Goal: Transaction & Acquisition: Purchase product/service

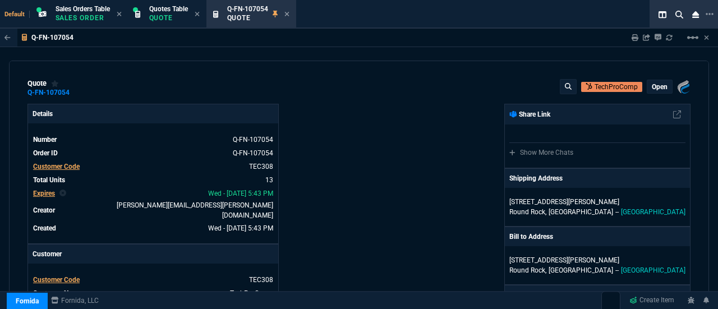
select select "12: [PERSON_NAME]"
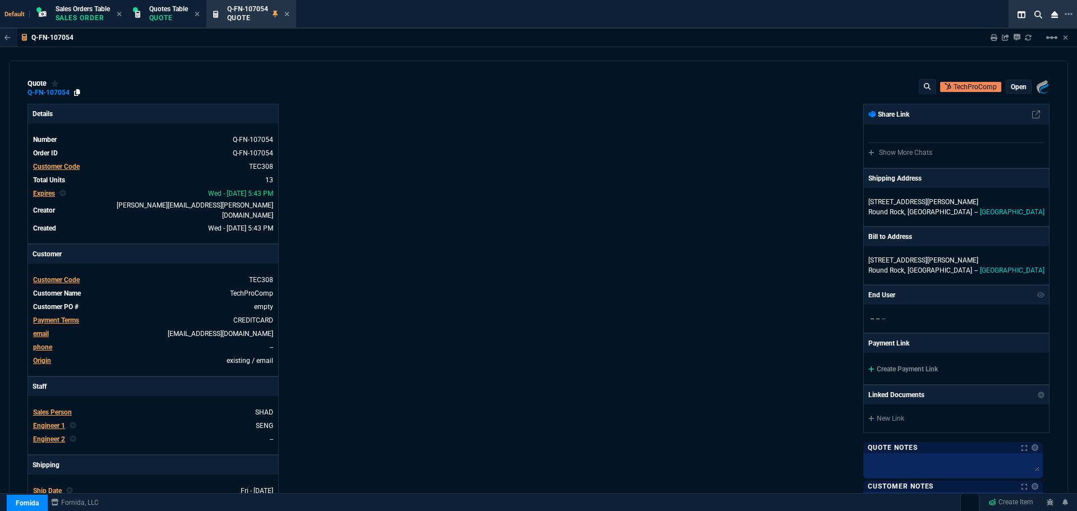
click at [76, 92] on icon at bounding box center [77, 92] width 6 height 7
click at [287, 15] on icon at bounding box center [286, 14] width 5 height 7
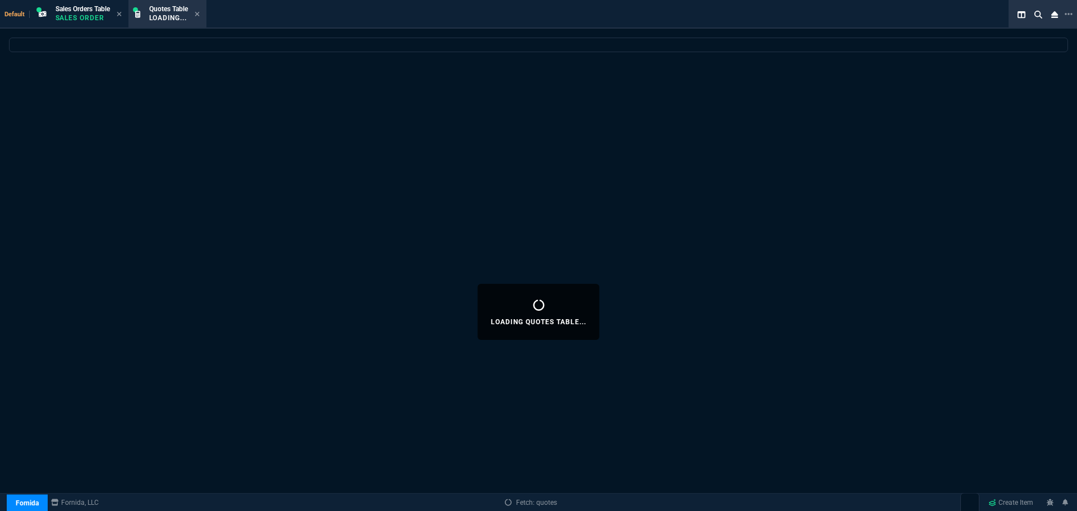
select select
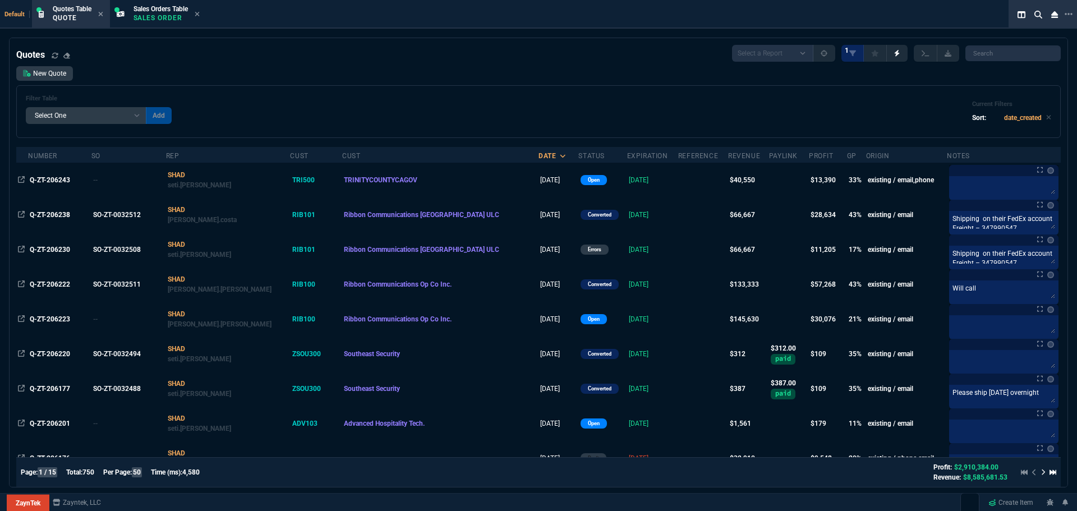
select select "12: [PERSON_NAME]"
select select
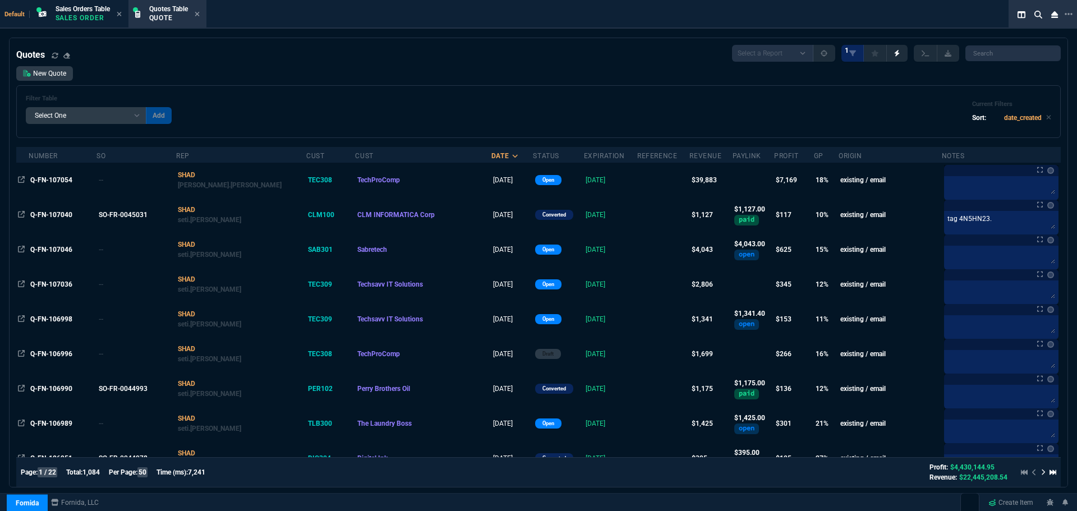
select select "12: [PERSON_NAME]"
select select
click at [63, 179] on span "Q-FN-107054" at bounding box center [51, 180] width 42 height 8
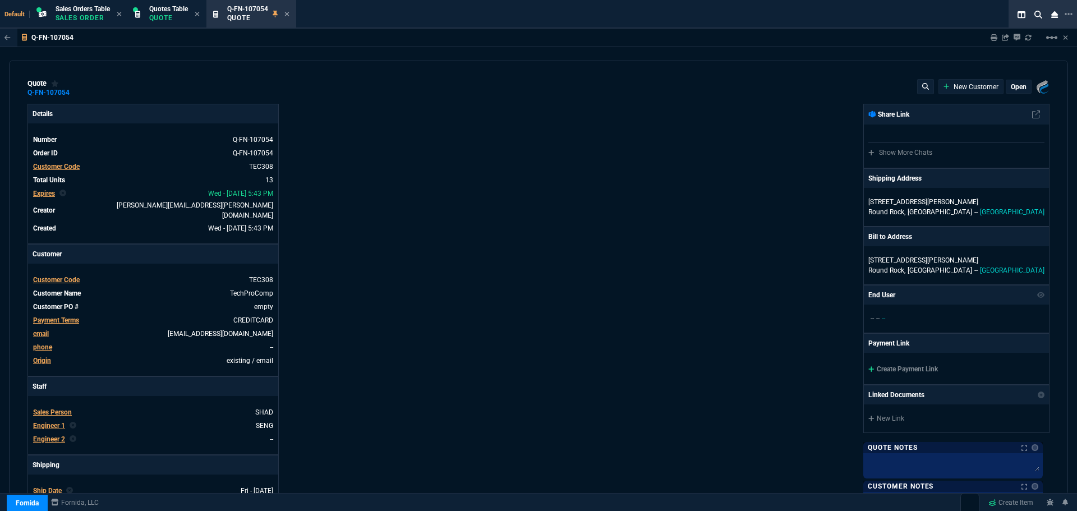
type input "21"
type input "2874"
type input "23"
type input "500"
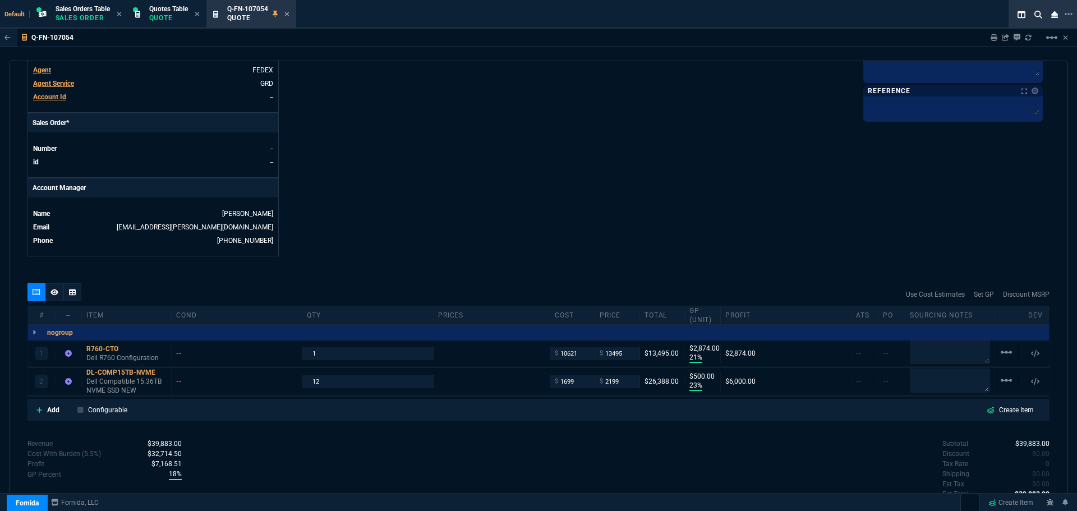
scroll to position [474, 0]
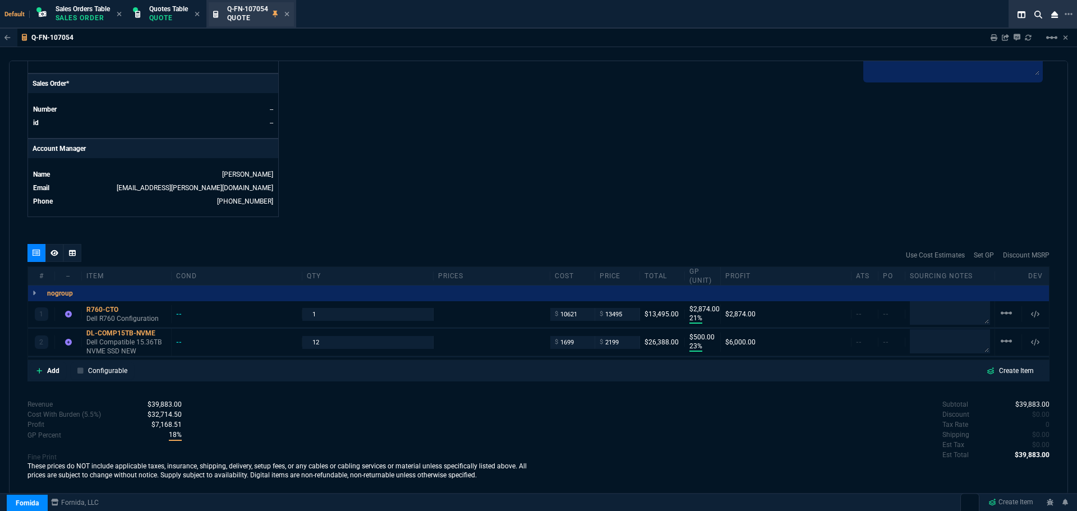
click at [285, 12] on div "Q-FN-107054 Quote" at bounding box center [258, 14] width 62 height 20
click at [289, 15] on icon at bounding box center [286, 14] width 4 height 4
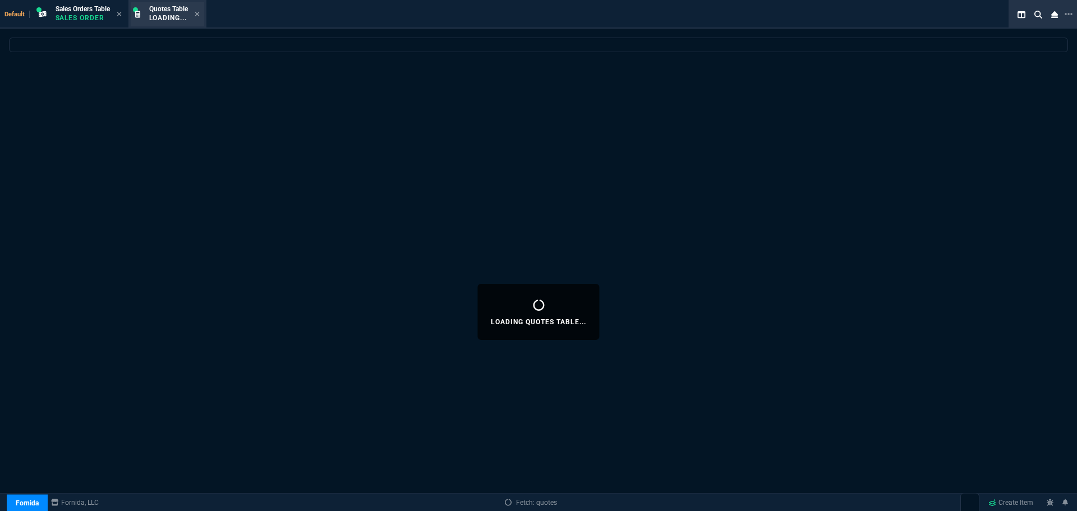
select select
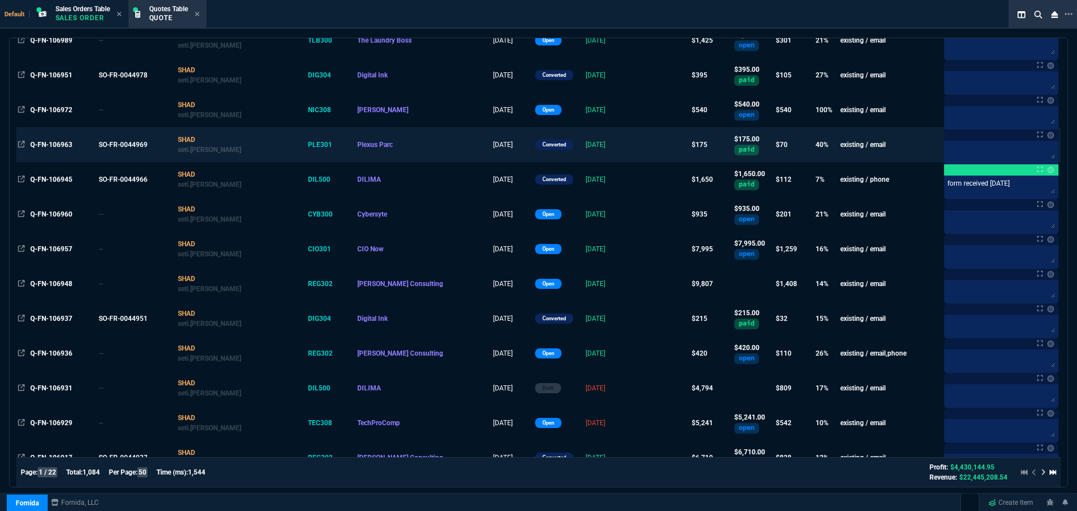
scroll to position [393, 0]
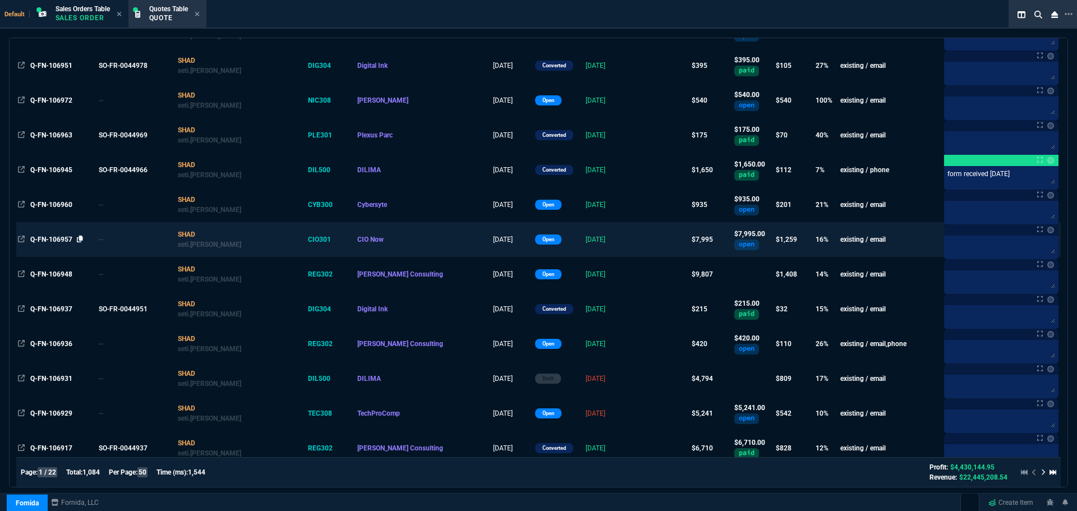
click at [80, 239] on icon at bounding box center [80, 239] width 6 height 7
click at [62, 240] on span "Q-FN-106957" at bounding box center [51, 240] width 42 height 8
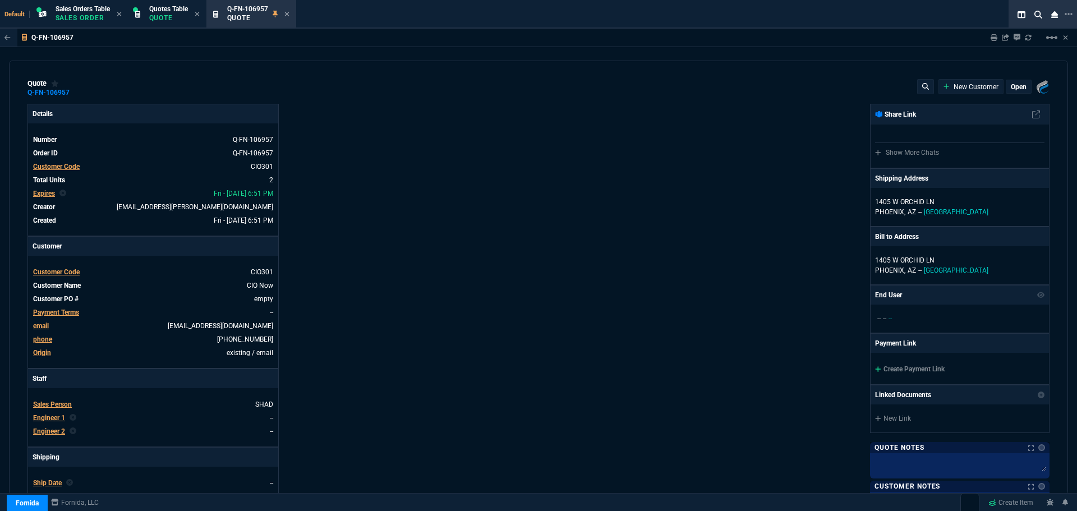
type input "20"
type input "1610"
type input "0"
type input "20"
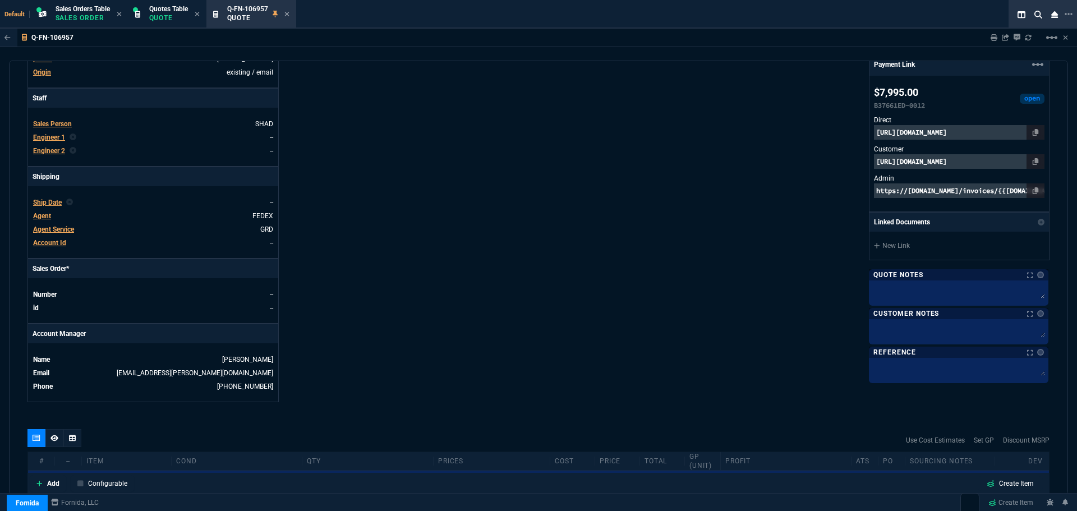
type input "2995"
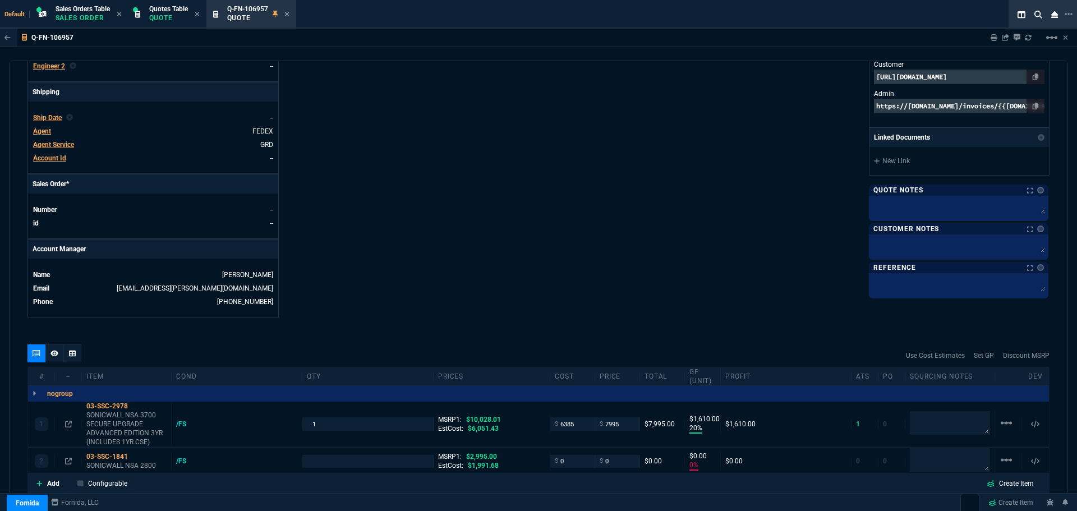
scroll to position [492, 0]
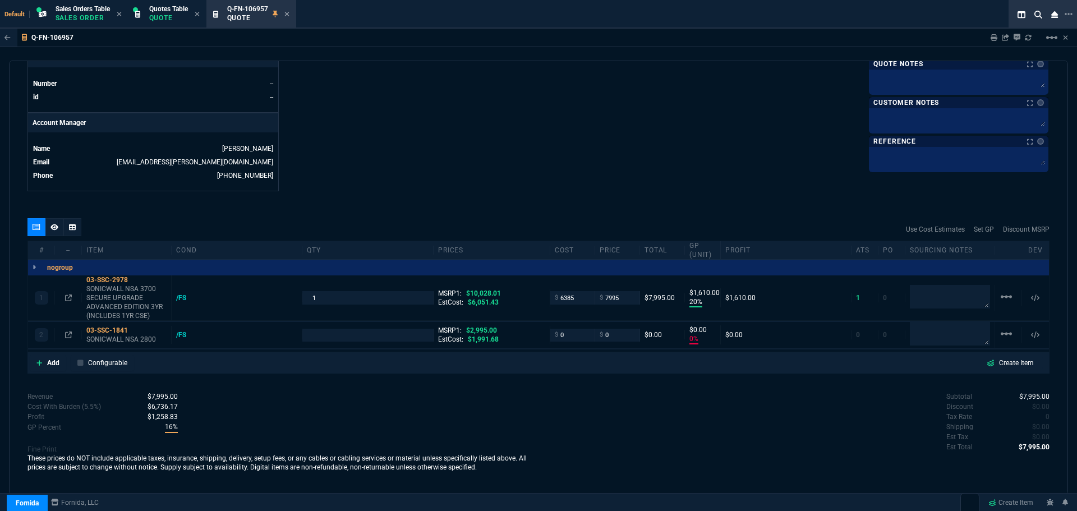
type input "100"
click at [1000, 337] on mat-icon "linear_scale" at bounding box center [1006, 333] width 13 height 13
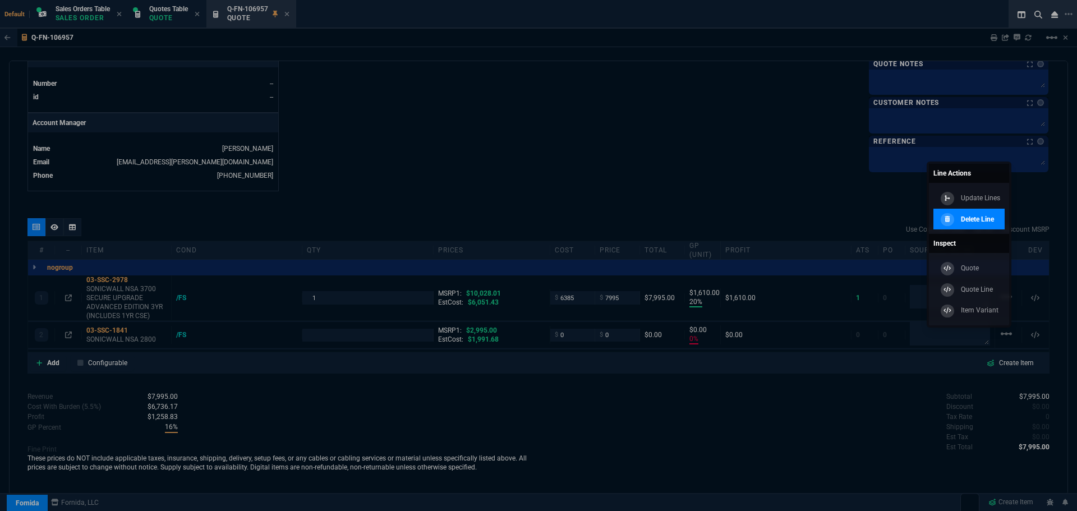
click at [983, 222] on p "Delete Line" at bounding box center [977, 219] width 33 height 10
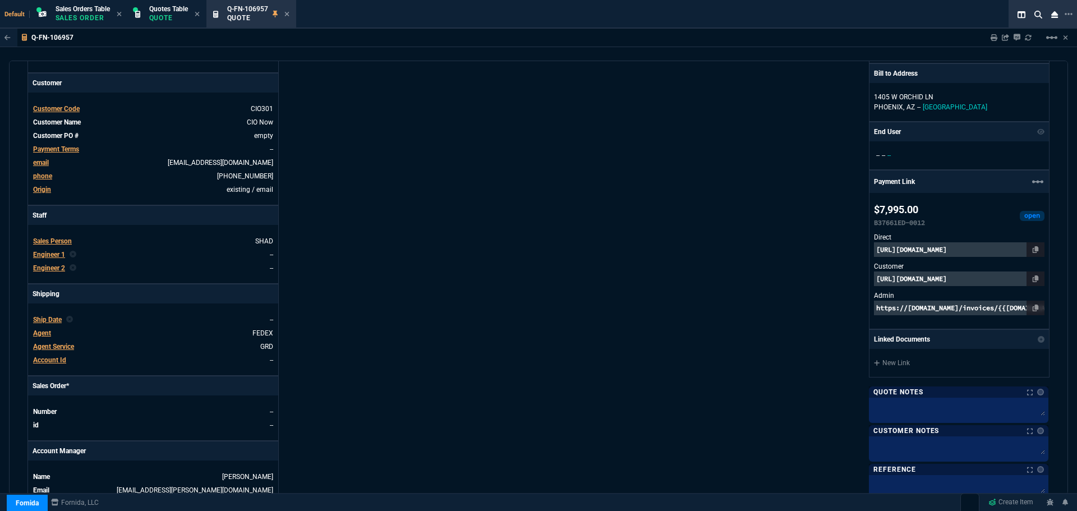
scroll to position [155, 0]
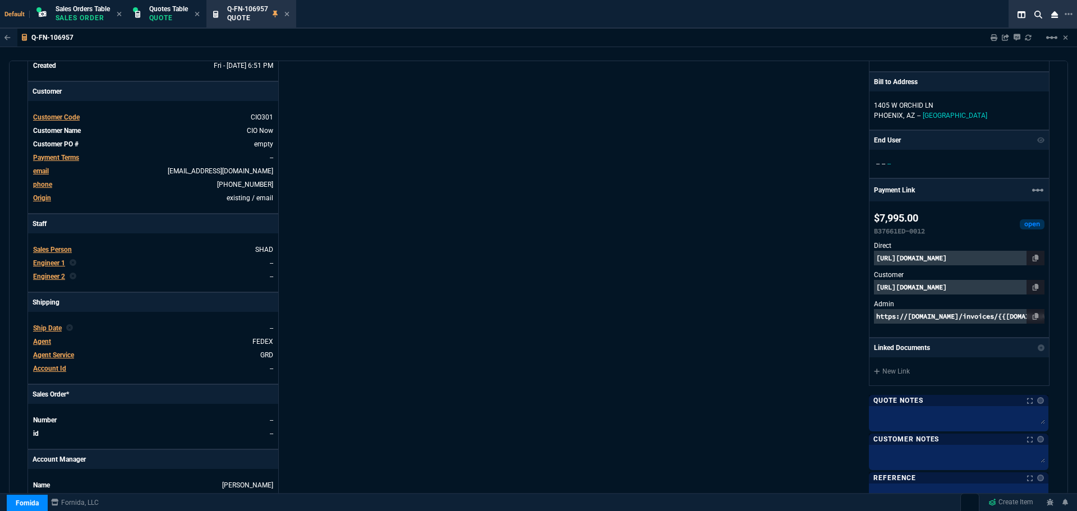
click at [910, 286] on p "https://pay.fornida.com/public/quotes/Q-FN-106957/checkout" at bounding box center [959, 287] width 171 height 15
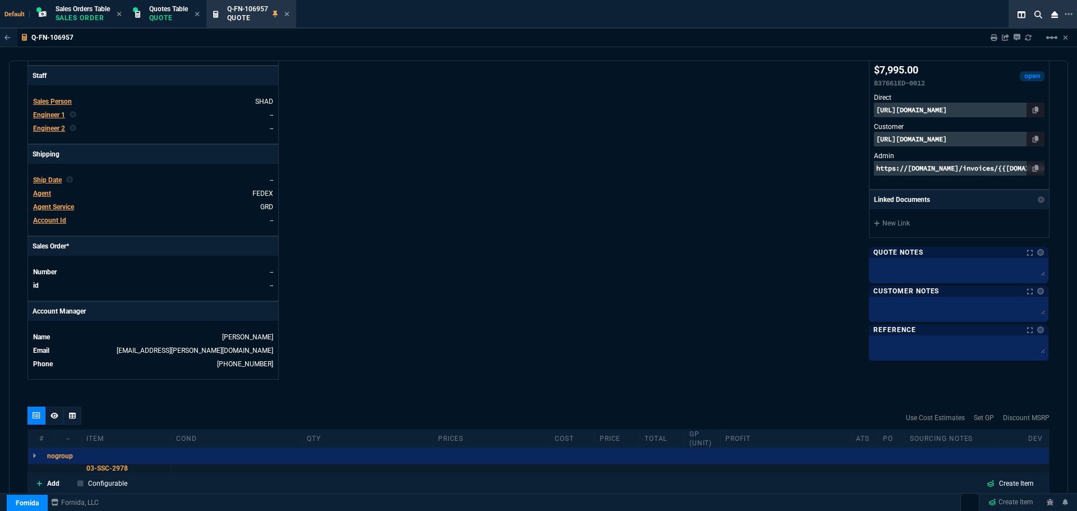
scroll to position [492, 0]
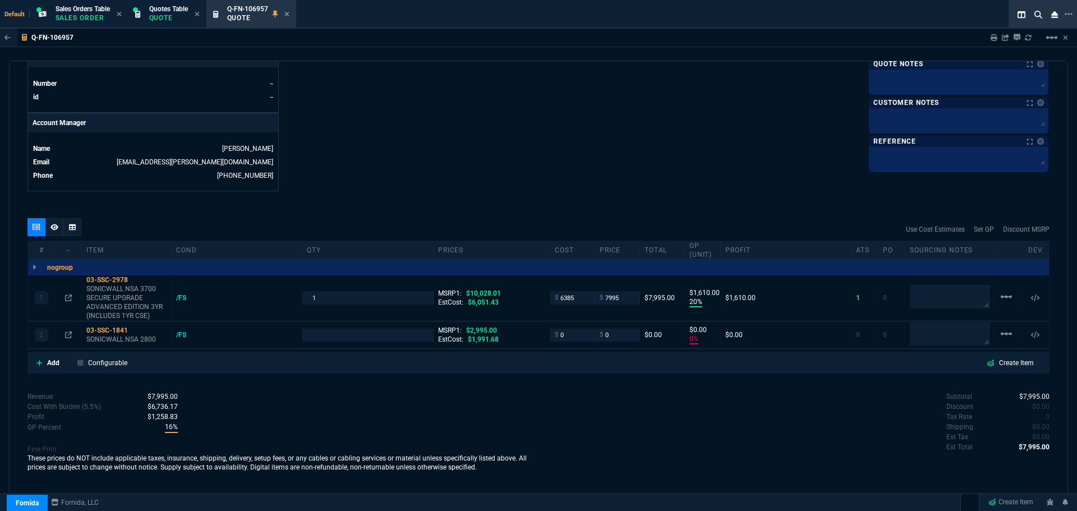
click at [80, 15] on p "Sales Order" at bounding box center [83, 17] width 54 height 9
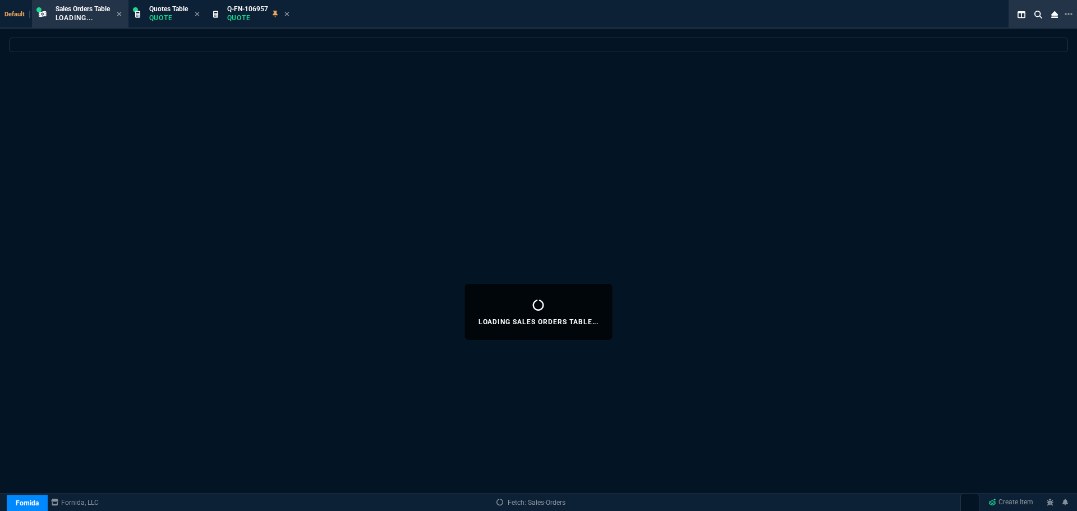
select select
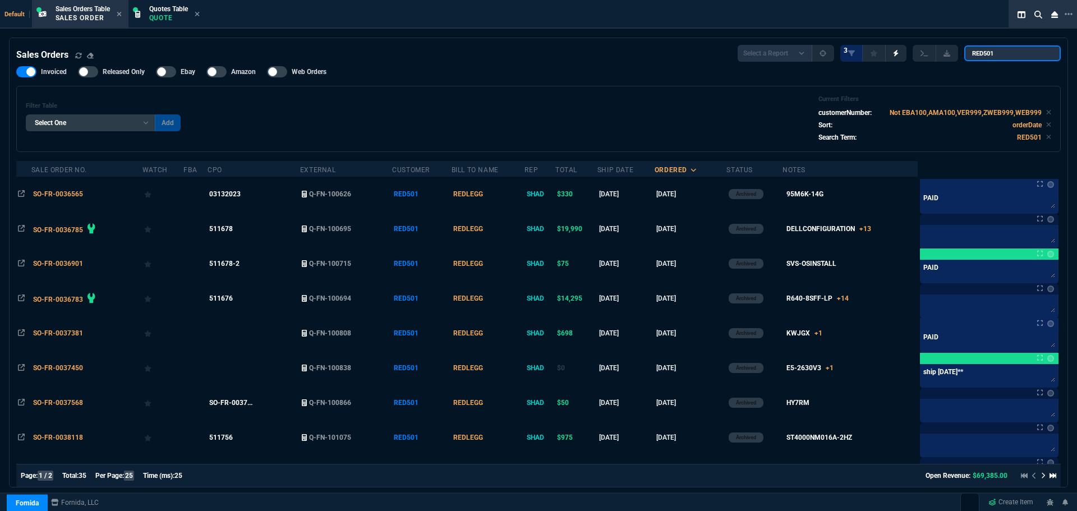
click at [1003, 52] on input "RED501" at bounding box center [1013, 53] width 97 height 16
paste input "CAL300"
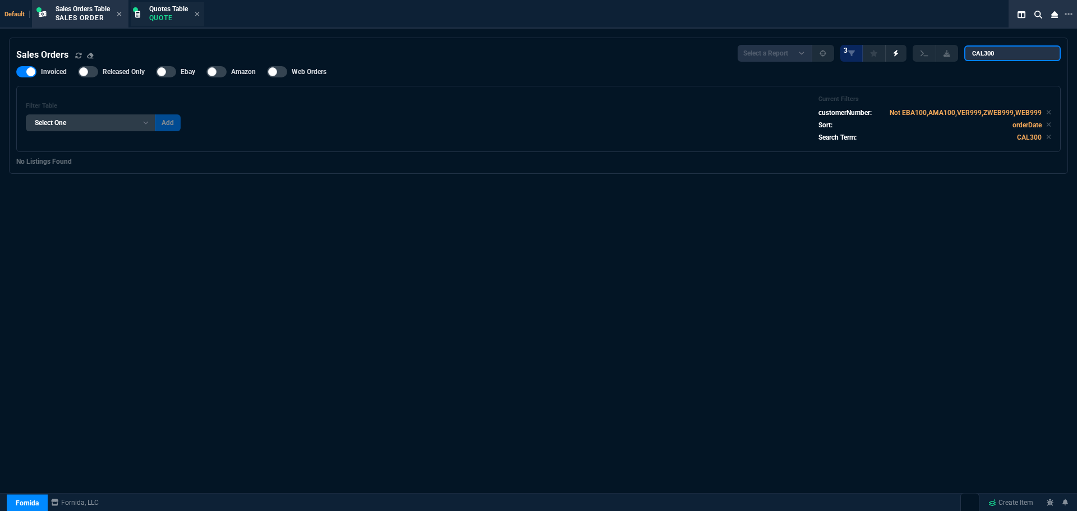
type input "CAL300"
click at [167, 14] on p "Quote" at bounding box center [168, 17] width 39 height 9
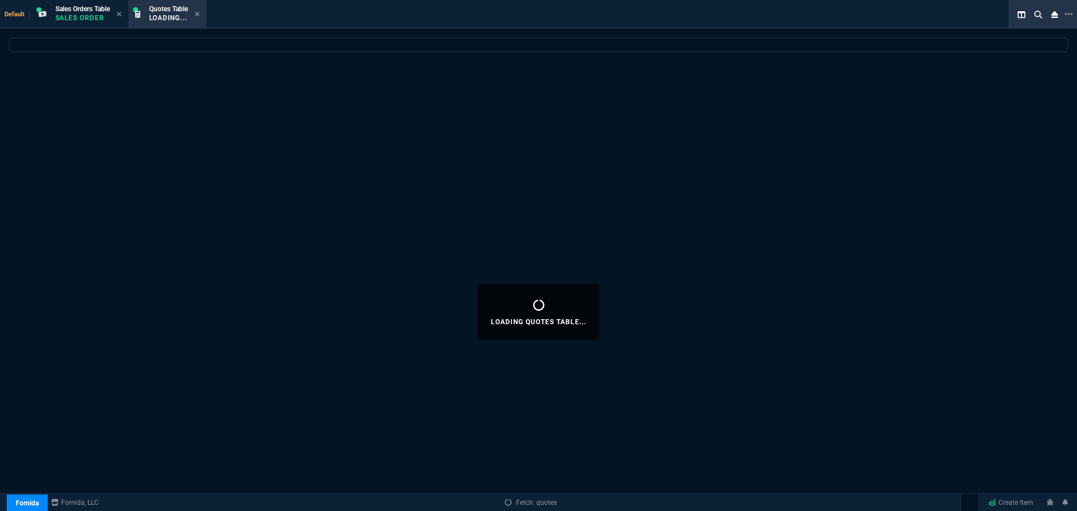
select select
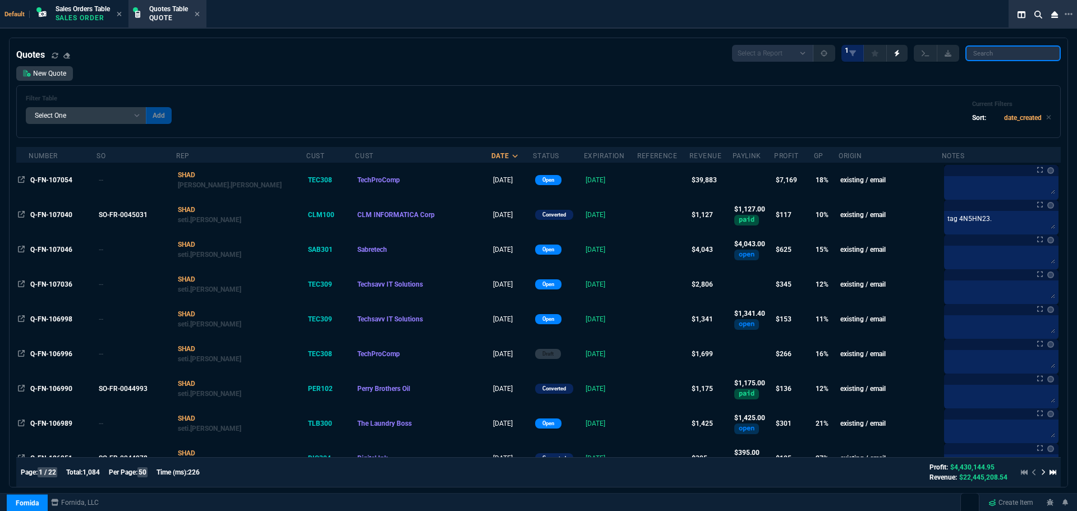
click at [1014, 54] on input "search" at bounding box center [1013, 53] width 95 height 16
paste input "CAL300"
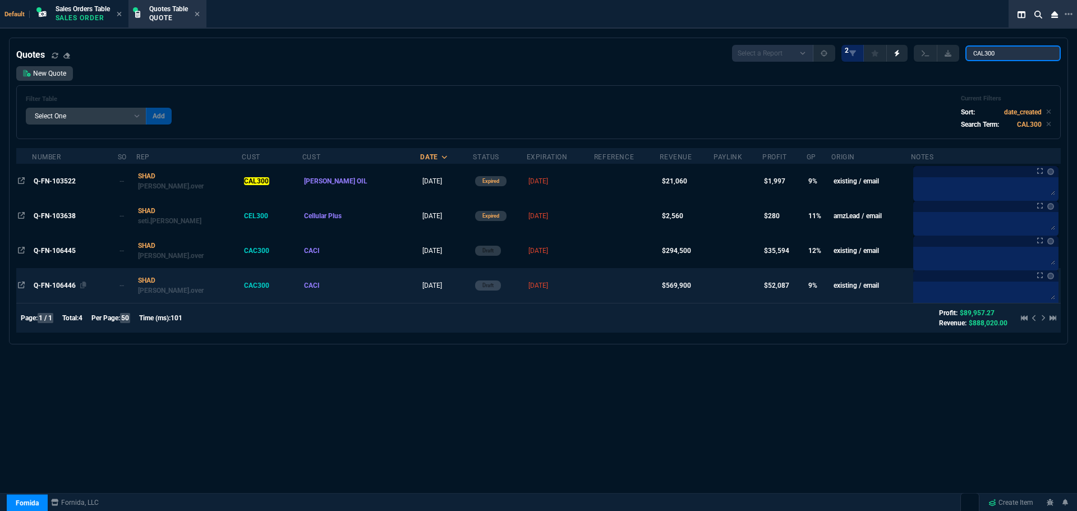
type input "CAL300"
click at [55, 286] on span "Q-FN-106446" at bounding box center [55, 286] width 42 height 8
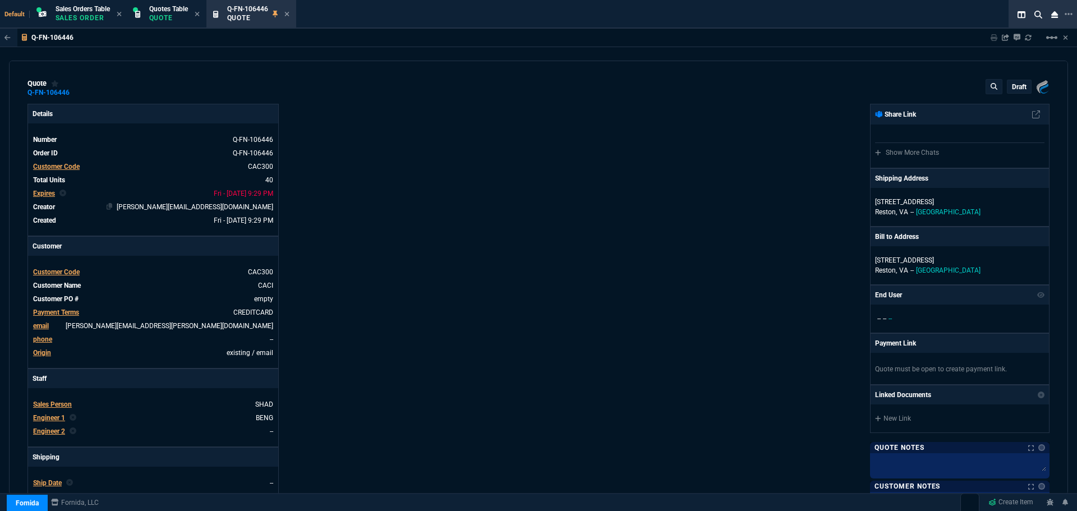
type input "14"
type input "3954"
type input "0"
type input "59"
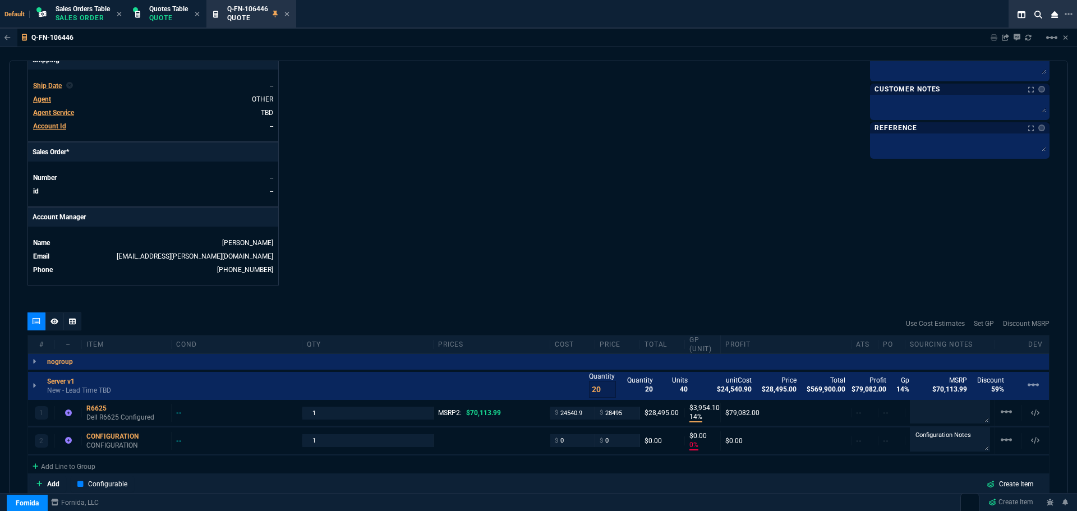
scroll to position [224, 0]
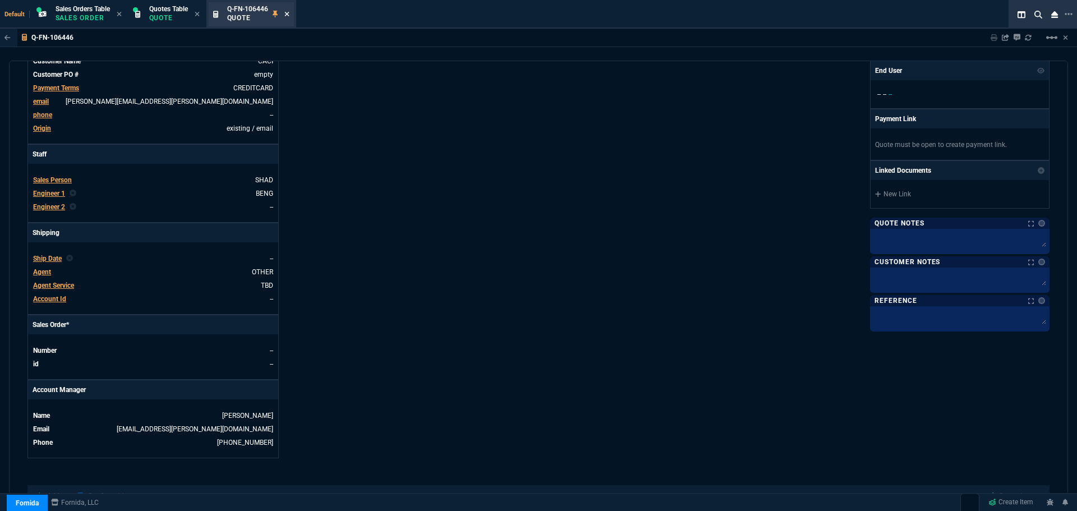
click at [289, 13] on icon at bounding box center [286, 14] width 4 height 4
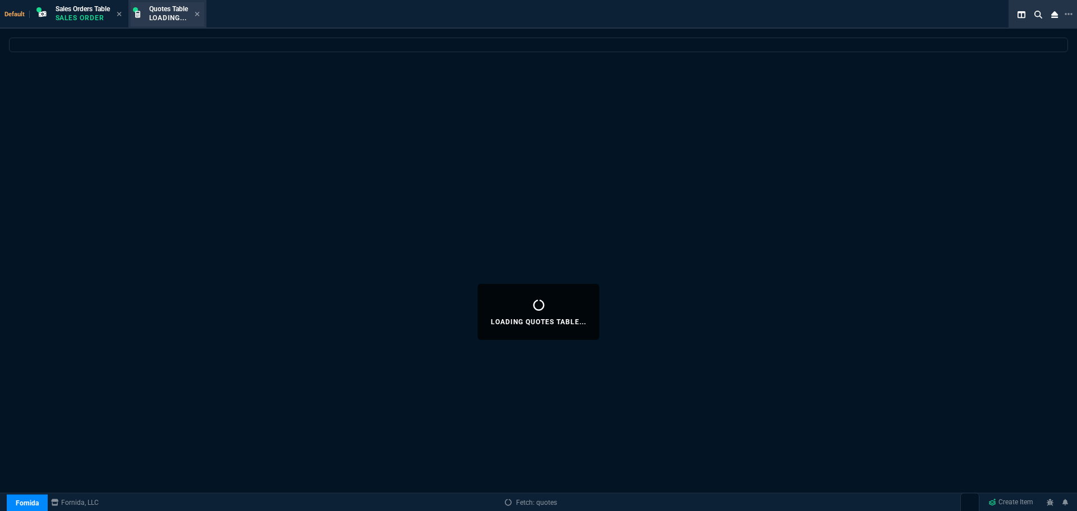
select select
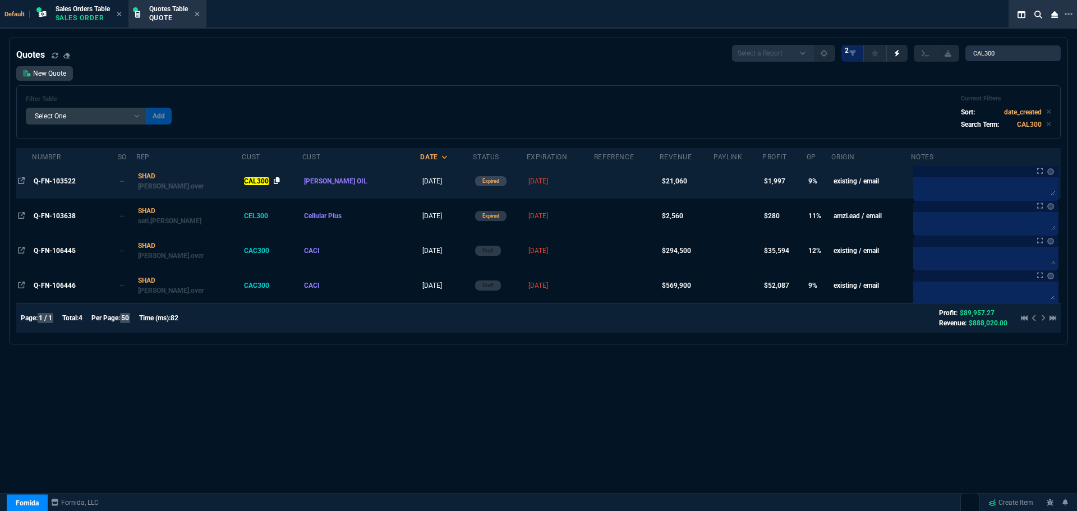
click at [274, 180] on icon at bounding box center [277, 180] width 6 height 7
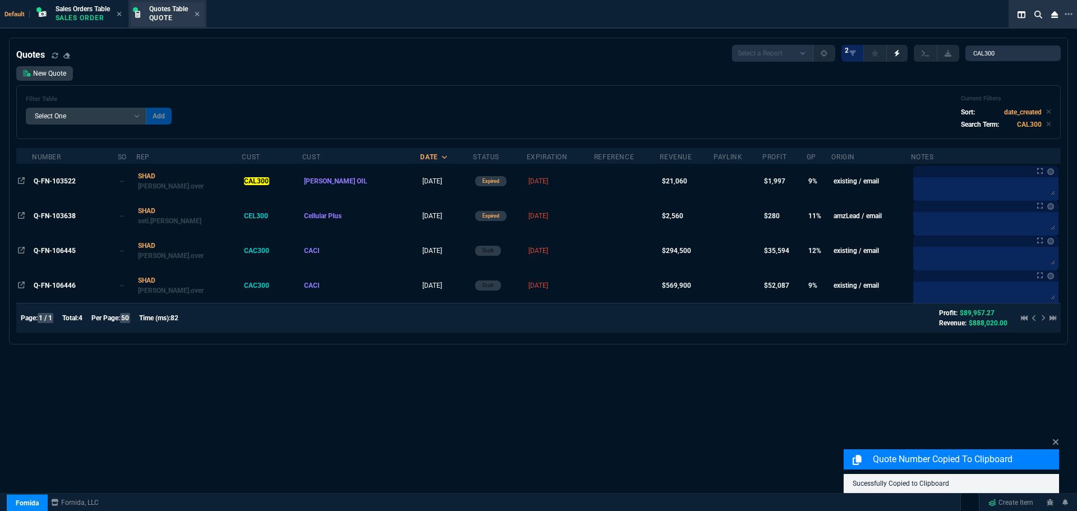
click at [157, 12] on span "Quotes Table" at bounding box center [168, 9] width 39 height 8
click at [40, 72] on link "New Quote" at bounding box center [44, 73] width 57 height 15
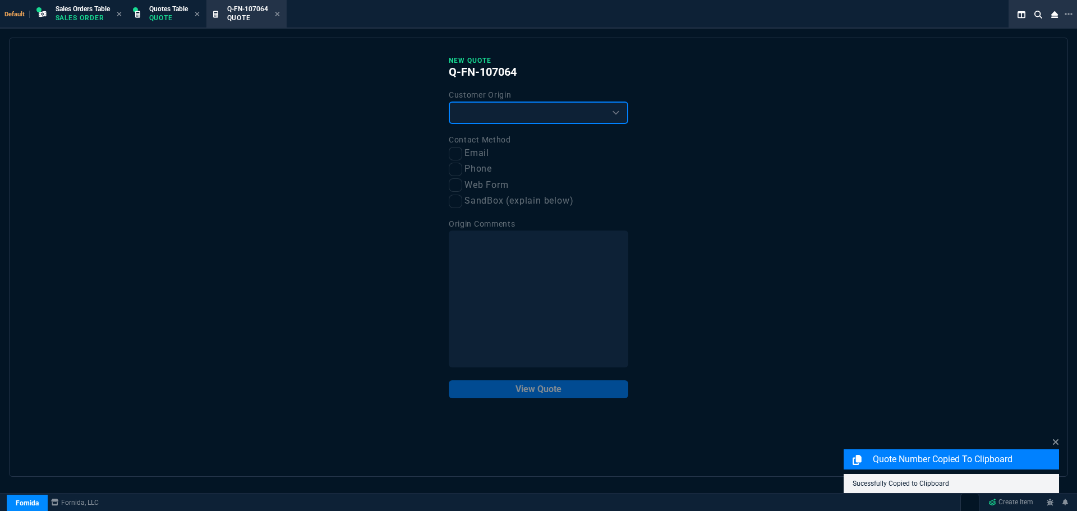
click at [515, 107] on select "Existing Customer Amazon Lead (first order) Website Lead (first order) Called (…" at bounding box center [539, 113] width 180 height 22
click at [449, 102] on select "Existing Customer Amazon Lead (first order) Website Lead (first order) Called (…" at bounding box center [539, 113] width 180 height 22
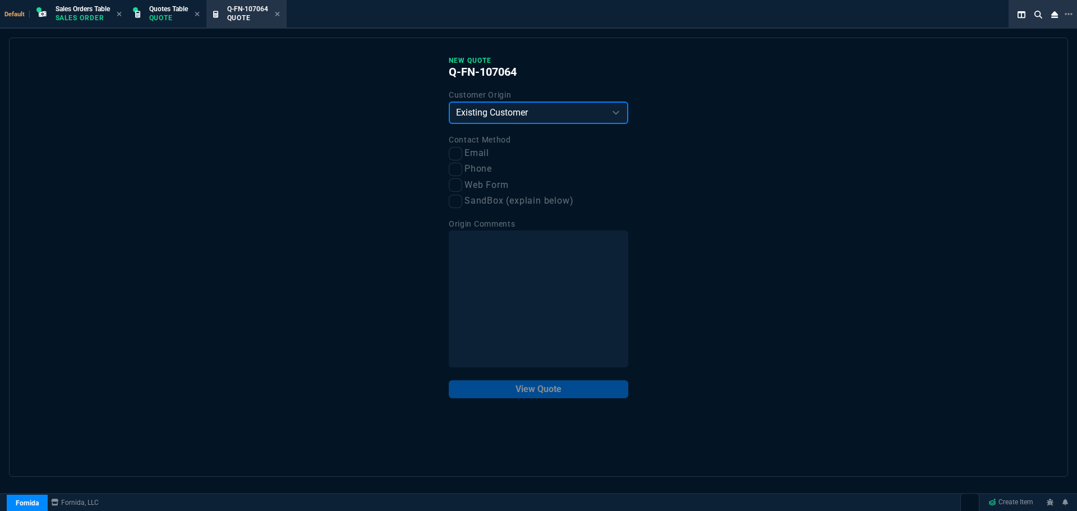
click at [493, 114] on select "Existing Customer Amazon Lead (first order) Website Lead (first order) Called (…" at bounding box center [539, 113] width 180 height 22
select select "amzLead"
click at [449, 102] on select "Existing Customer Amazon Lead (first order) Website Lead (first order) Called (…" at bounding box center [539, 113] width 180 height 22
click at [452, 154] on input "Email" at bounding box center [455, 153] width 13 height 13
checkbox input "true"
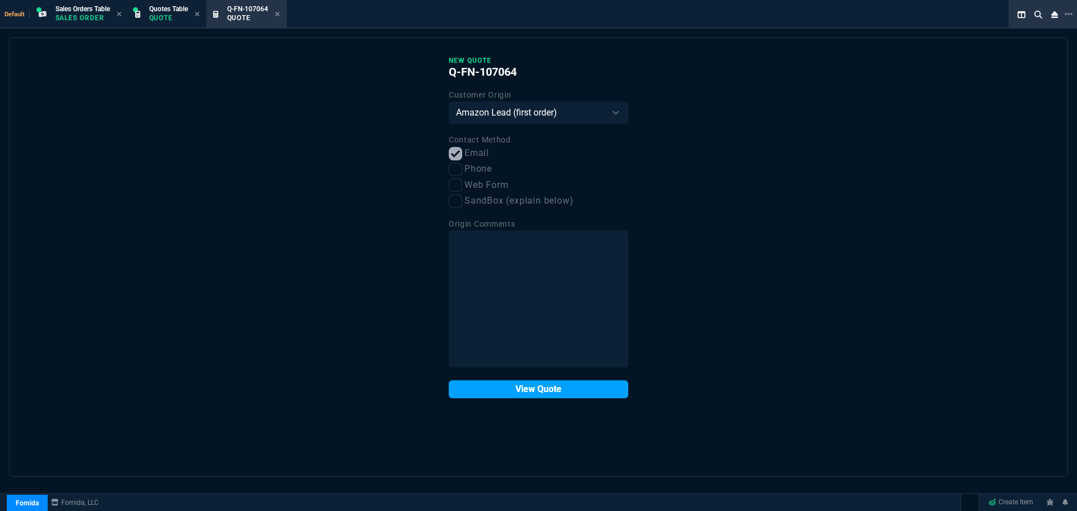
click at [520, 385] on button "View Quote" at bounding box center [539, 389] width 180 height 18
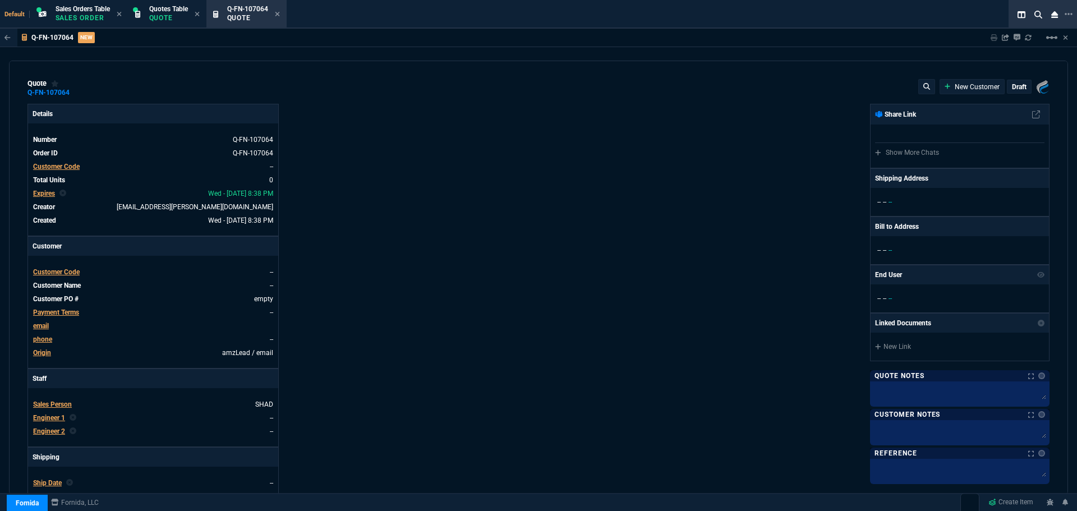
click at [52, 271] on span "Customer Code" at bounding box center [56, 272] width 47 height 8
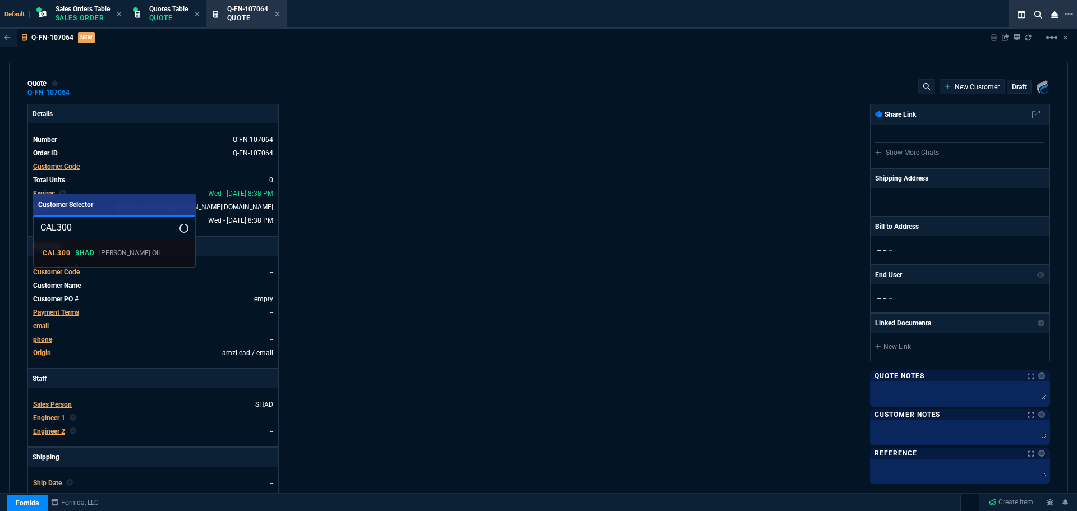
type input "CAL300"
click at [1050, 38] on div at bounding box center [538, 255] width 1077 height 511
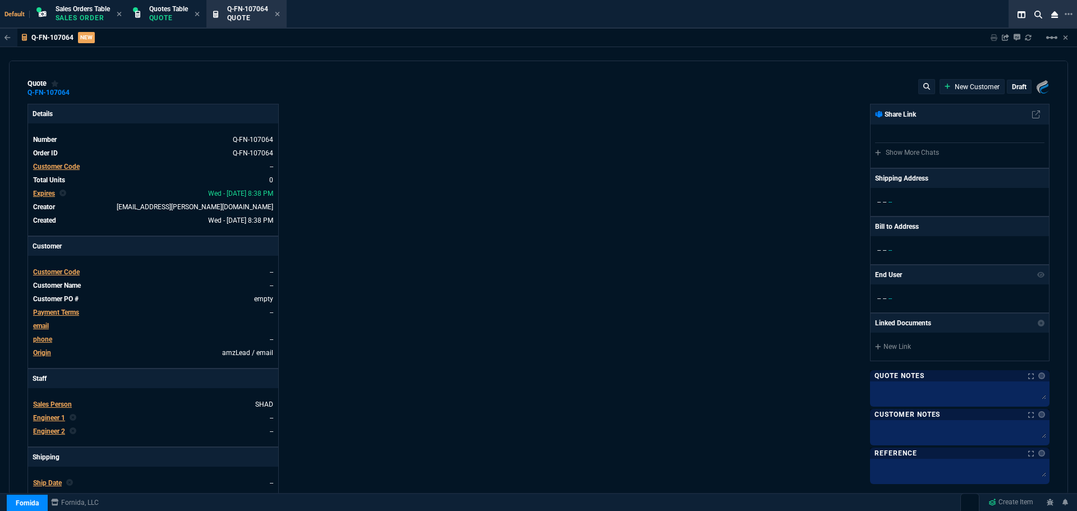
click at [1050, 38] on mat-icon "linear_scale" at bounding box center [1051, 37] width 13 height 13
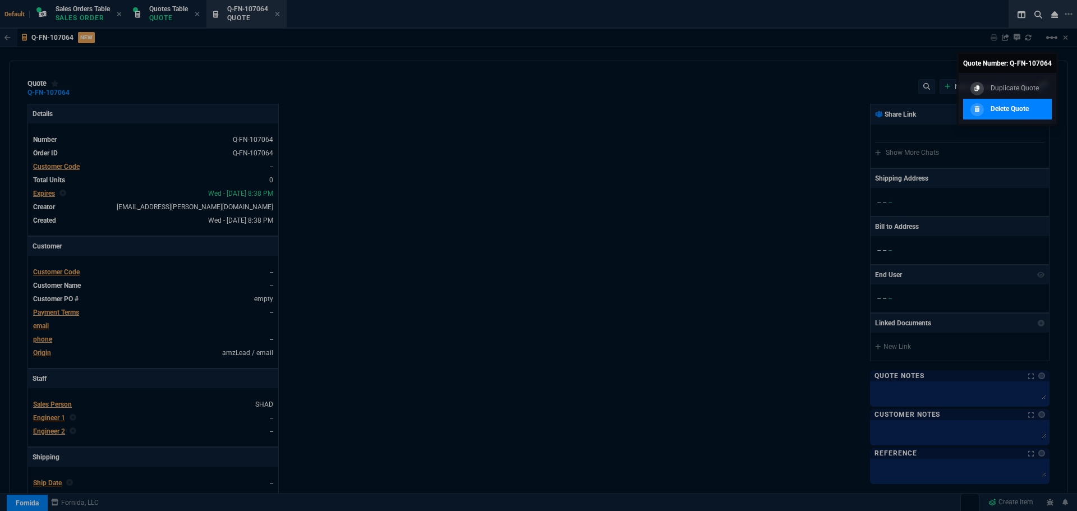
click at [997, 112] on p "Delete Quote" at bounding box center [1010, 109] width 38 height 10
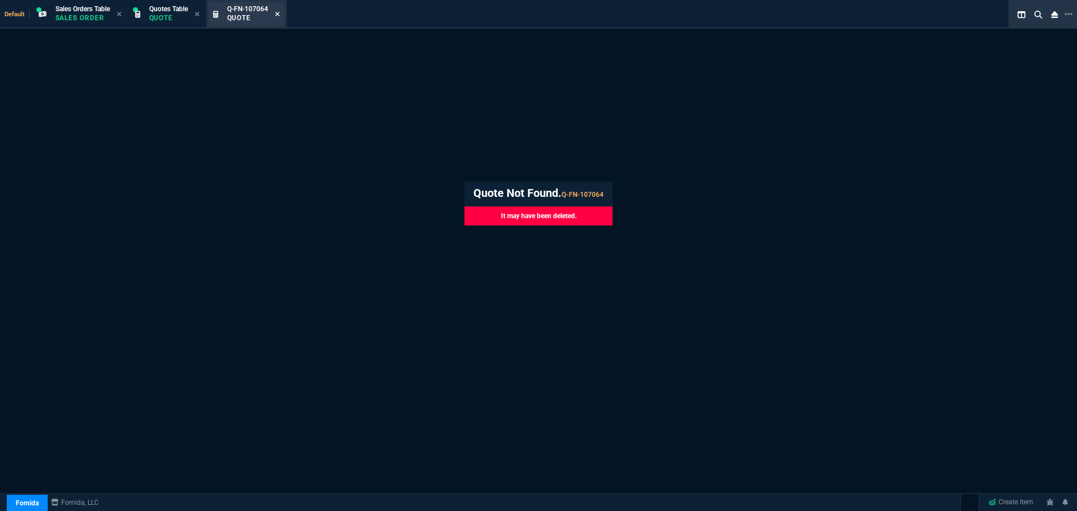
click at [279, 14] on icon at bounding box center [277, 14] width 4 height 4
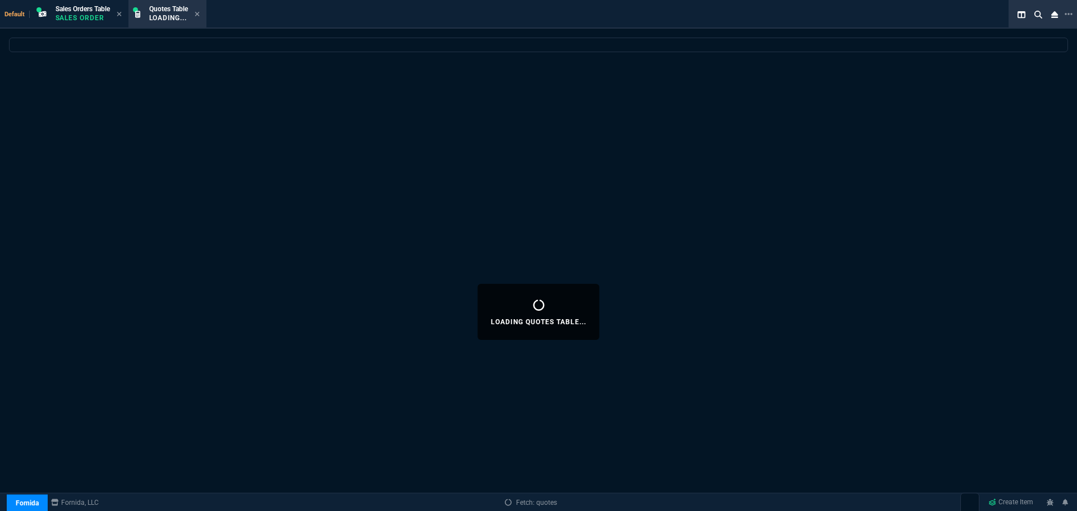
select select
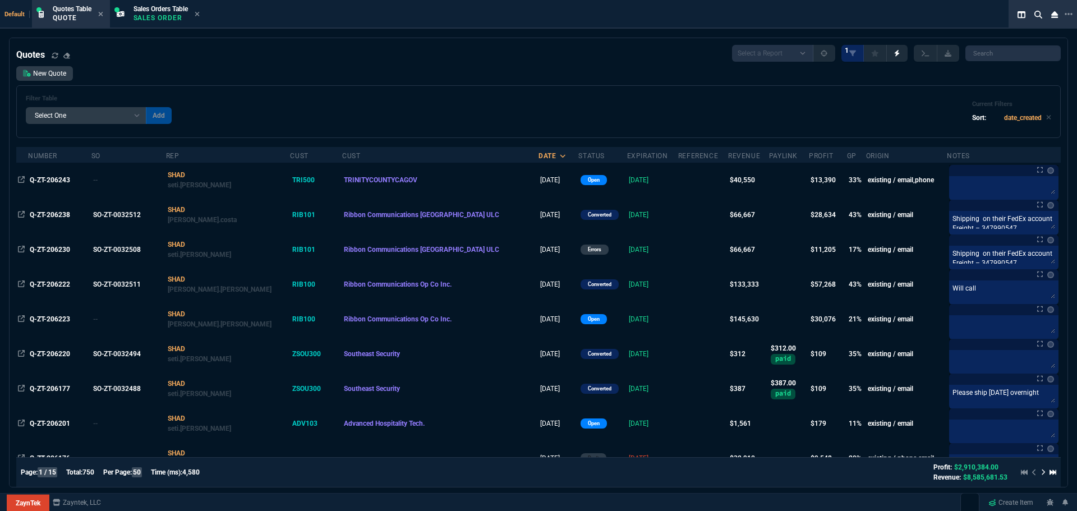
select select "12: [PERSON_NAME]"
select select
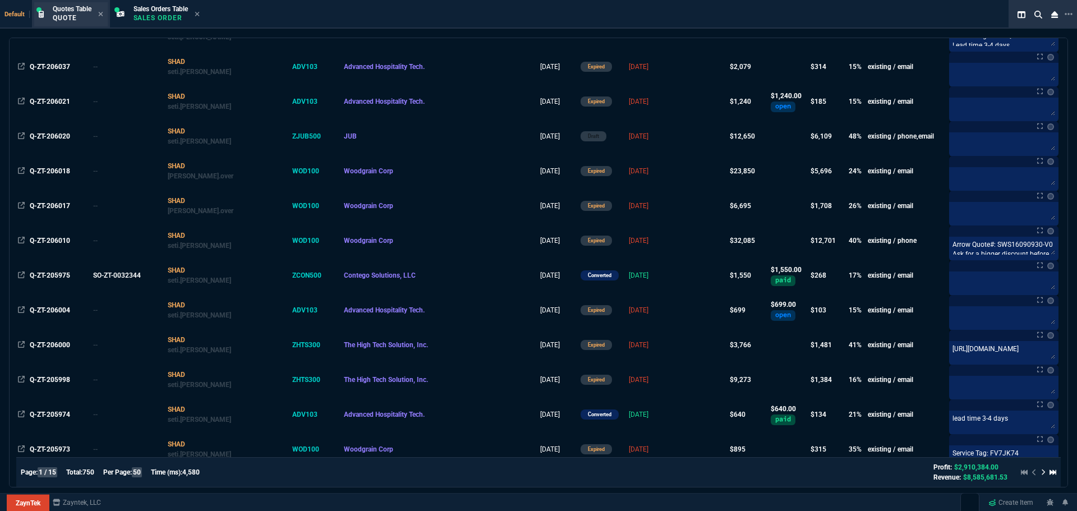
click at [62, 13] on p "Quote" at bounding box center [72, 17] width 39 height 9
click at [81, 20] on p "Quote" at bounding box center [72, 17] width 39 height 9
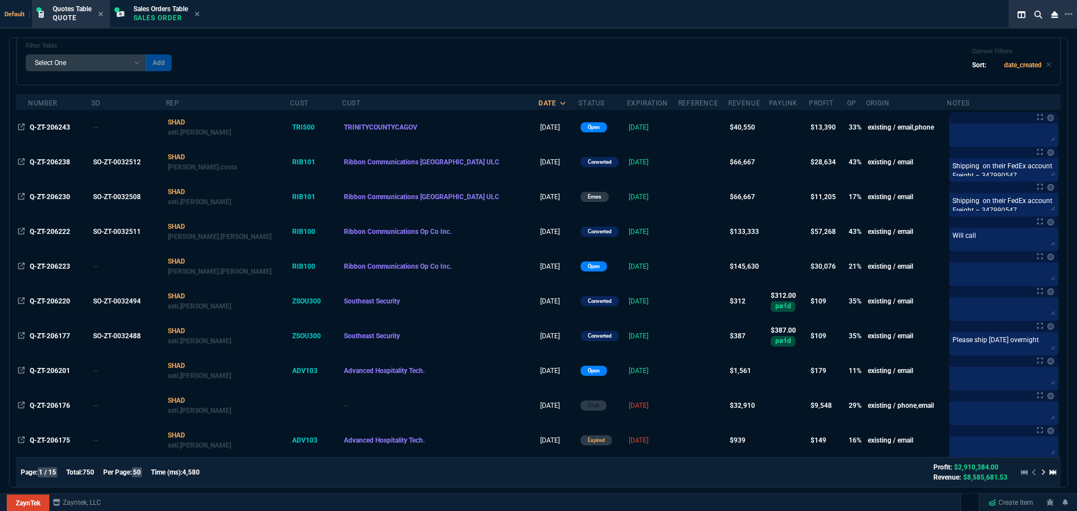
scroll to position [0, 0]
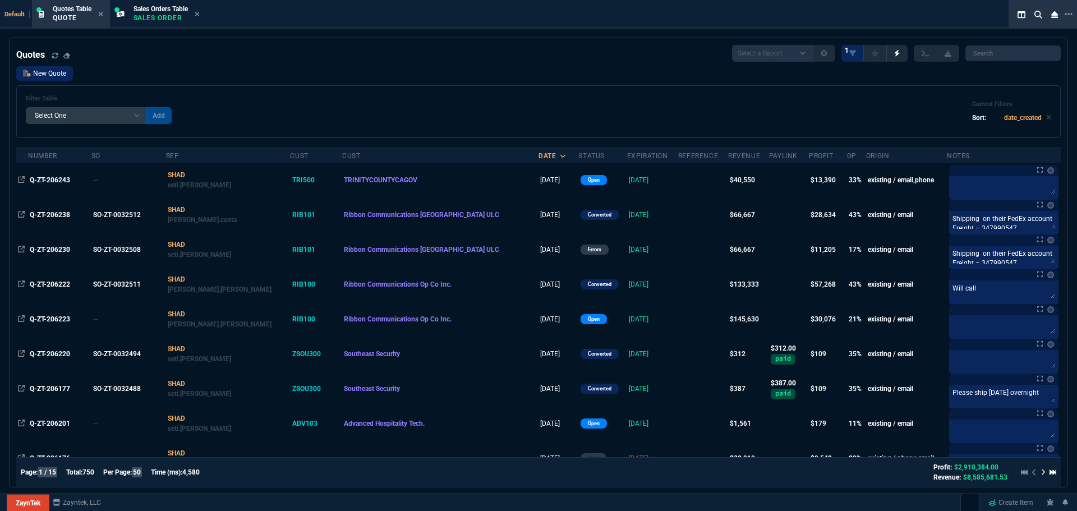
click at [38, 76] on link "New Quote" at bounding box center [44, 73] width 57 height 15
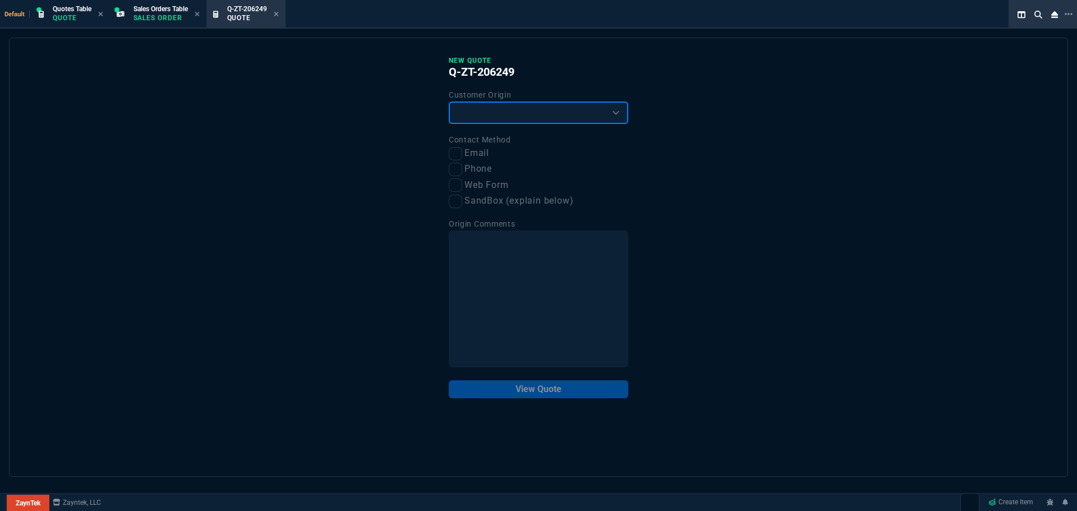
click at [472, 118] on select "Existing Customer Amazon Lead (first order) Website Lead (first order) Called (…" at bounding box center [539, 113] width 180 height 22
select select "existing"
click at [449, 102] on select "Existing Customer Amazon Lead (first order) Website Lead (first order) Called (…" at bounding box center [539, 113] width 180 height 22
click at [456, 151] on input "Email" at bounding box center [455, 153] width 13 height 13
checkbox input "true"
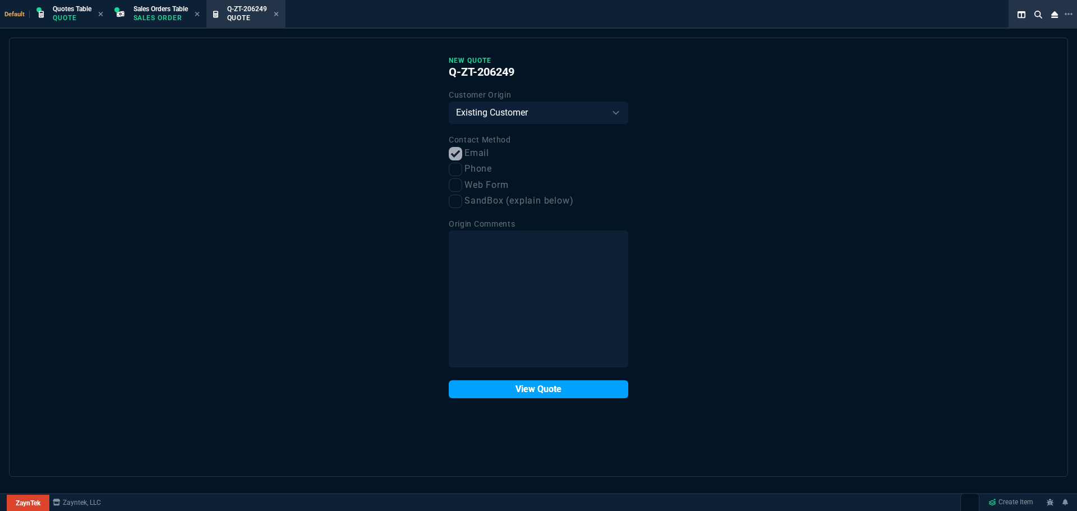
click at [547, 389] on button "View Quote" at bounding box center [539, 389] width 180 height 18
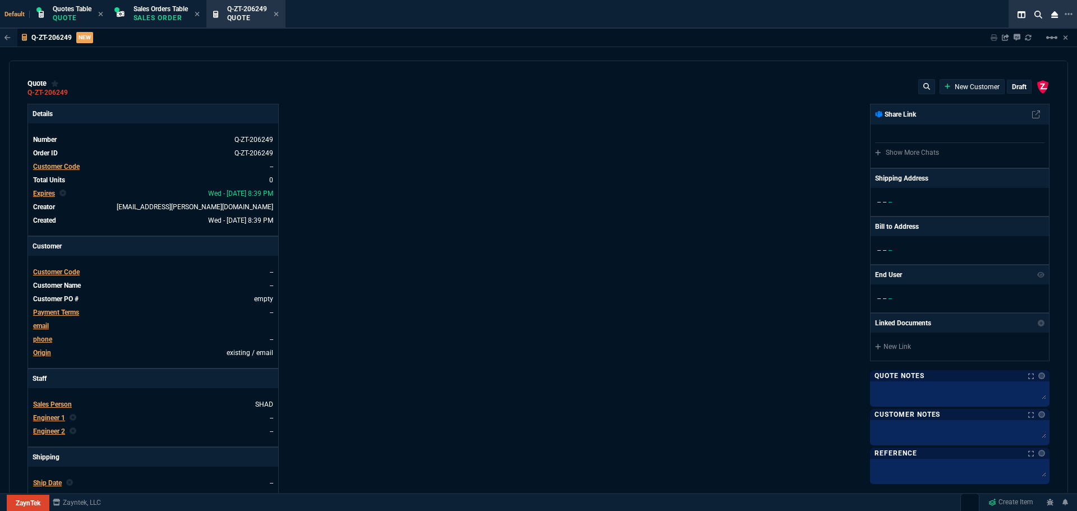
click at [57, 273] on span "Customer Code" at bounding box center [56, 272] width 47 height 8
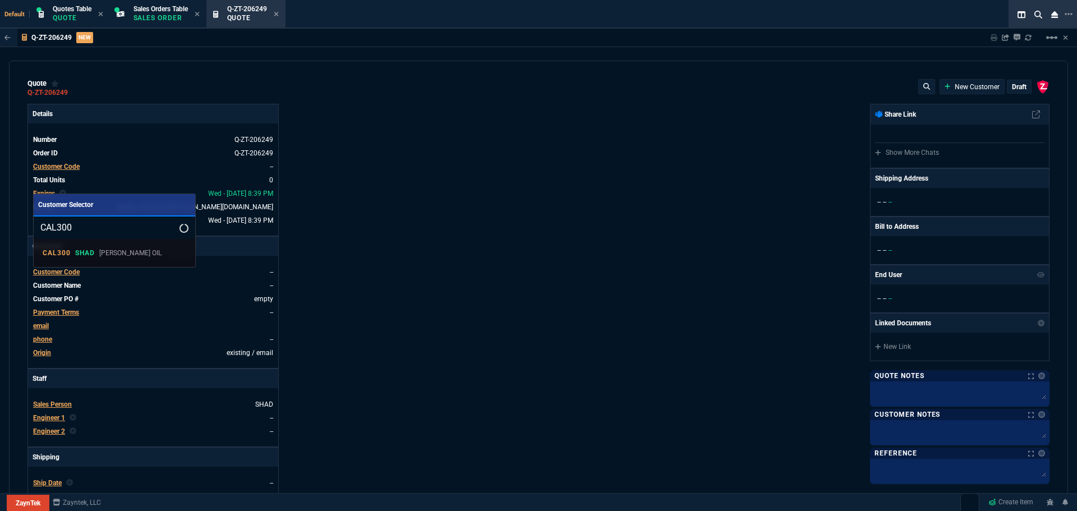
type input "CAL300"
click at [117, 249] on p "[PERSON_NAME] OIL" at bounding box center [130, 253] width 62 height 10
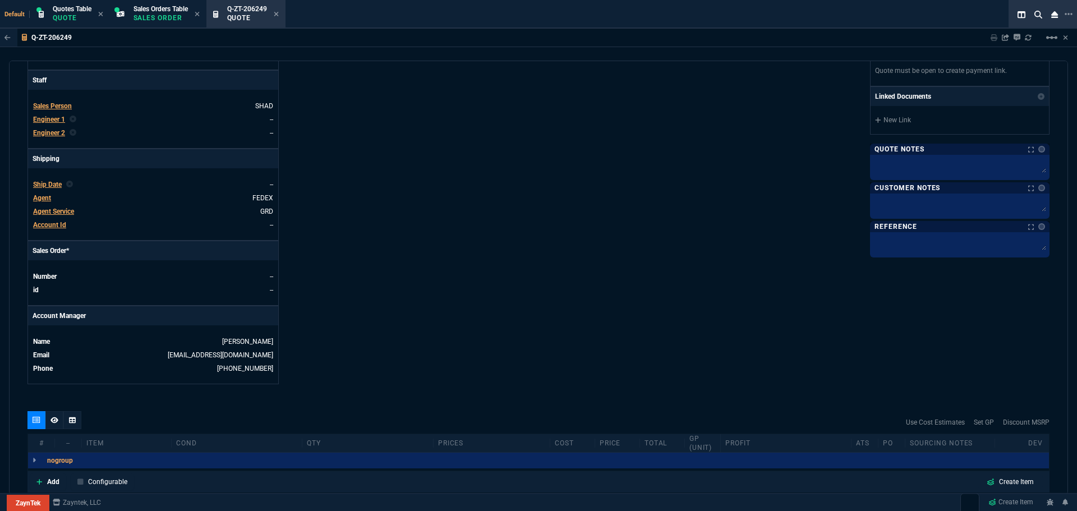
scroll to position [429, 0]
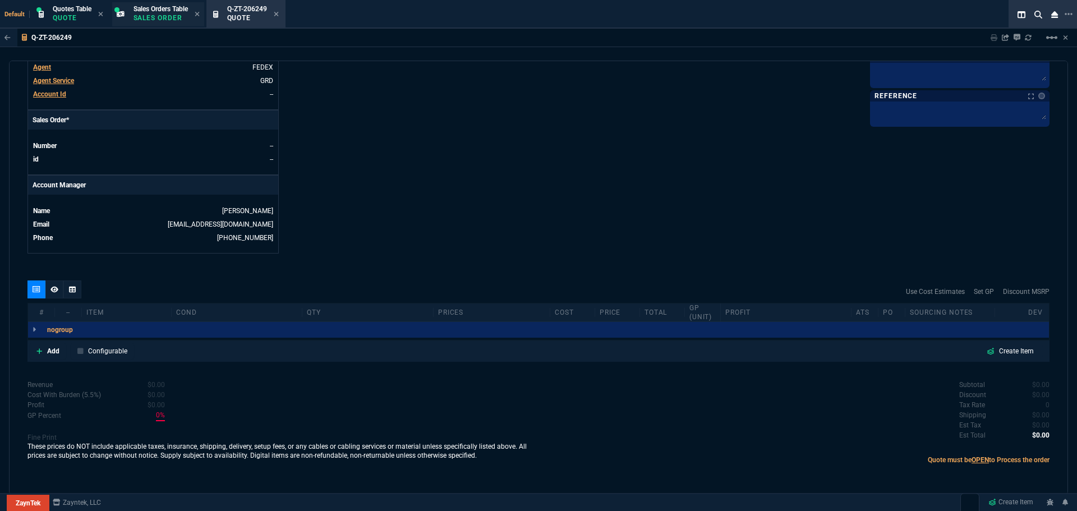
click at [162, 19] on p "Sales Order" at bounding box center [161, 17] width 54 height 9
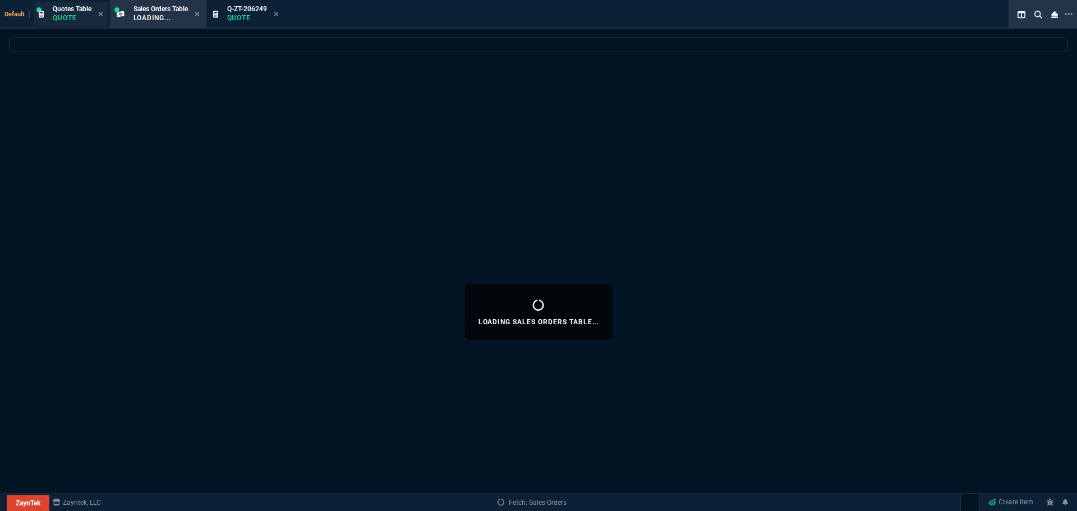
click at [81, 16] on p "Quote" at bounding box center [72, 17] width 39 height 9
select select
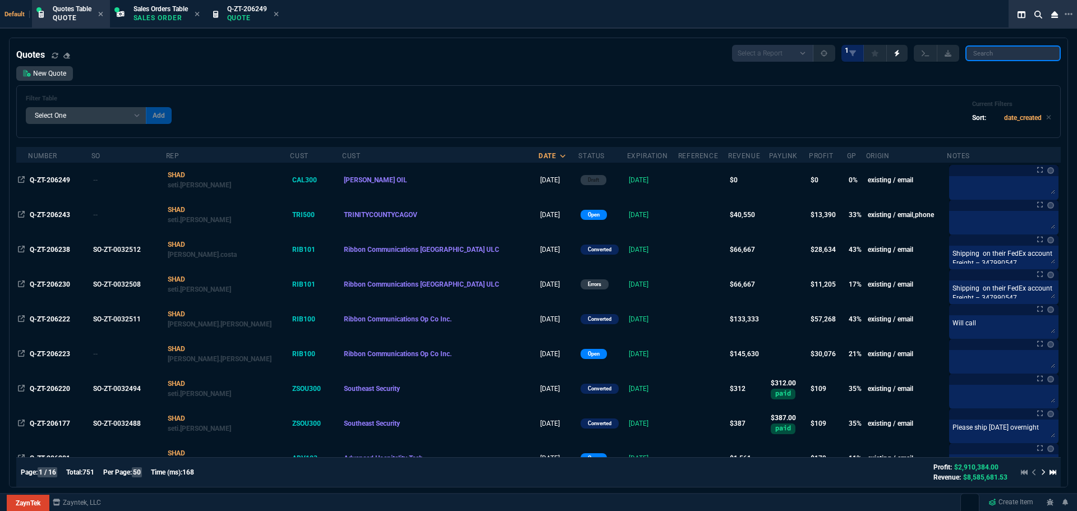
click at [993, 56] on input "search" at bounding box center [1013, 53] width 95 height 16
paste input "CAL300"
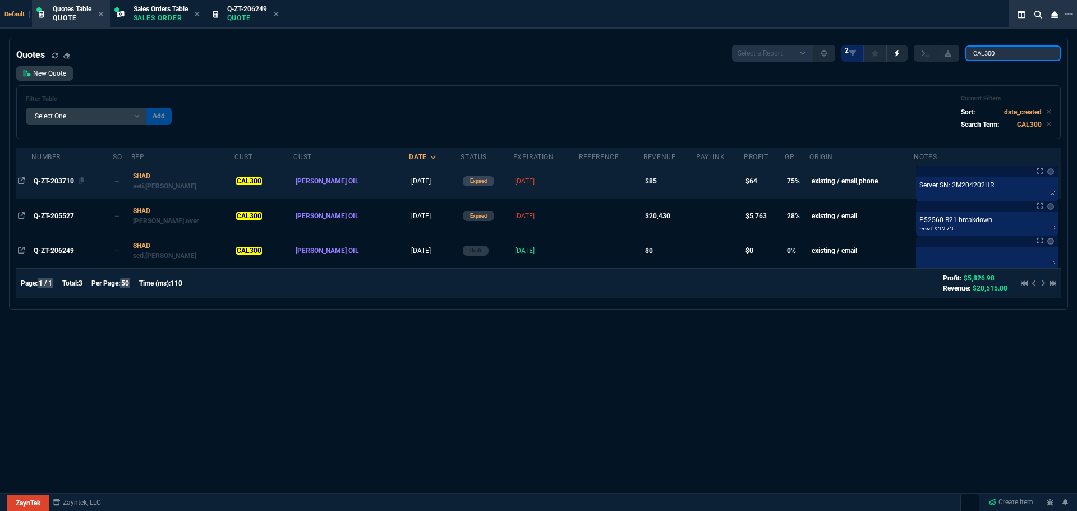
type input "CAL300"
click at [62, 182] on span "Q-ZT-203710" at bounding box center [54, 181] width 40 height 8
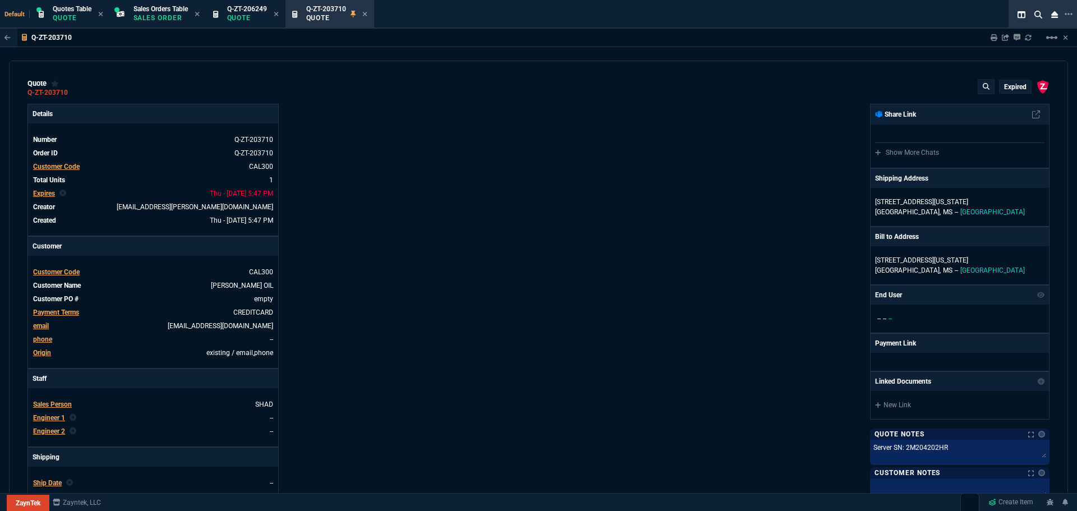
type input "76"
type input "65"
click at [240, 167] on icon at bounding box center [242, 166] width 6 height 7
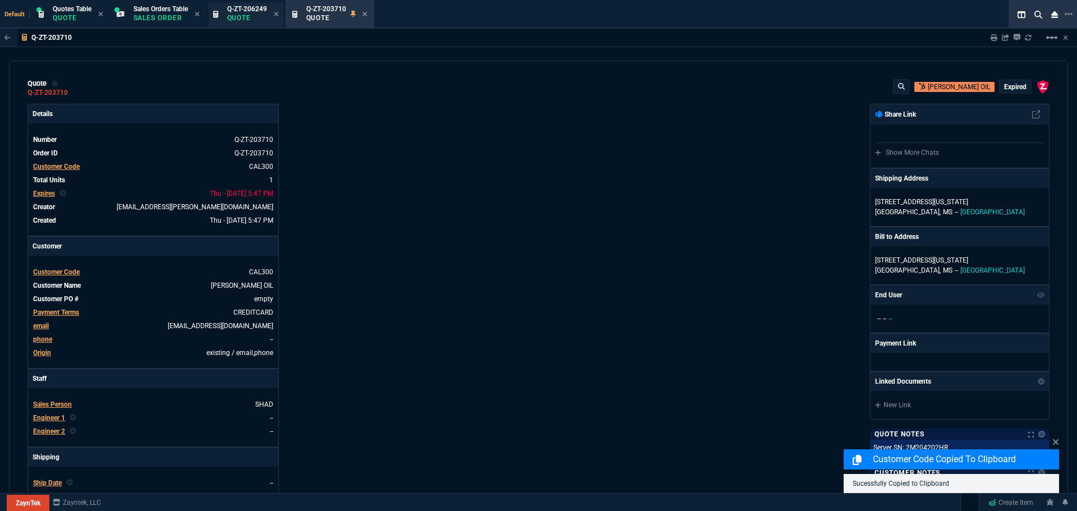
click at [241, 12] on span "Q-ZT-206249" at bounding box center [247, 9] width 40 height 8
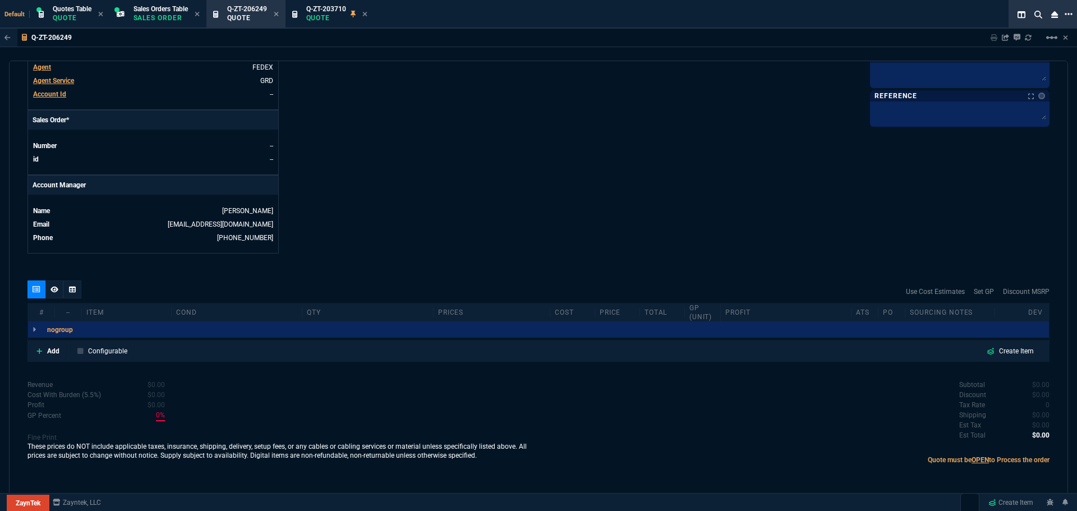
click at [1071, 14] on icon at bounding box center [1069, 14] width 8 height 9
click at [995, 21] on li "Open New Tab" at bounding box center [1012, 23] width 111 height 13
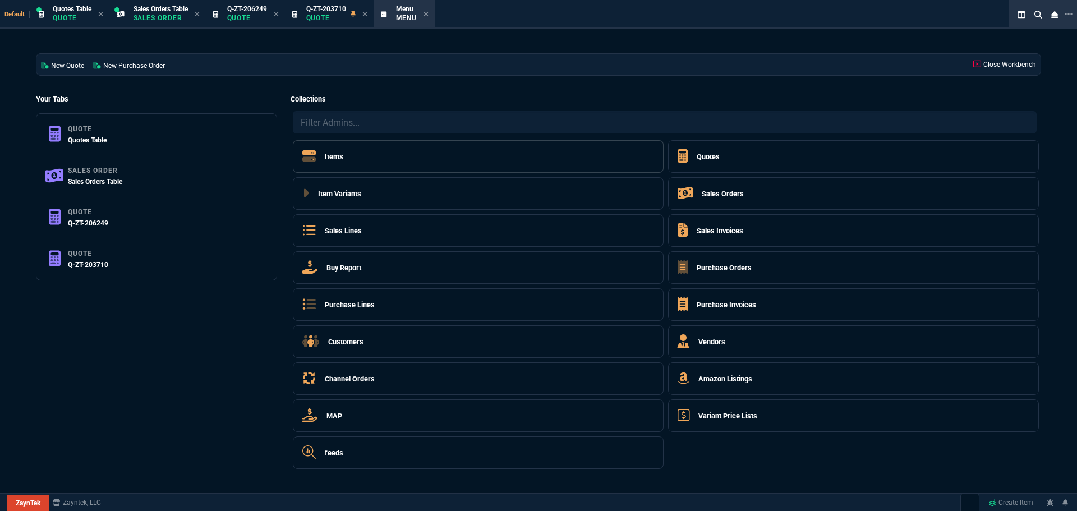
click at [330, 156] on h5 "Items" at bounding box center [334, 156] width 19 height 11
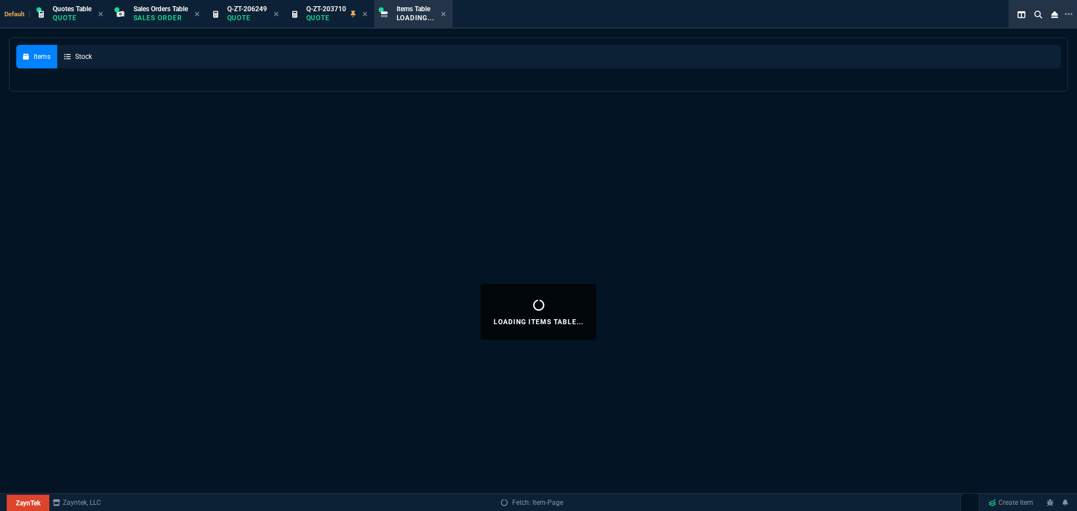
select select
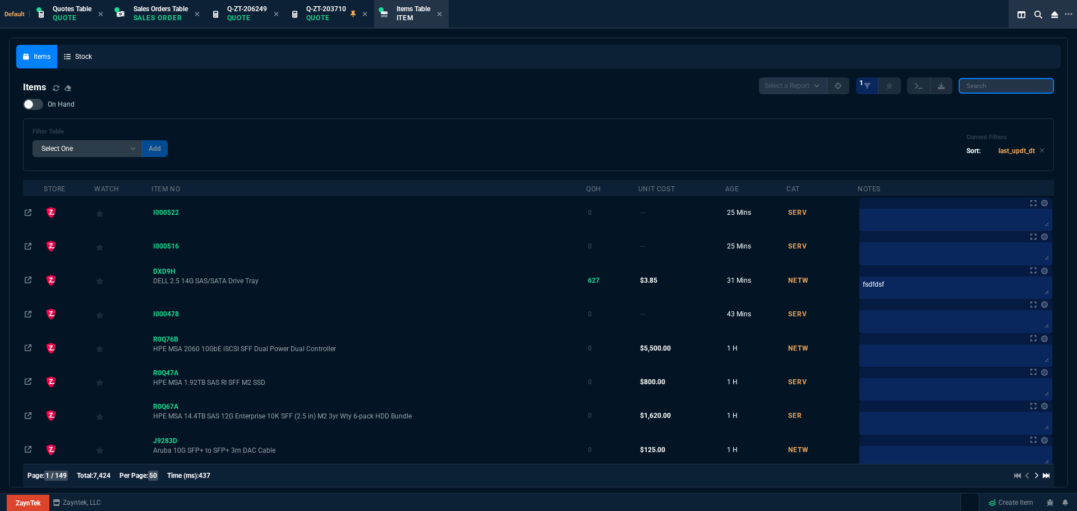
click at [1003, 88] on input "search" at bounding box center [1006, 86] width 95 height 16
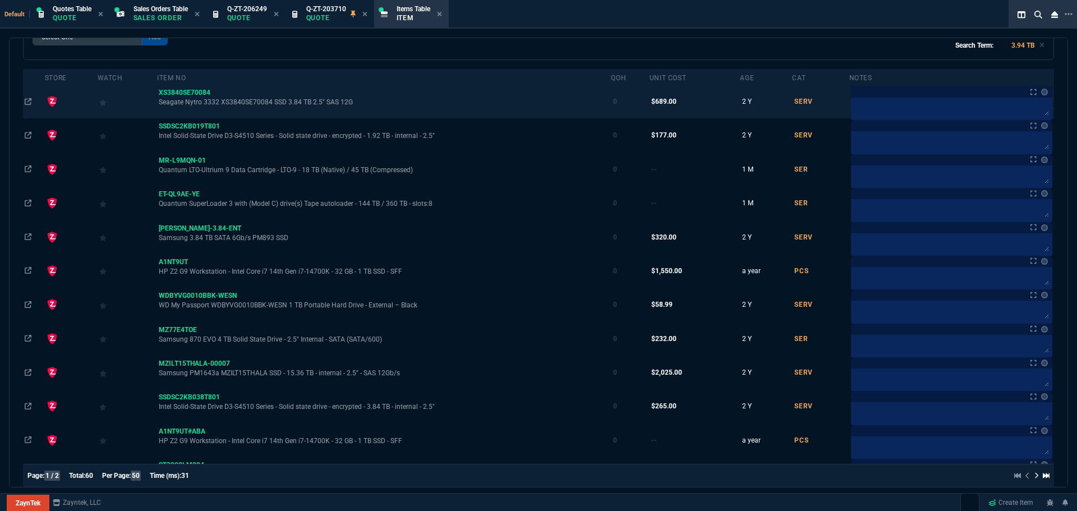
scroll to position [0, 0]
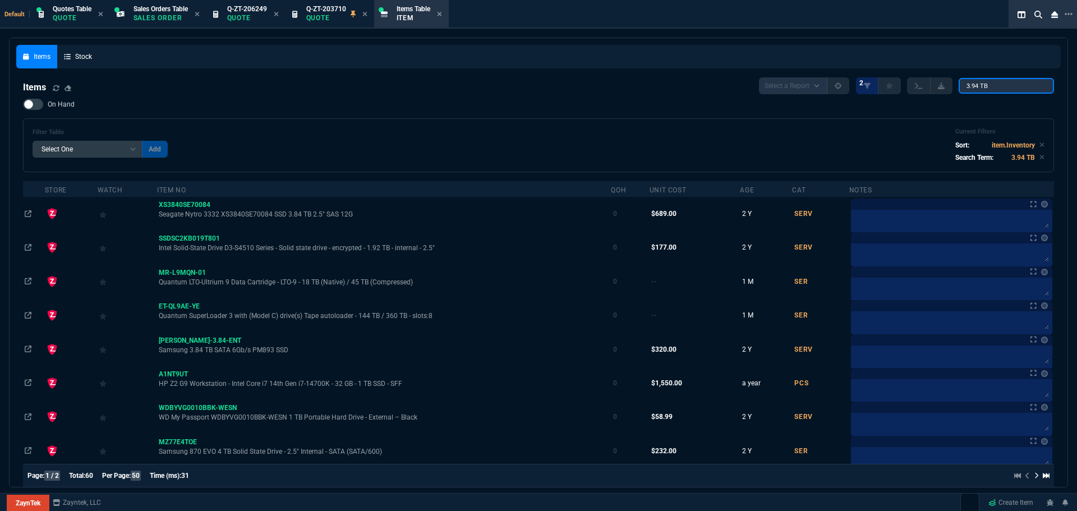
click at [978, 86] on input "3.94 TB" at bounding box center [1006, 86] width 95 height 16
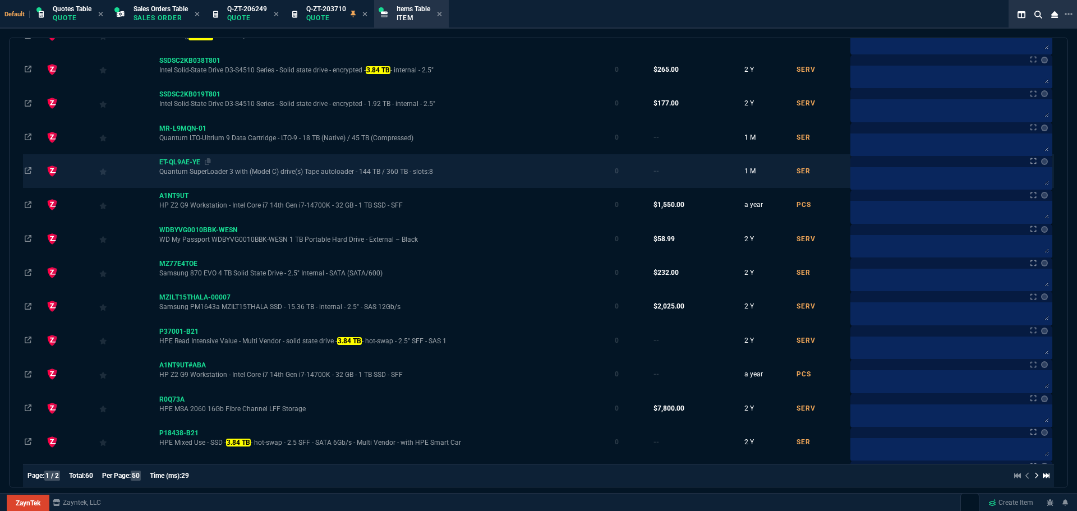
scroll to position [224, 0]
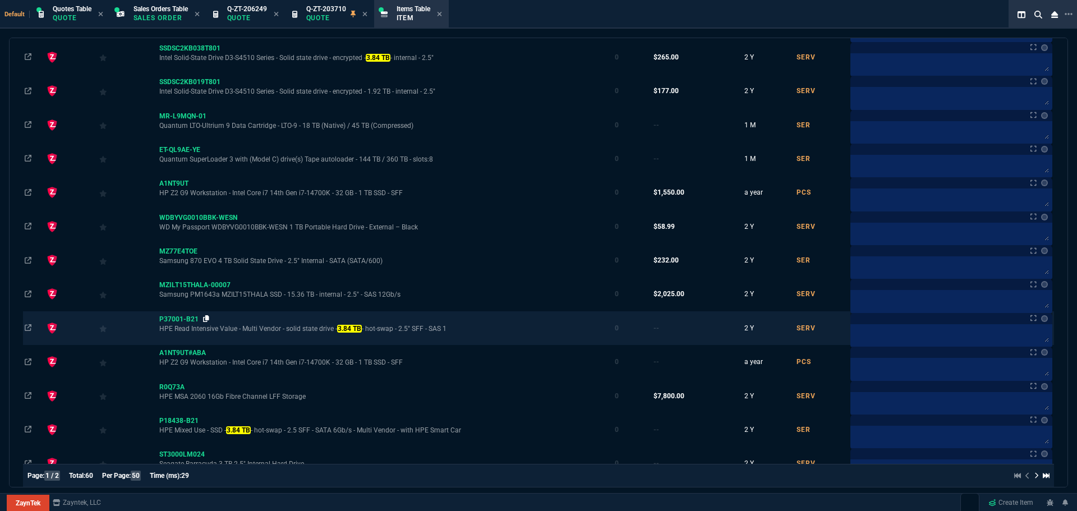
type input "3.84 TB"
click at [209, 320] on icon at bounding box center [206, 318] width 6 height 7
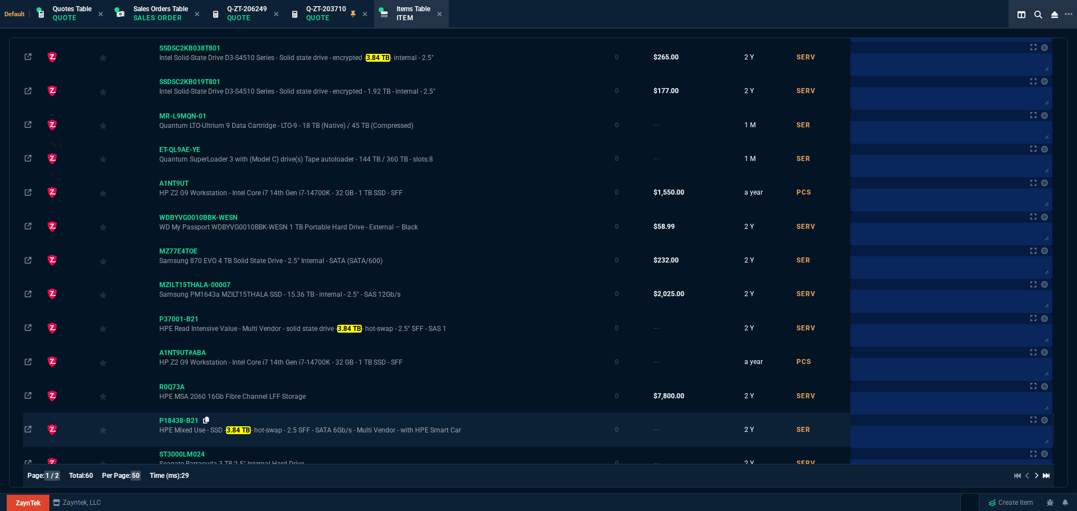
click at [209, 420] on icon at bounding box center [206, 420] width 6 height 7
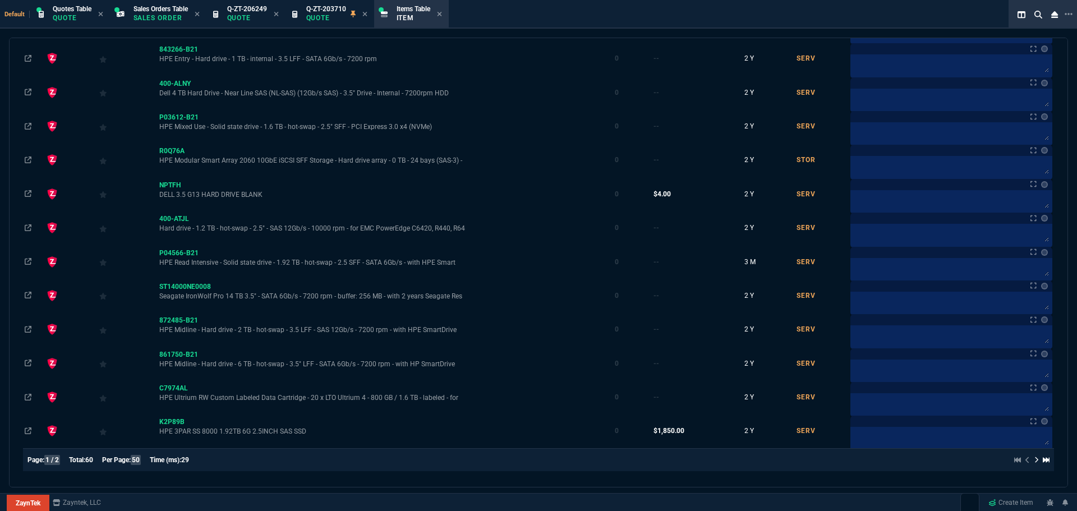
scroll to position [1445, 0]
click at [316, 18] on p "Quote" at bounding box center [326, 17] width 40 height 9
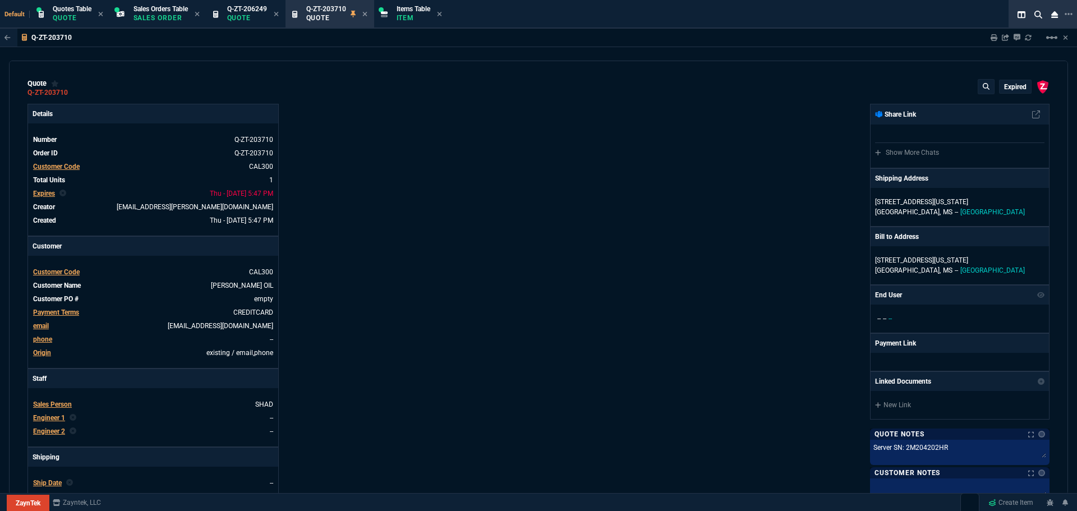
type input "76"
type input "65"
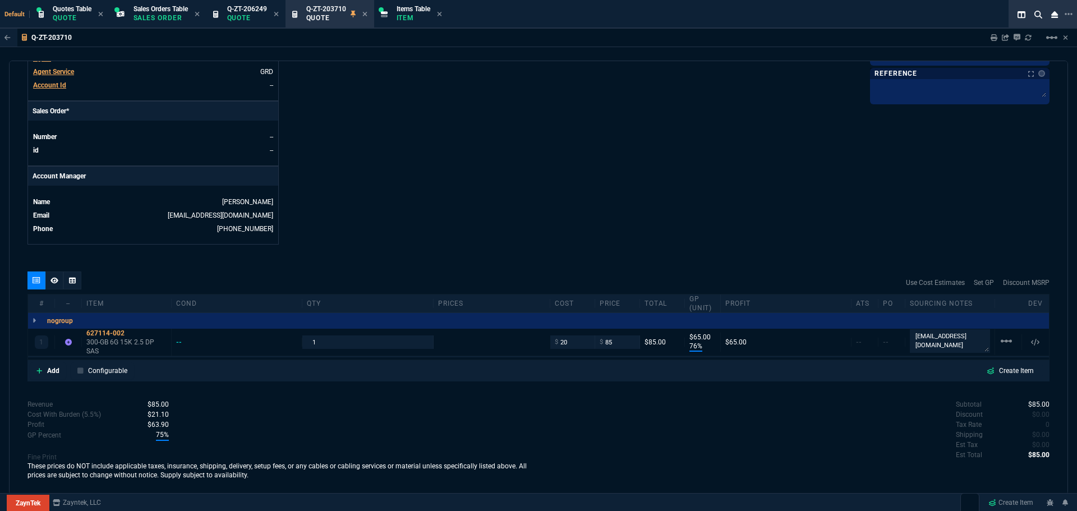
scroll to position [446, 0]
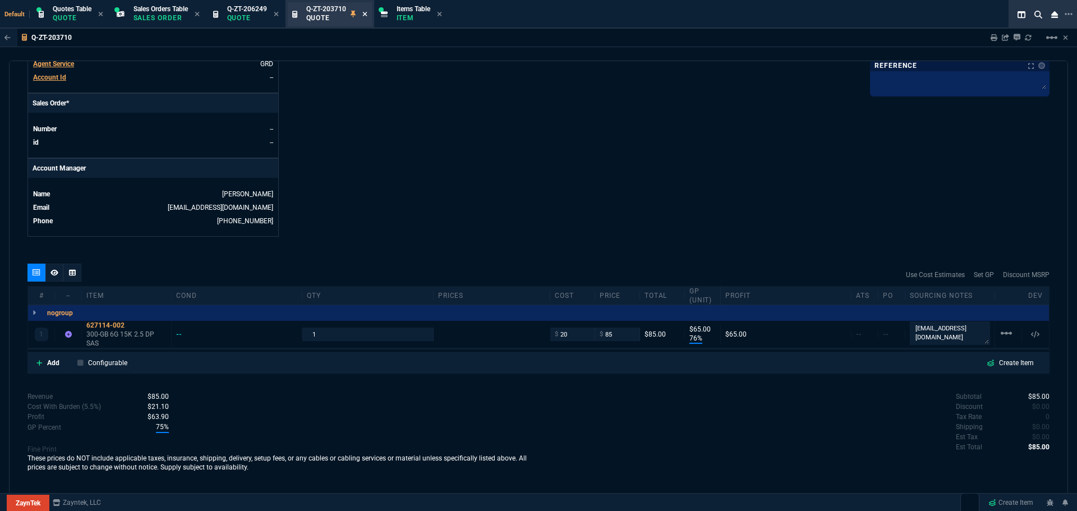
click at [368, 14] on icon at bounding box center [364, 14] width 5 height 7
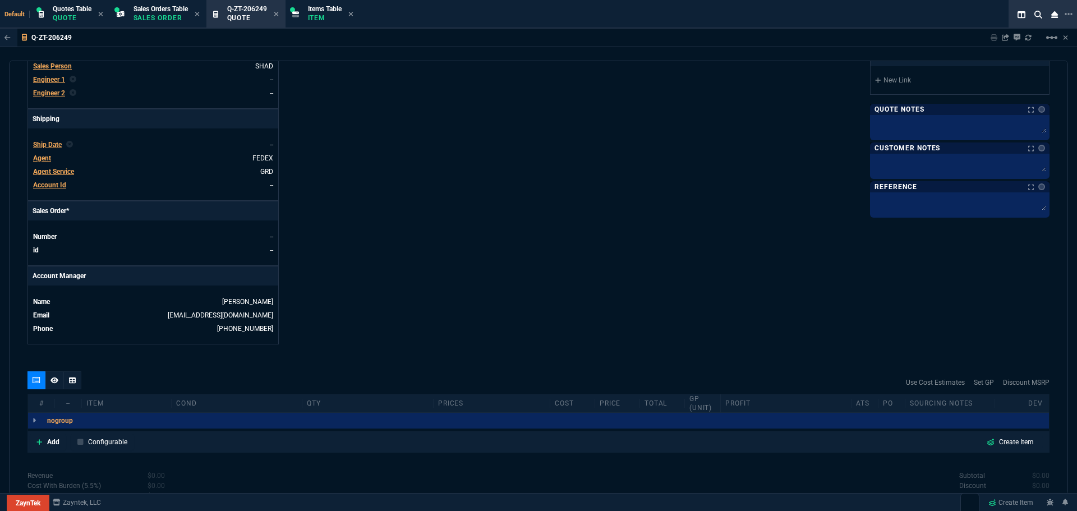
scroll to position [429, 0]
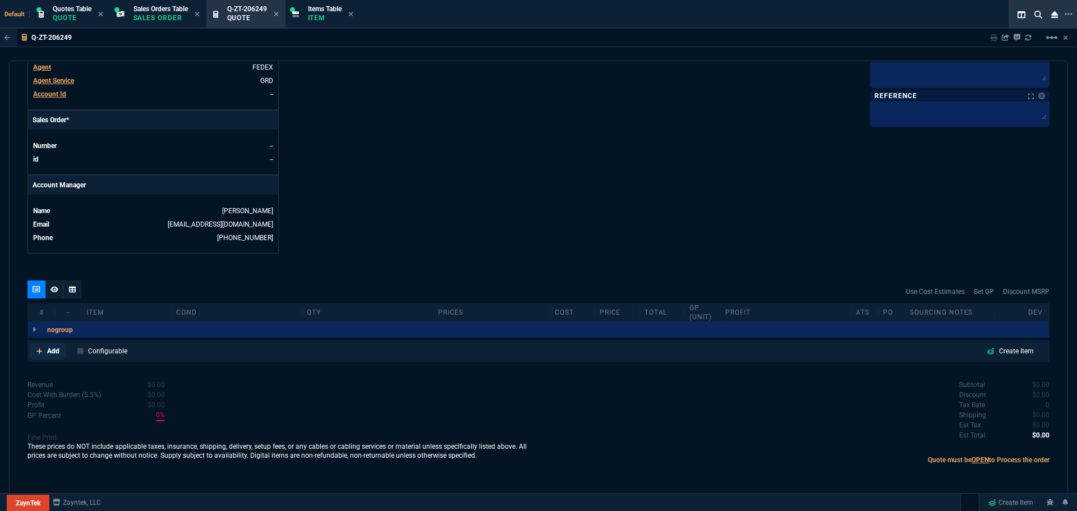
click at [50, 354] on p "Add" at bounding box center [53, 351] width 12 height 10
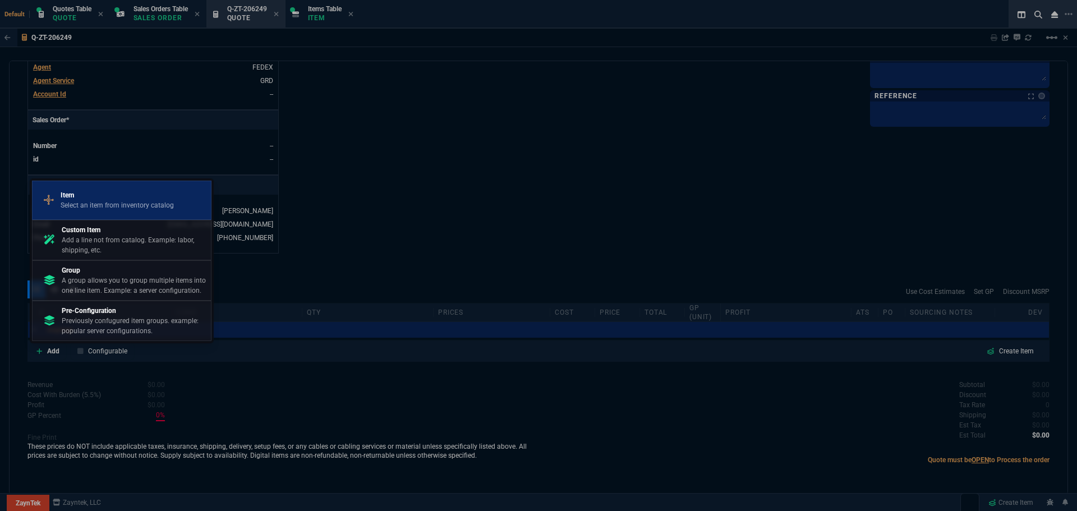
click at [111, 203] on p "Select an item from inventory catalog" at bounding box center [117, 205] width 113 height 10
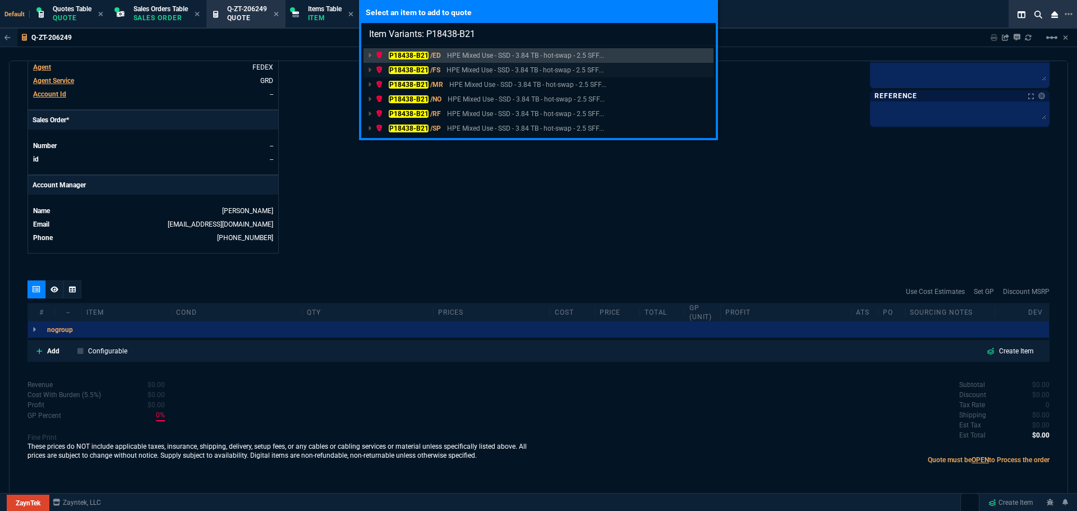
type input "Item Variants: P18438-B21"
click at [408, 70] on mark "P18438-B21" at bounding box center [409, 70] width 40 height 8
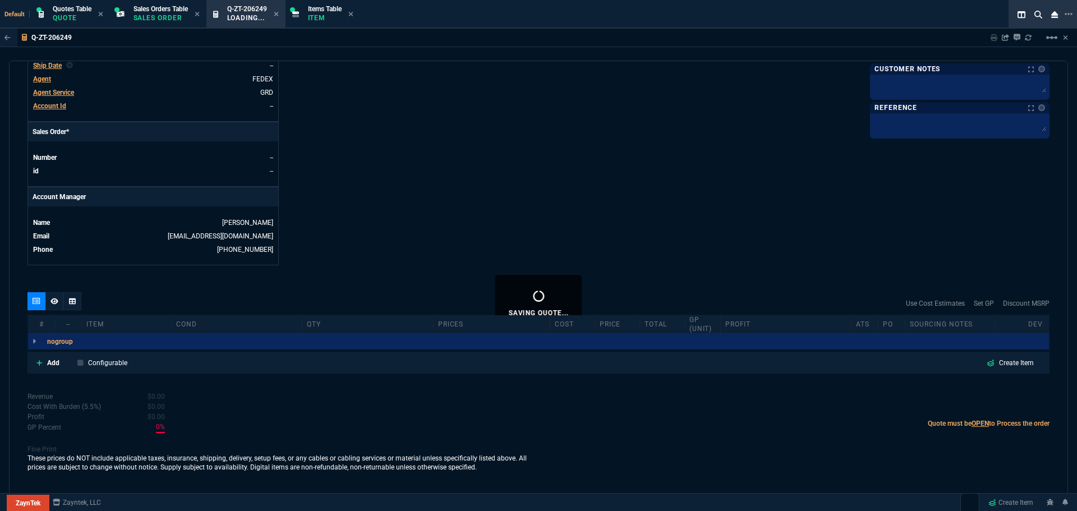
scroll to position [417, 0]
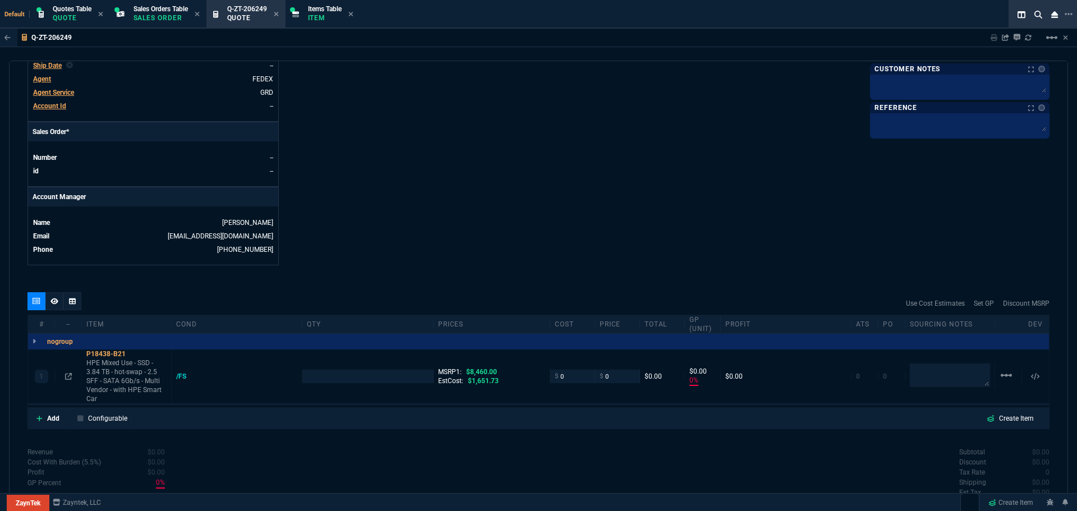
type input "0"
type input "100"
click at [133, 354] on icon at bounding box center [133, 354] width 6 height 7
click at [54, 419] on p "Add" at bounding box center [53, 419] width 12 height 10
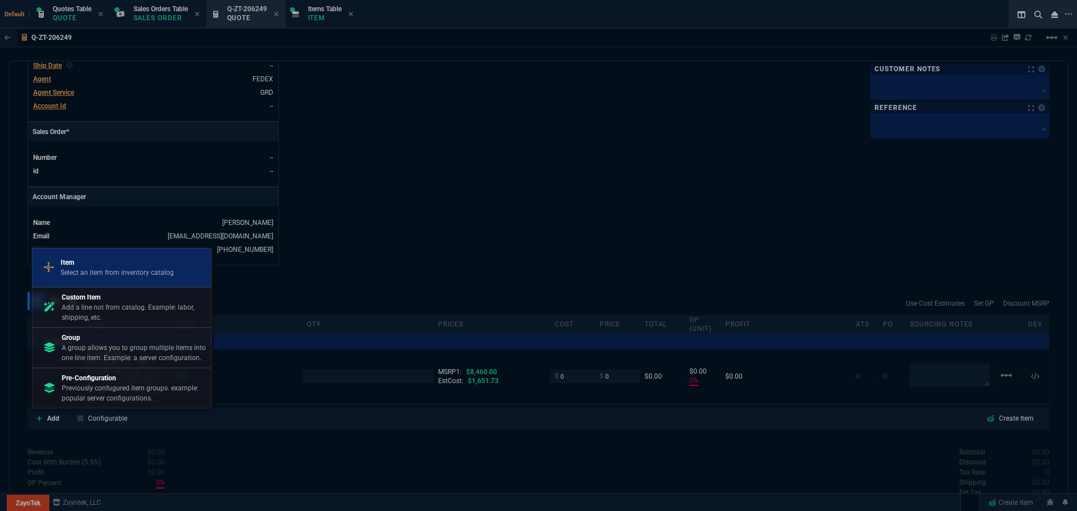
click at [89, 264] on p "Item" at bounding box center [117, 263] width 113 height 10
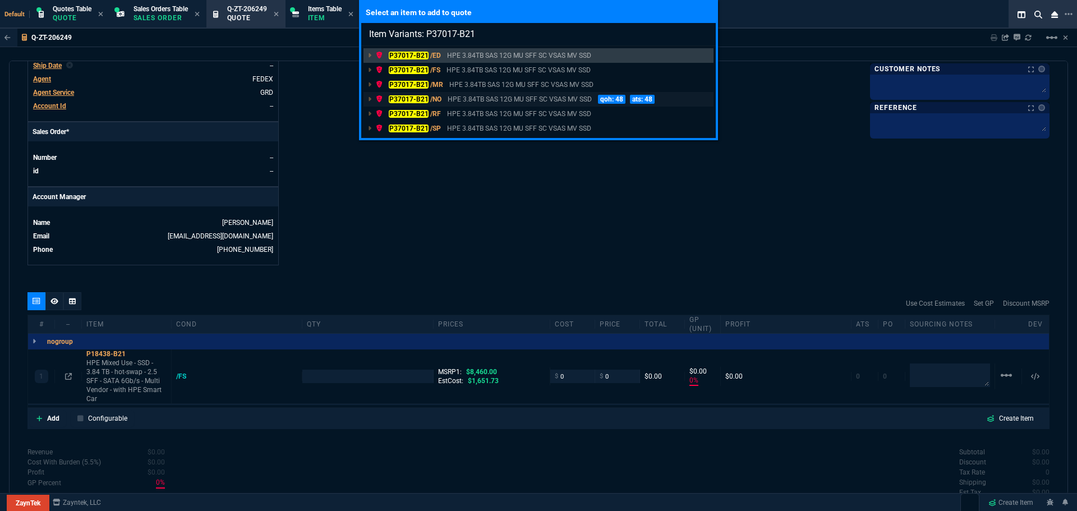
type input "Item Variants: P37017-B21"
click at [413, 99] on mark "P37017-B21" at bounding box center [409, 99] width 40 height 8
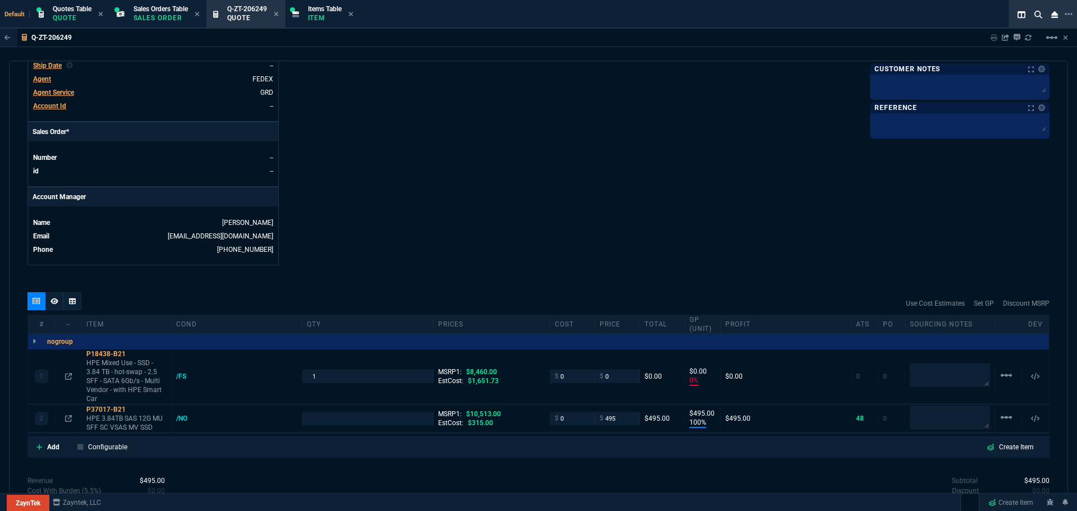
type input "0"
type input "100"
type input "495"
type input "100"
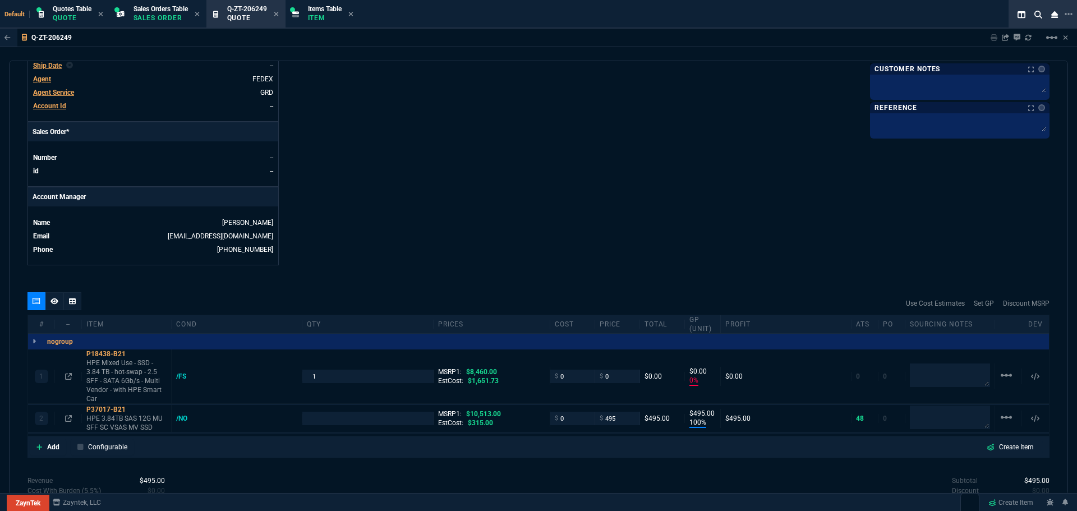
type input "95"
click at [1002, 375] on mat-icon "linear_scale" at bounding box center [1006, 375] width 13 height 13
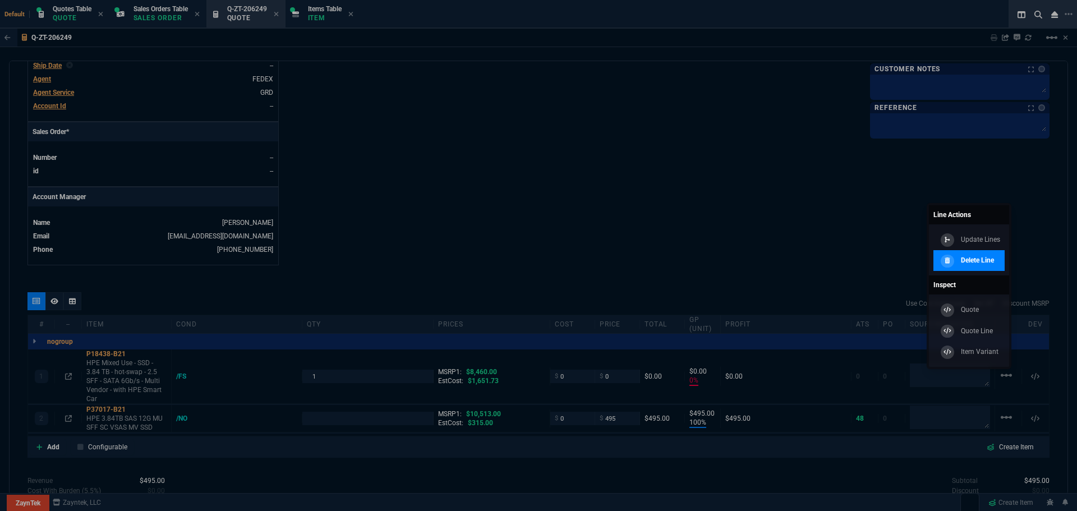
click at [981, 257] on p "Delete Line" at bounding box center [977, 260] width 33 height 10
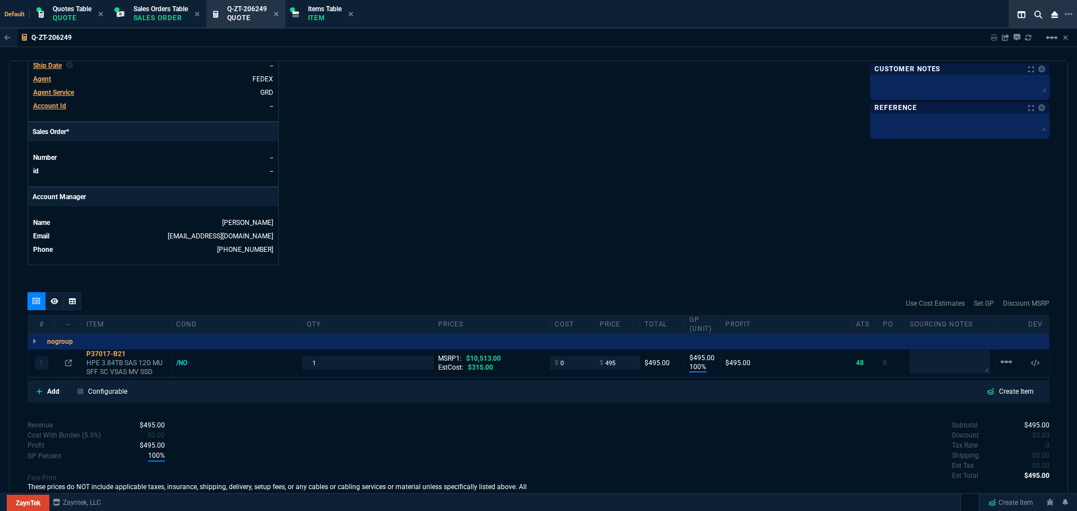
type input "100"
type input "495"
type input "95"
click at [67, 366] on icon at bounding box center [68, 363] width 7 height 7
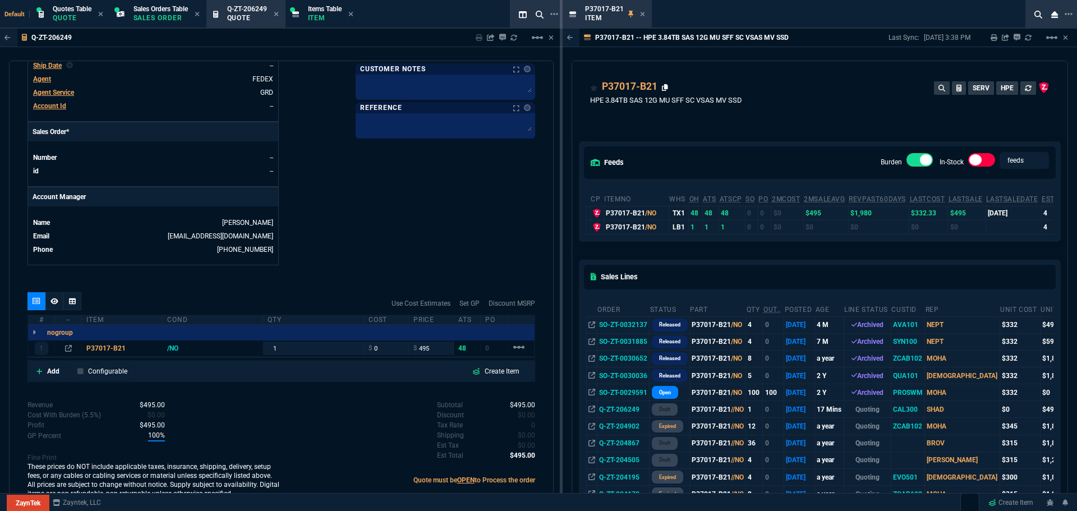
click at [667, 88] on icon at bounding box center [665, 87] width 6 height 7
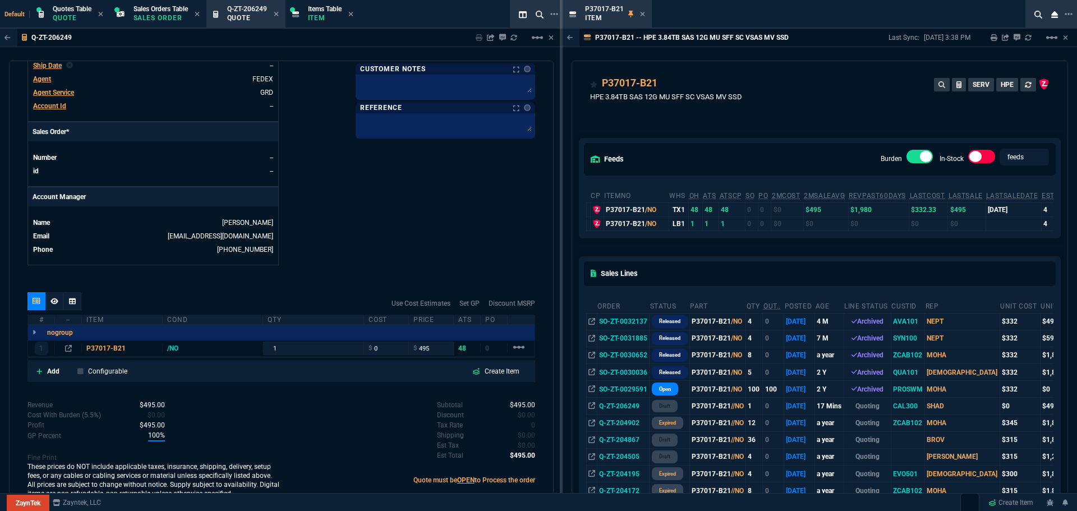
scroll to position [0, 0]
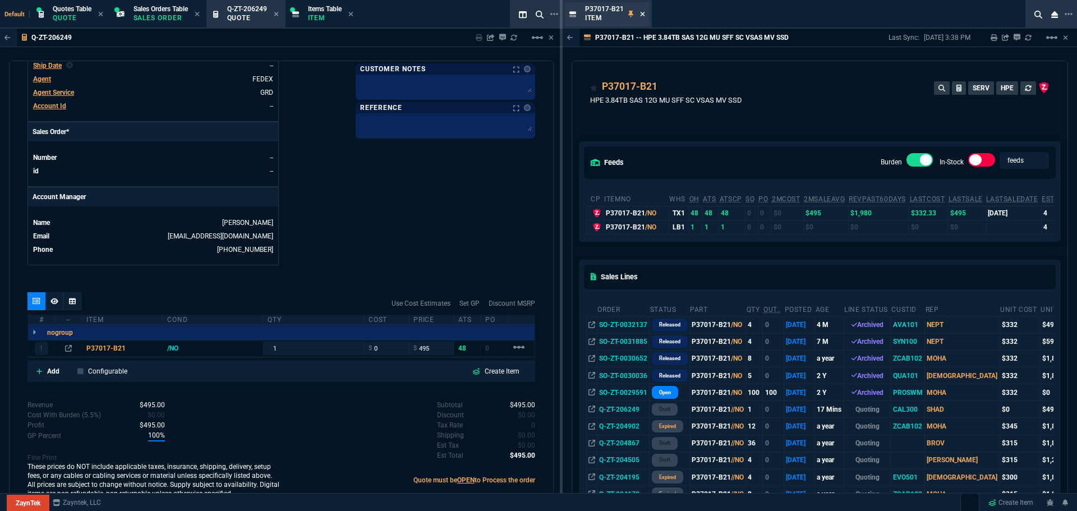
click at [640, 13] on icon at bounding box center [642, 14] width 5 height 7
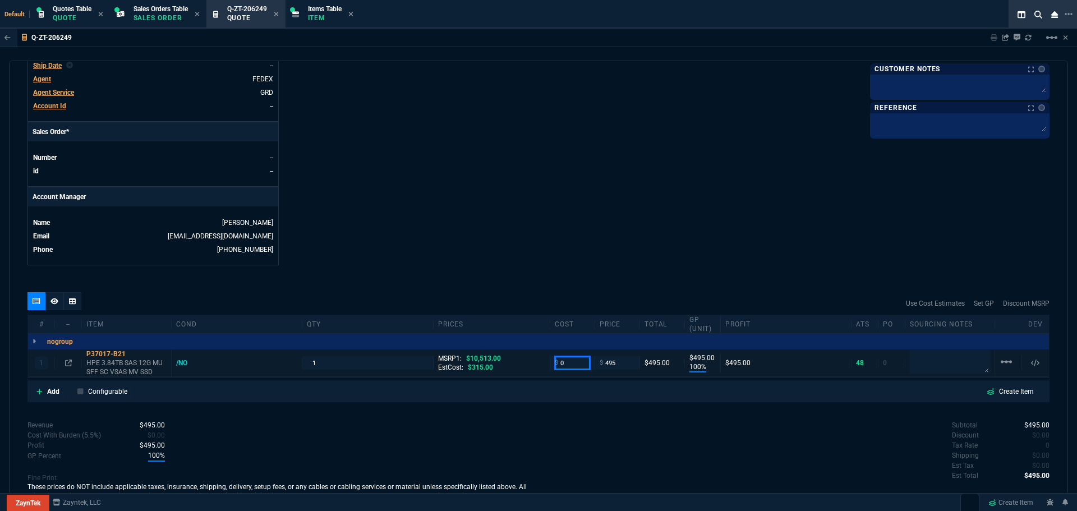
click at [573, 368] on input "0" at bounding box center [572, 362] width 35 height 13
type input "332"
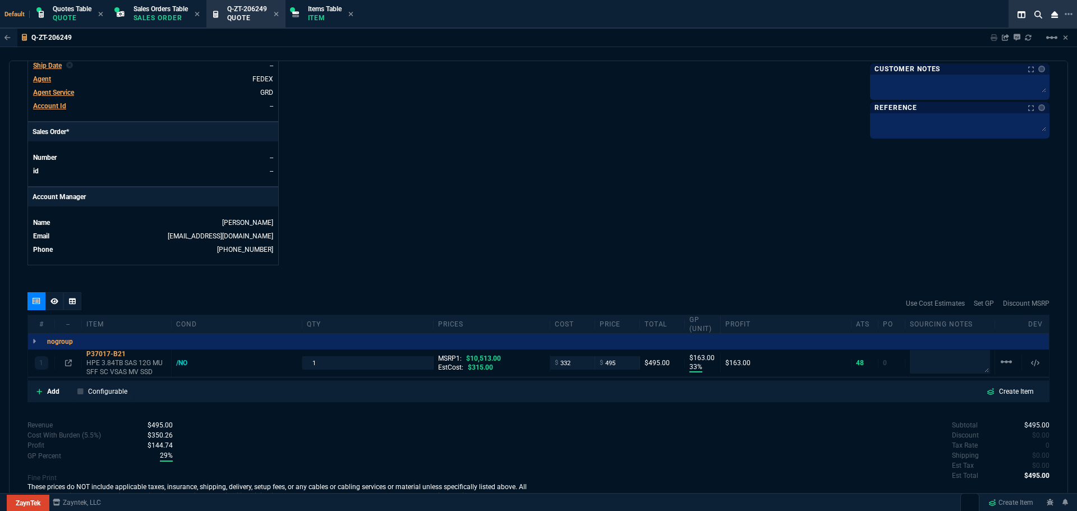
type input "33"
type input "163"
click at [323, 365] on input "1" at bounding box center [367, 362] width 121 height 13
type input "8"
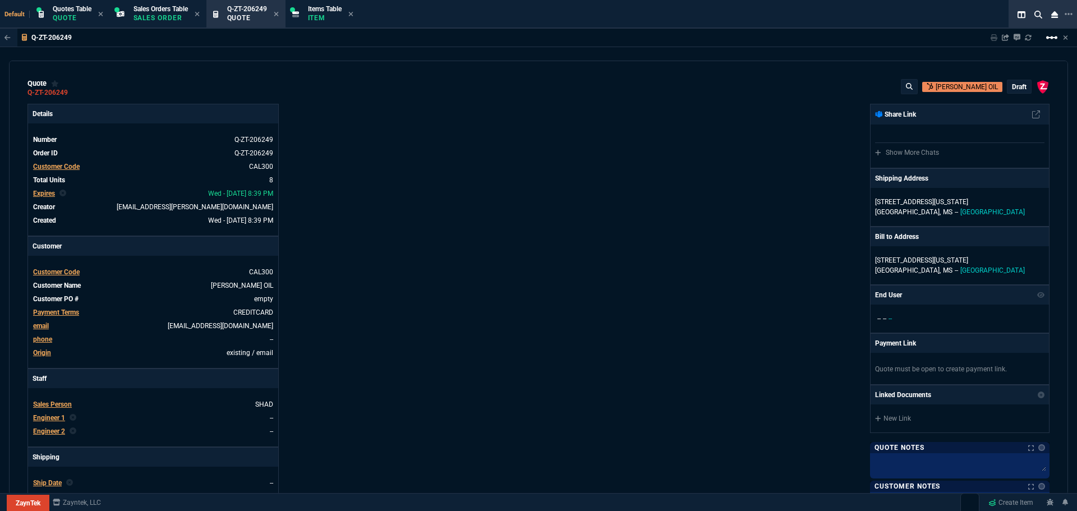
click at [1054, 35] on mat-icon "linear_scale" at bounding box center [1051, 37] width 13 height 13
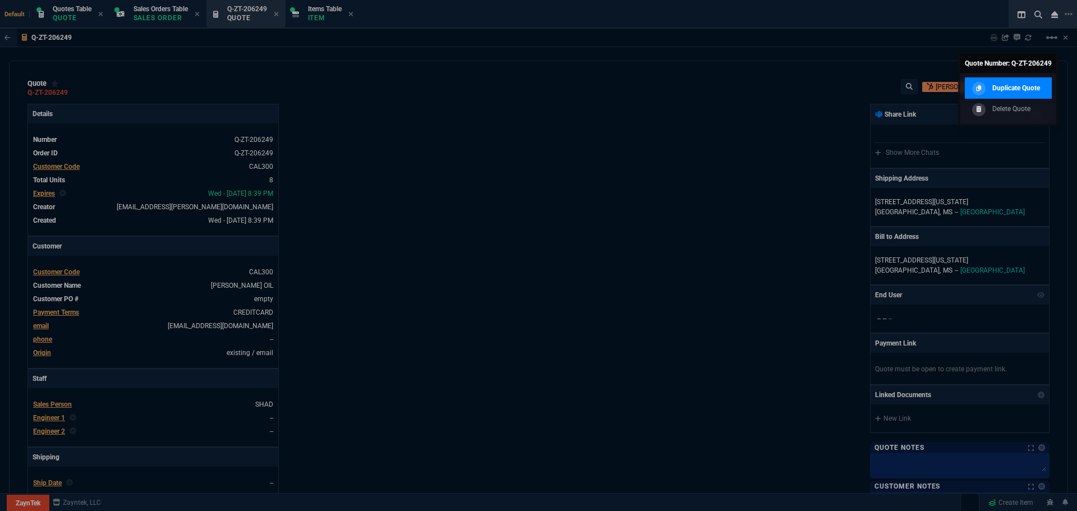
click at [1023, 90] on p "Duplicate Quote" at bounding box center [1017, 88] width 48 height 10
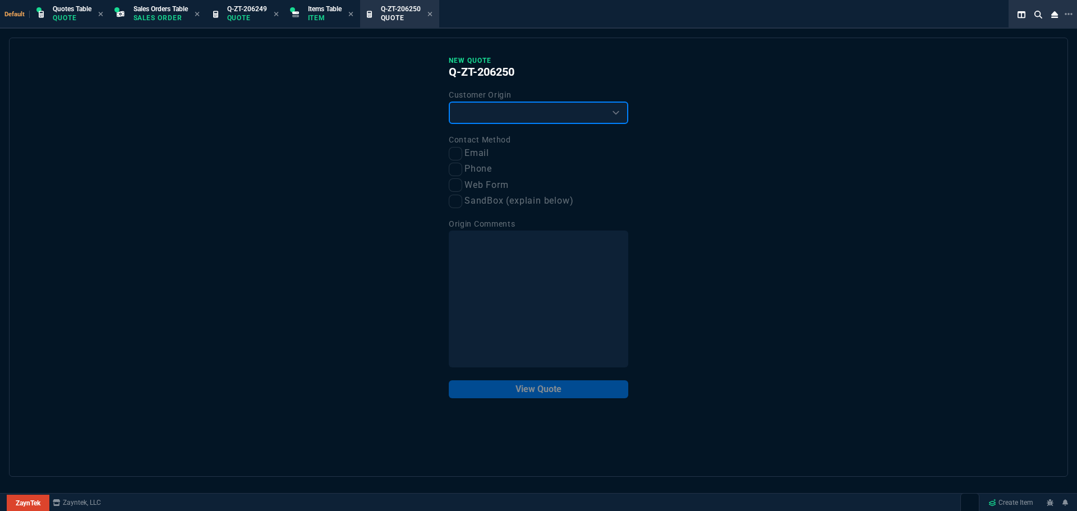
click at [506, 111] on select "Existing Customer Amazon Lead (first order) Website Lead (first order) Called (…" at bounding box center [539, 113] width 180 height 22
select select "amzLead"
click at [449, 102] on select "Existing Customer Amazon Lead (first order) Website Lead (first order) Called (…" at bounding box center [539, 113] width 180 height 22
click at [462, 155] on input "Email" at bounding box center [455, 153] width 13 height 13
checkbox input "true"
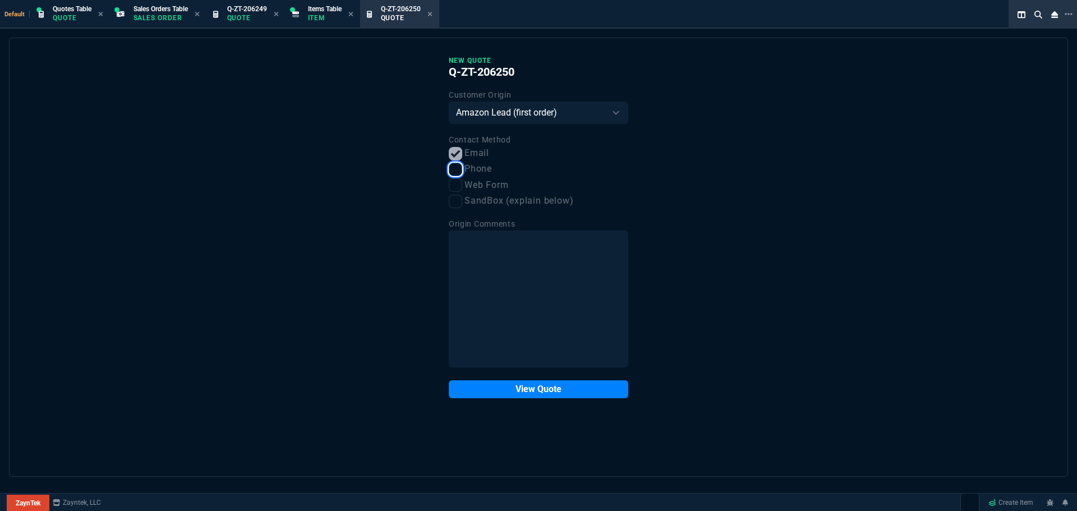
click at [456, 172] on input "Phone" at bounding box center [455, 169] width 13 height 13
checkbox input "true"
click at [511, 391] on button "View Quote" at bounding box center [539, 389] width 180 height 18
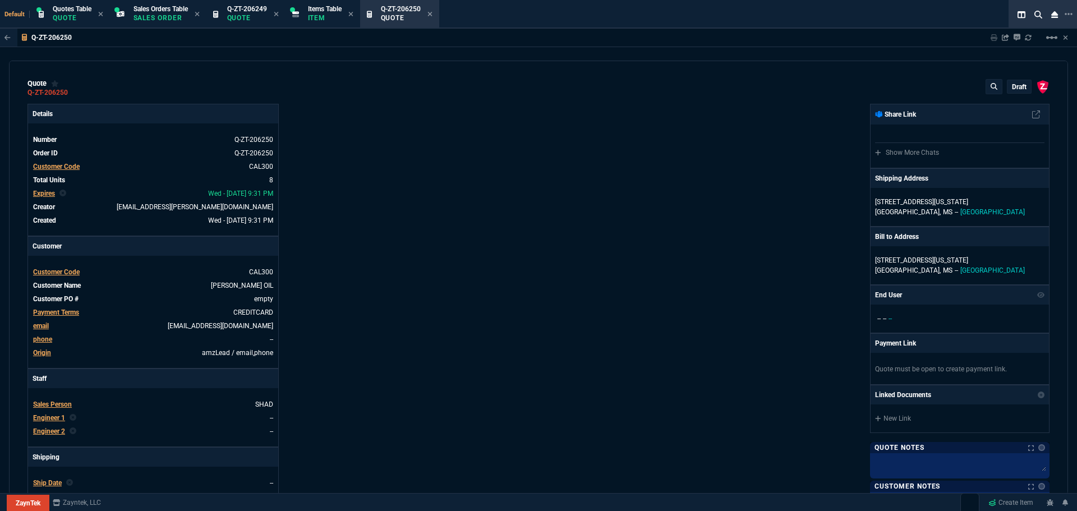
type input "33"
type input "163"
type input "95"
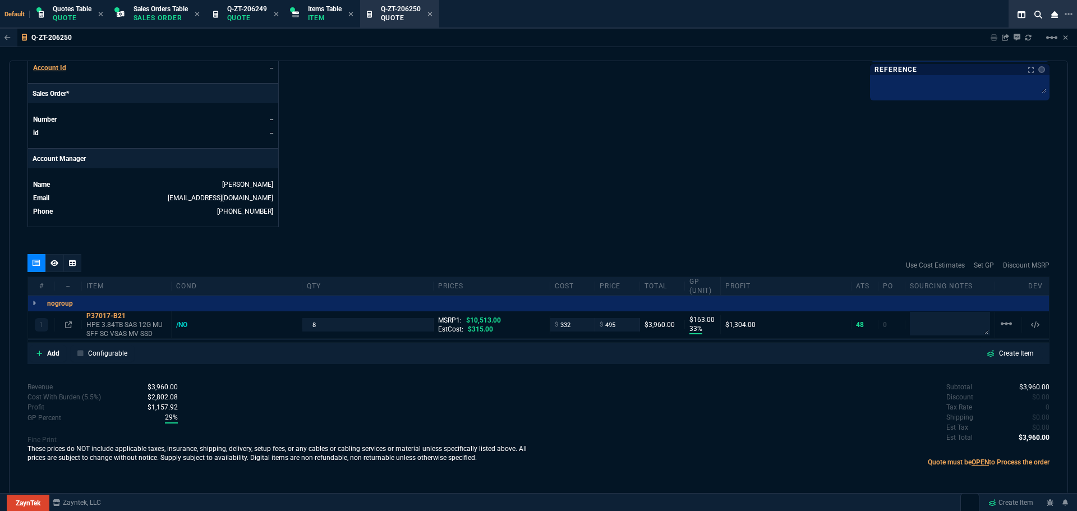
scroll to position [458, 0]
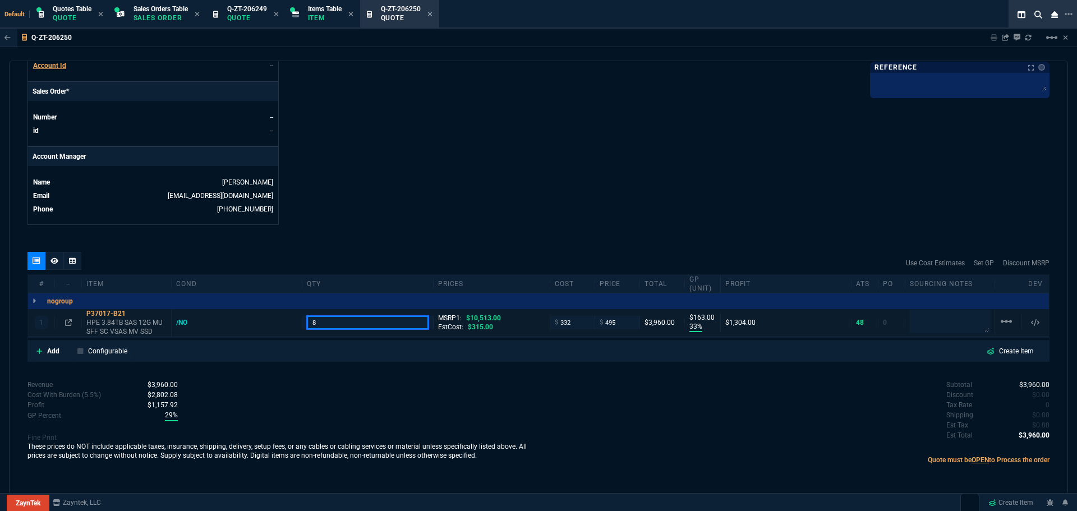
click at [341, 328] on input "8" at bounding box center [367, 322] width 121 height 13
type input "4"
click at [617, 325] on input "495" at bounding box center [617, 322] width 35 height 13
type input "550"
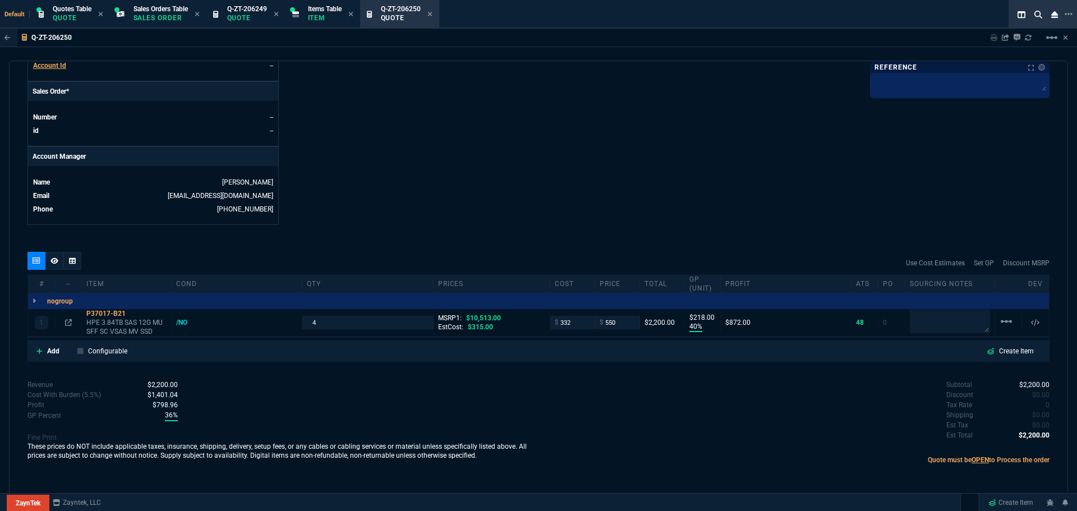
type input "550"
type input "40"
type input "218"
click at [248, 14] on p "Quote" at bounding box center [247, 17] width 40 height 9
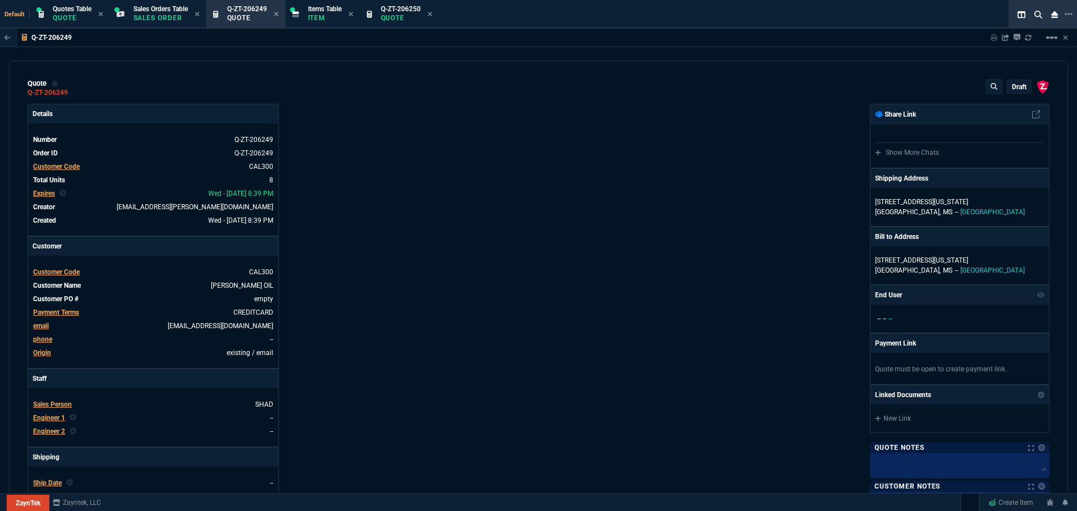
type input "33"
type input "163"
type input "95"
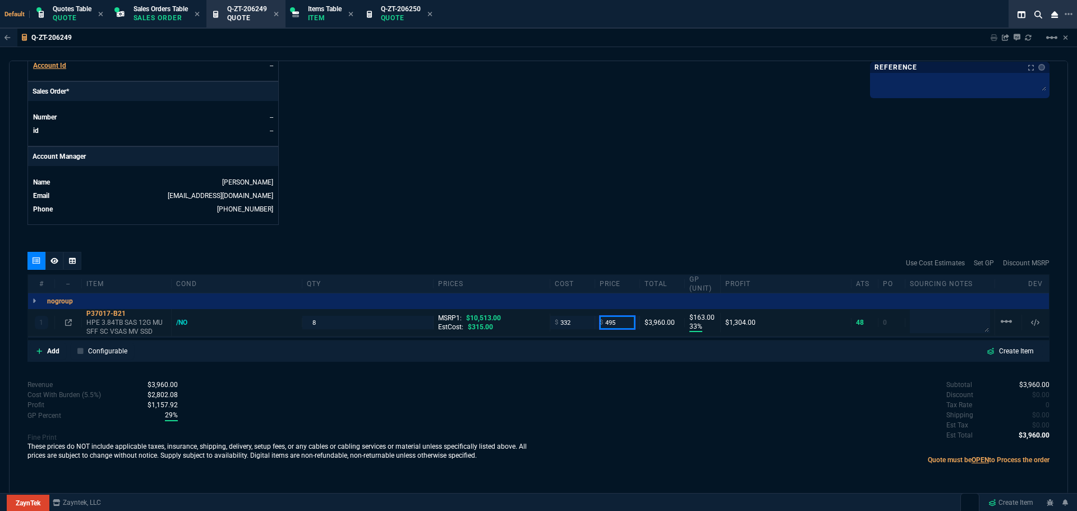
click at [622, 323] on input "495" at bounding box center [617, 322] width 35 height 13
type input "550"
type input "40"
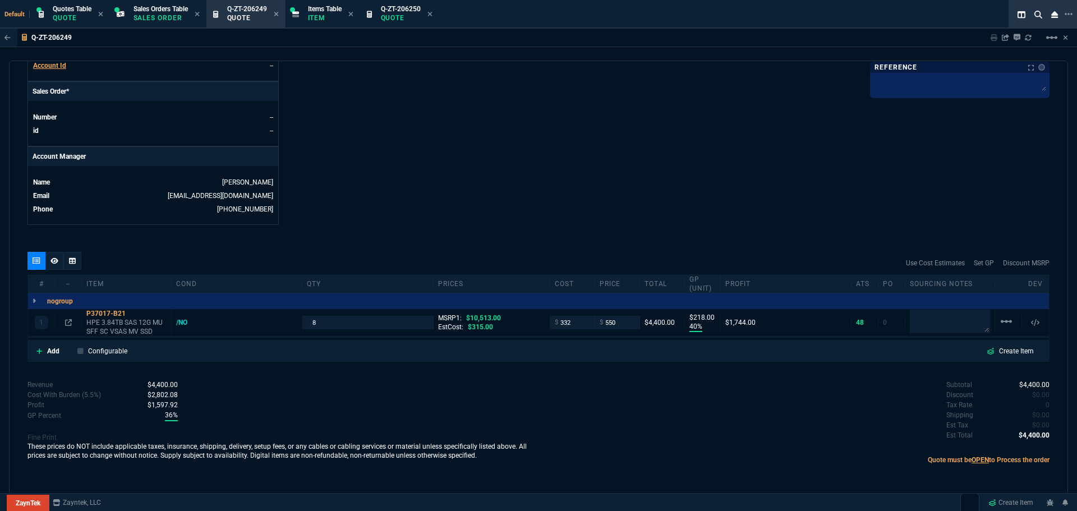
type input "218"
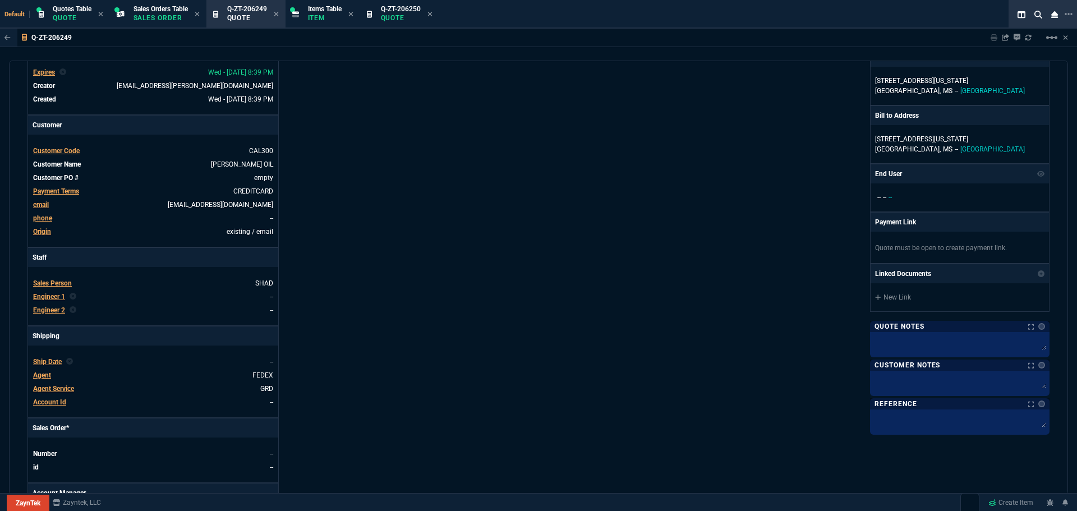
scroll to position [0, 0]
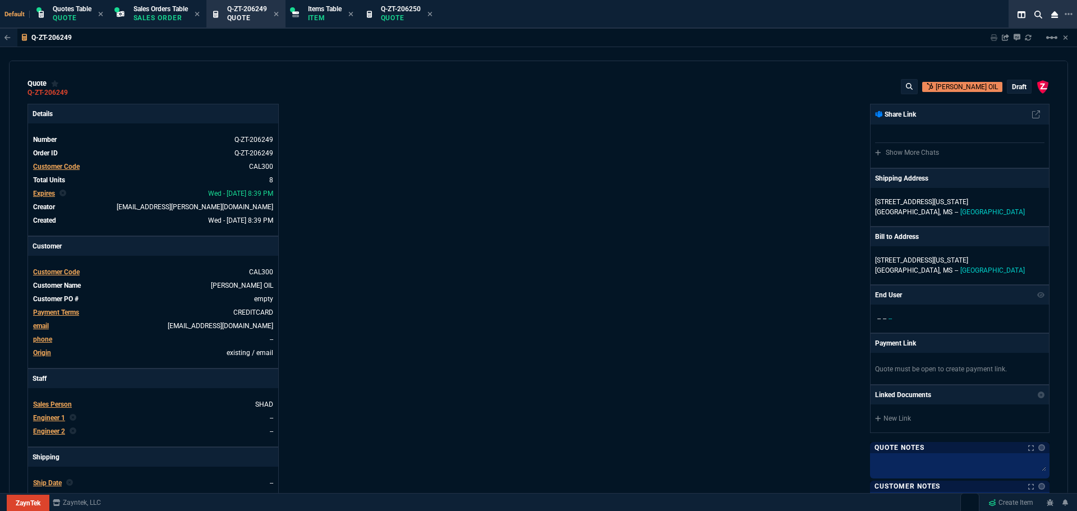
click at [1014, 85] on p "draft" at bounding box center [1019, 86] width 15 height 9
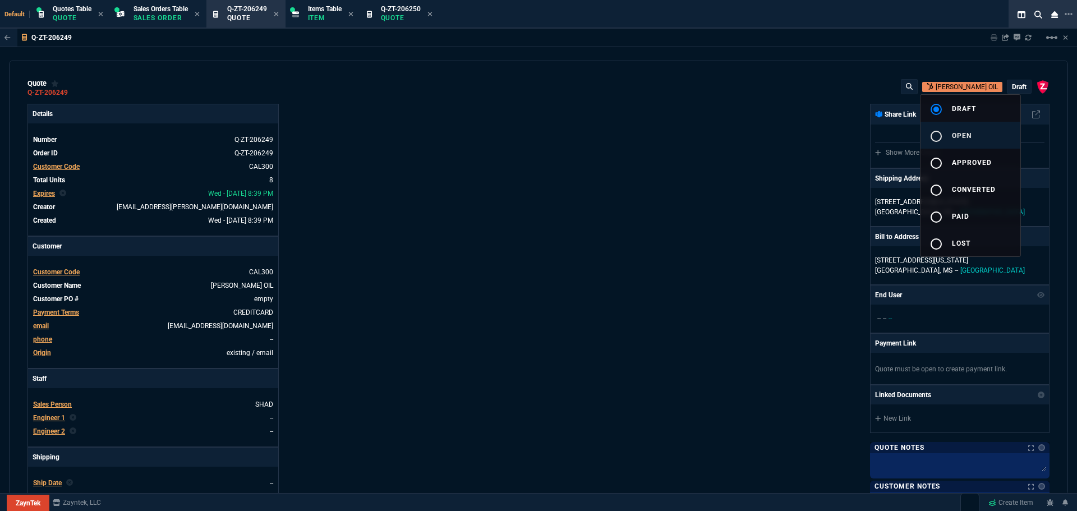
click at [944, 132] on div "radio_button_unchecked" at bounding box center [941, 136] width 22 height 13
type input "40"
type input "218"
type input "10513"
type input "95"
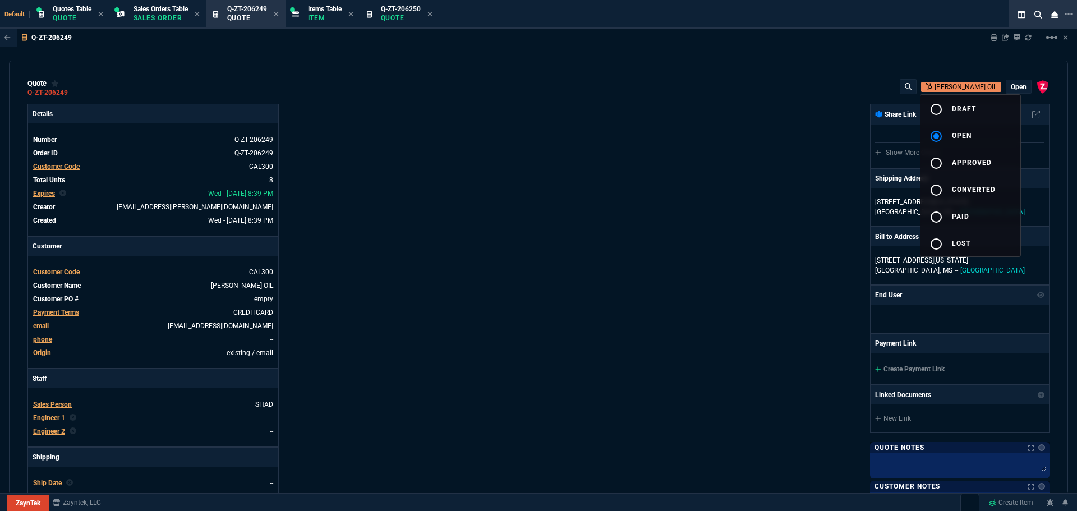
click at [678, 167] on div at bounding box center [538, 255] width 1077 height 511
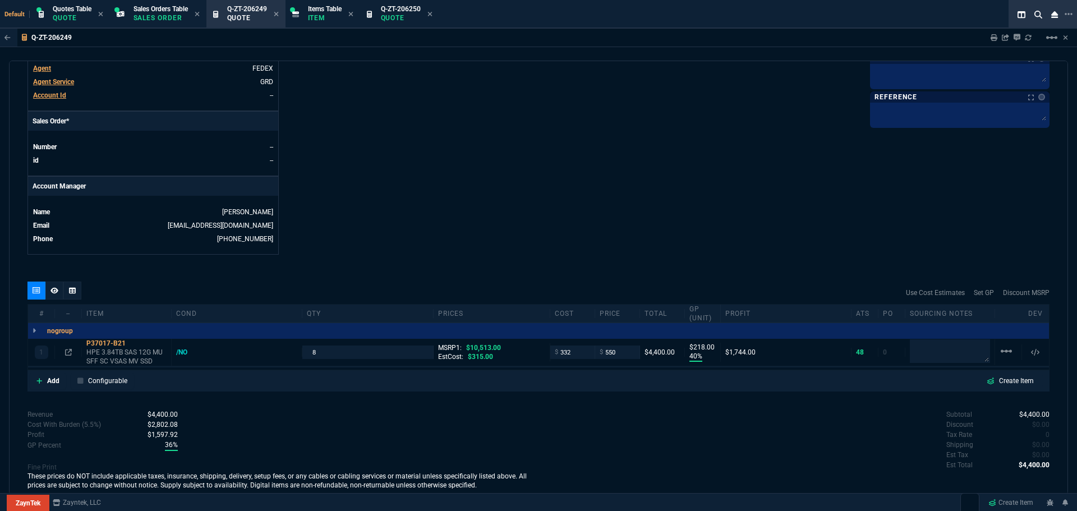
scroll to position [446, 0]
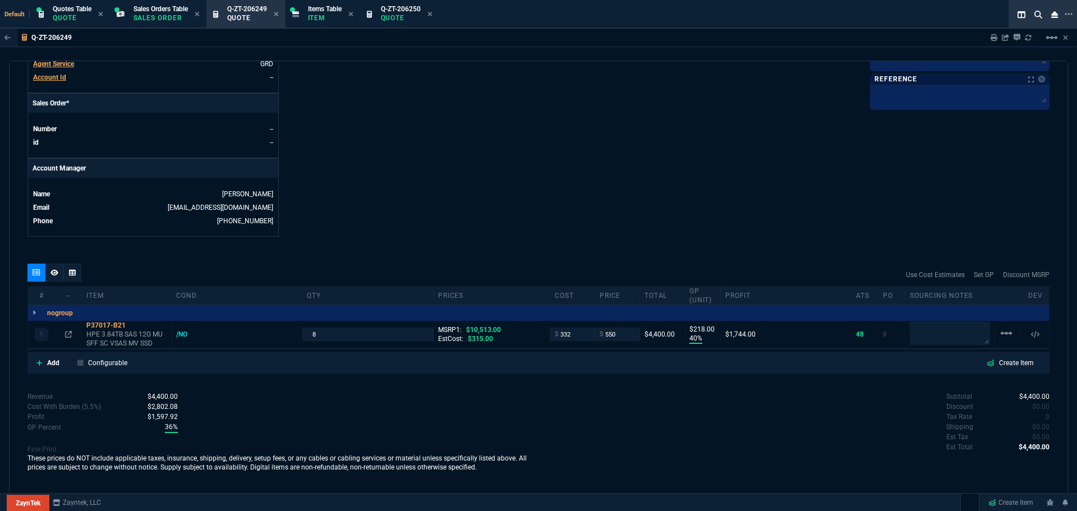
click at [53, 274] on icon at bounding box center [54, 272] width 8 height 7
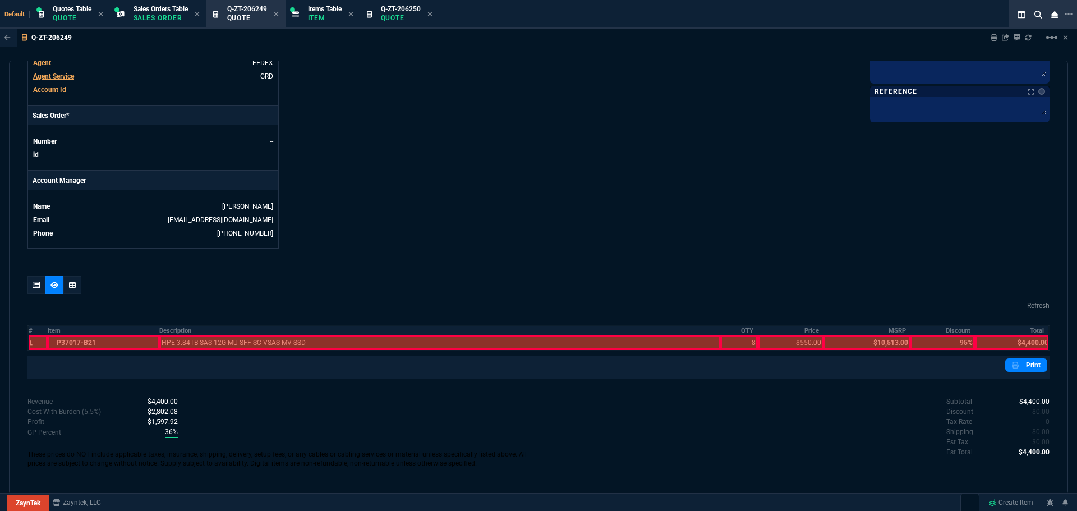
scroll to position [434, 0]
click at [173, 328] on th "Description" at bounding box center [440, 331] width 562 height 10
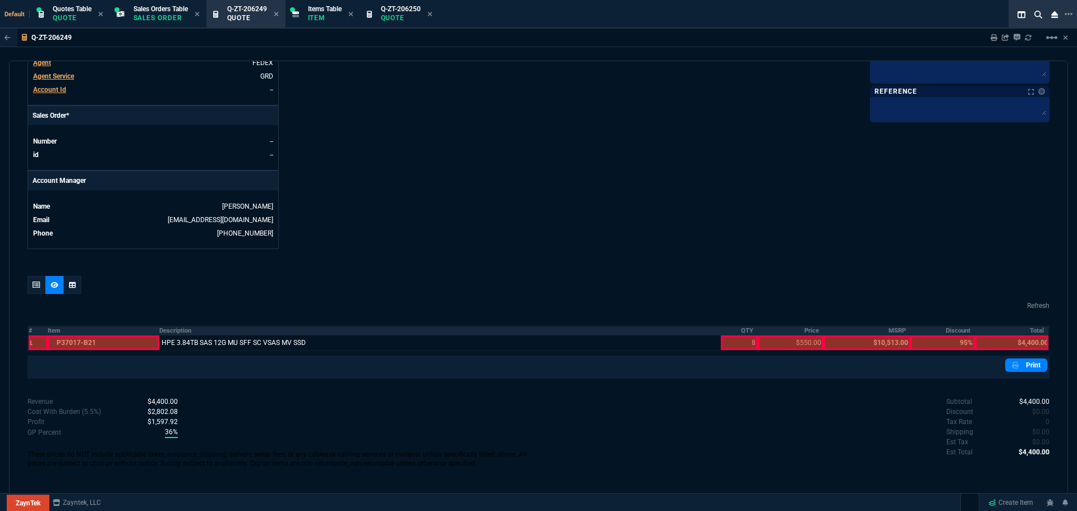
click at [738, 330] on th "QTY" at bounding box center [739, 331] width 37 height 10
click at [806, 330] on th "Price" at bounding box center [791, 331] width 66 height 10
click at [1034, 330] on th "Total" at bounding box center [1012, 331] width 75 height 10
click at [1024, 365] on link "Print" at bounding box center [1026, 365] width 42 height 13
click at [405, 17] on p "Quote" at bounding box center [401, 17] width 40 height 9
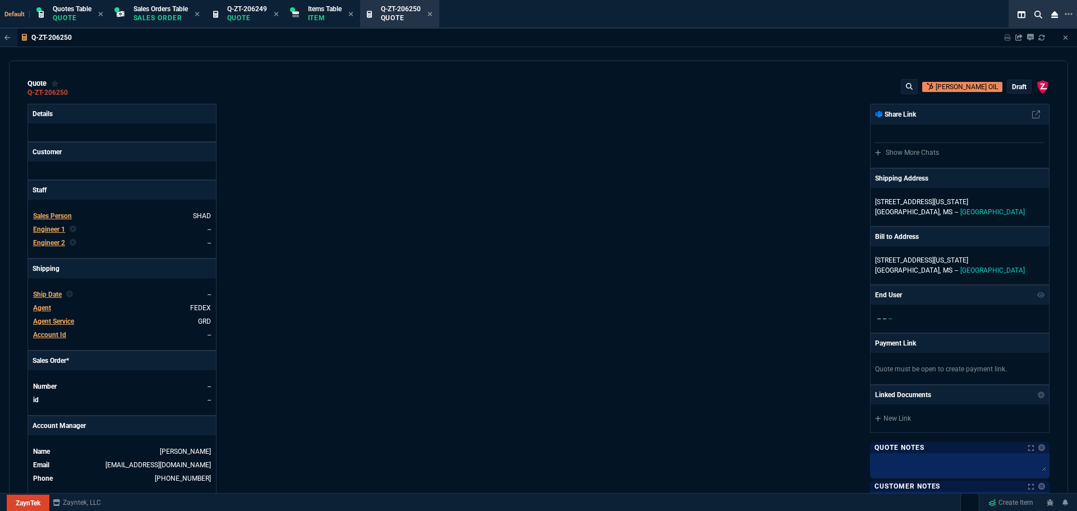
click at [1013, 85] on p "draft" at bounding box center [1019, 86] width 15 height 9
click at [1007, 89] on div at bounding box center [538, 255] width 1077 height 511
click at [1012, 87] on p "draft" at bounding box center [1019, 86] width 15 height 9
click at [1015, 88] on div at bounding box center [538, 255] width 1077 height 511
click at [501, 214] on div "Details Print Specs Customer Staff Sales Person SHAD Engineer 1 -- Engineer 2 -…" at bounding box center [282, 329] width 511 height 450
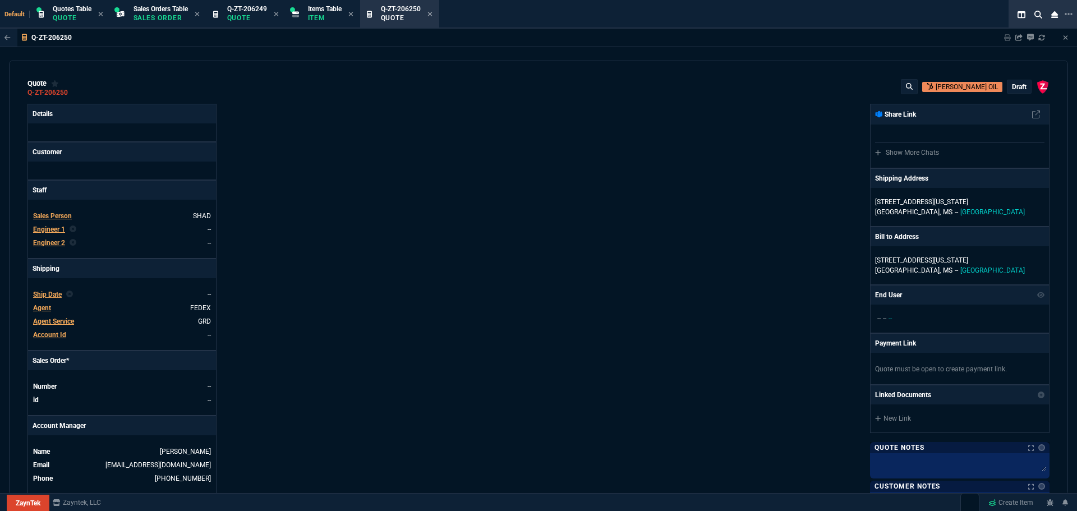
click at [442, 292] on div "Details Print Specs Customer Staff Sales Person SHAD Engineer 1 -- Engineer 2 -…" at bounding box center [282, 329] width 511 height 450
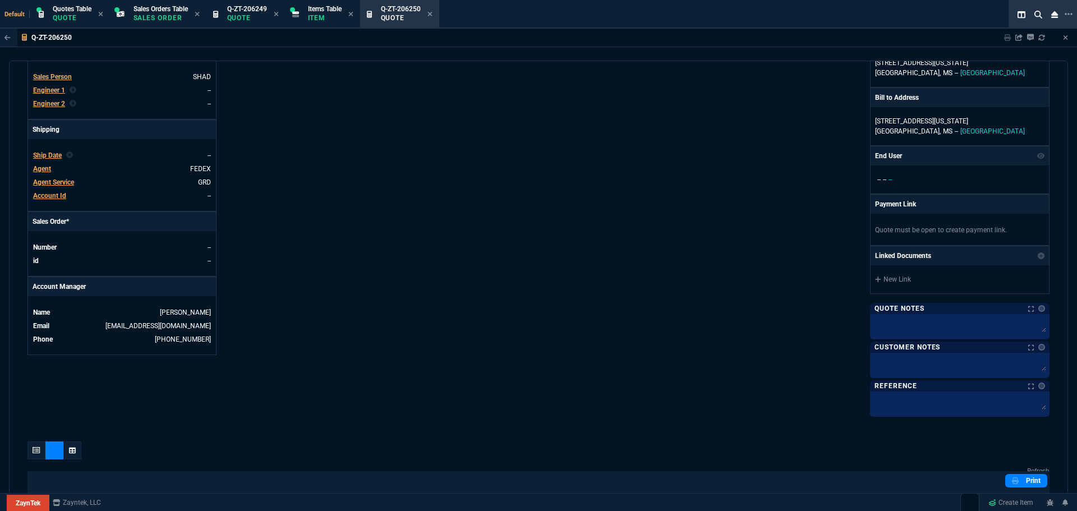
scroll to position [0, 0]
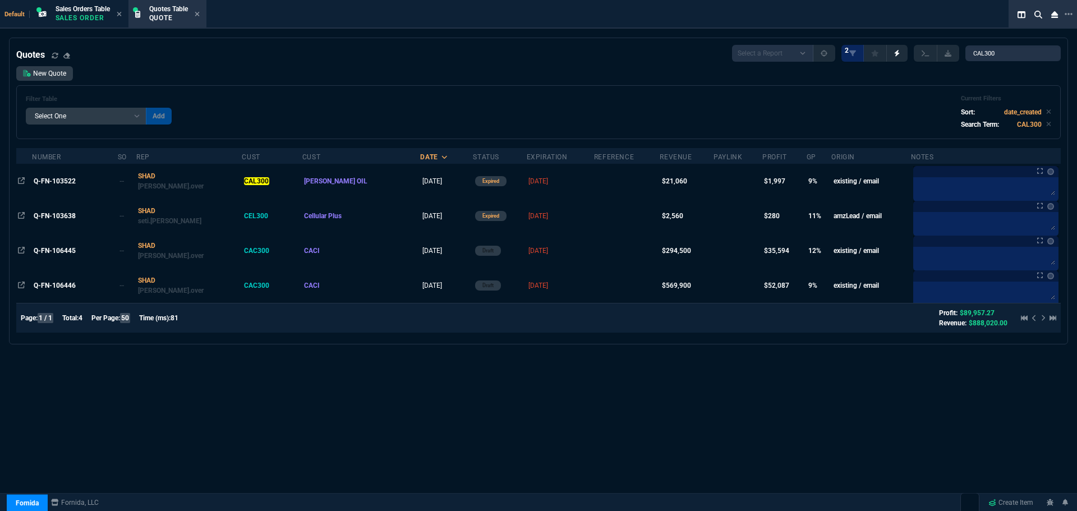
select select "12: [PERSON_NAME]"
select select
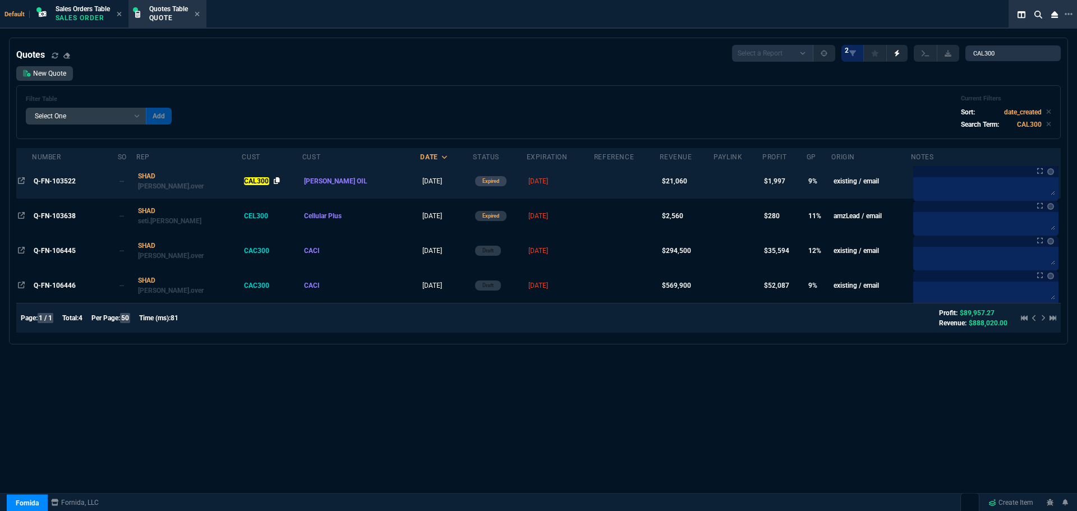
click at [274, 178] on icon at bounding box center [277, 180] width 6 height 7
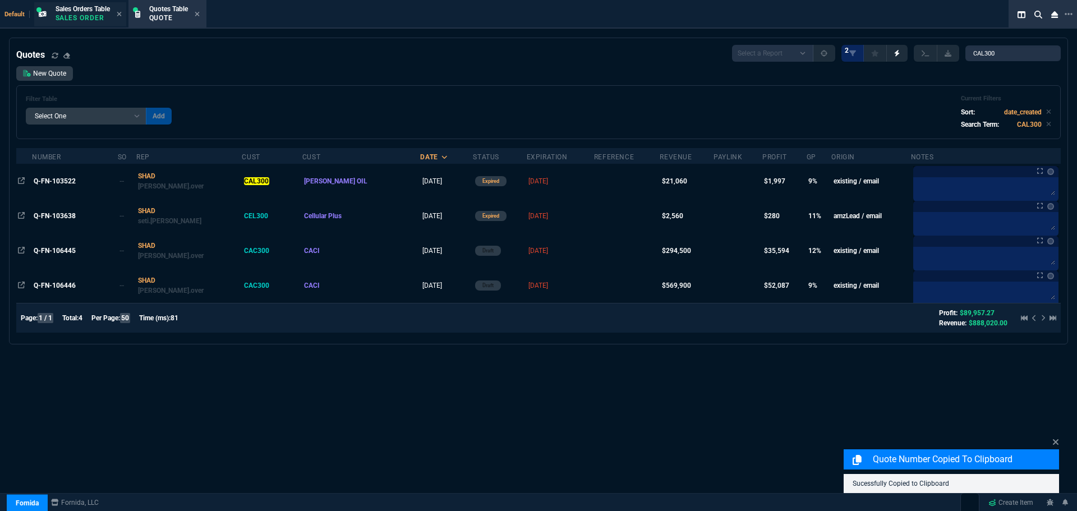
click at [97, 10] on span "Sales Orders Table" at bounding box center [83, 9] width 54 height 8
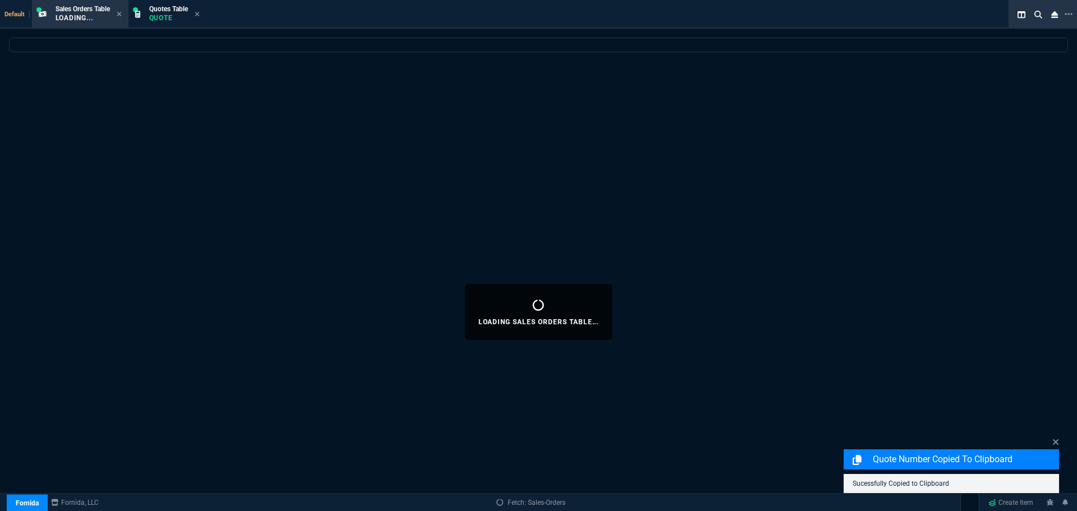
select select
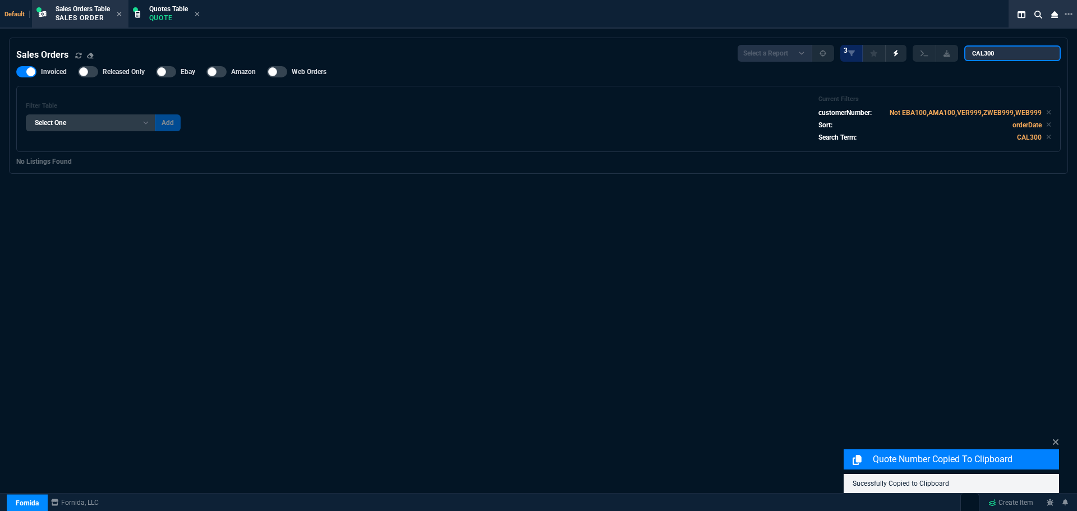
click at [1004, 52] on input "CAL300" at bounding box center [1013, 53] width 97 height 16
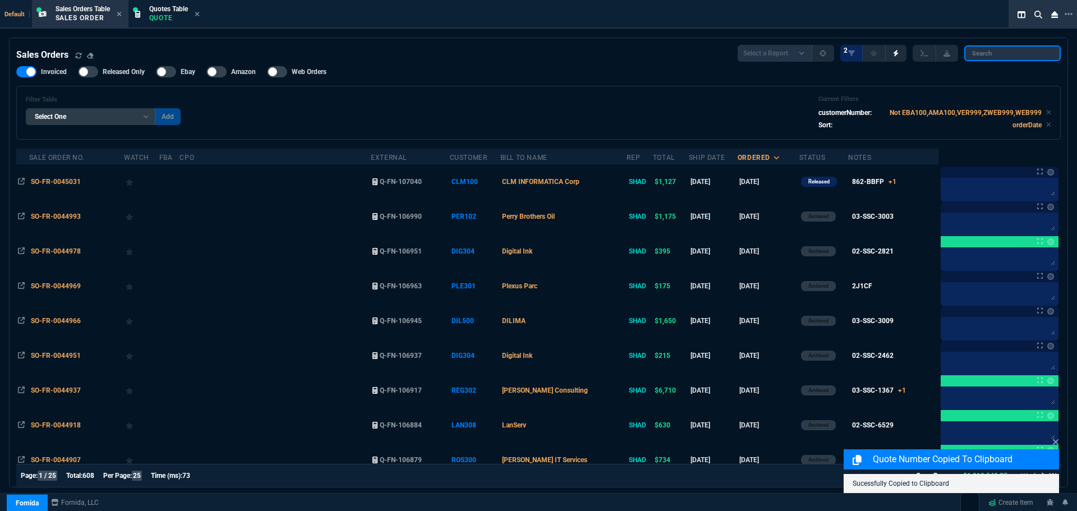
paste input "CAL300"
type input "CAL300"
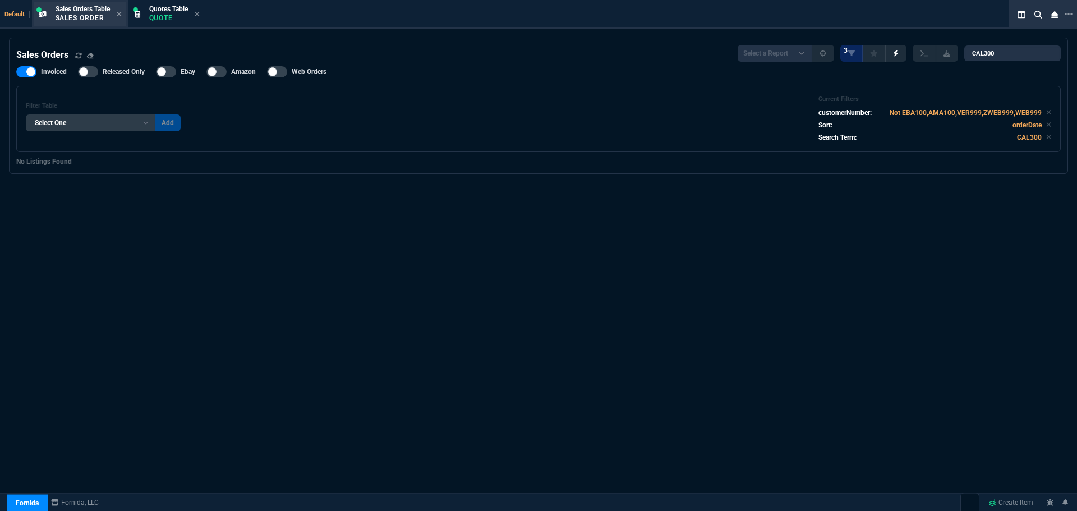
click at [85, 16] on p "Sales Order" at bounding box center [83, 17] width 54 height 9
click at [153, 13] on div "Quotes Table Quote" at bounding box center [168, 14] width 39 height 20
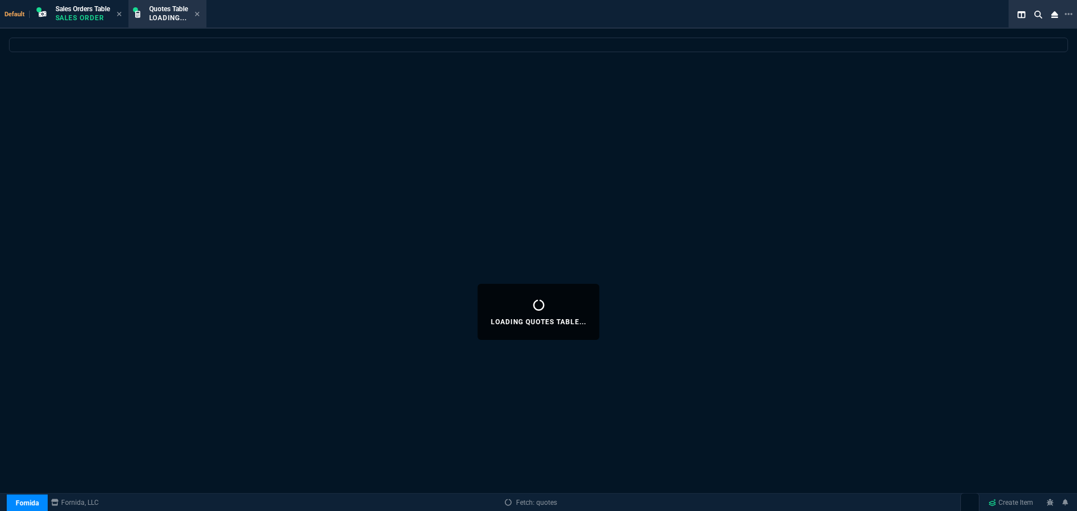
select select
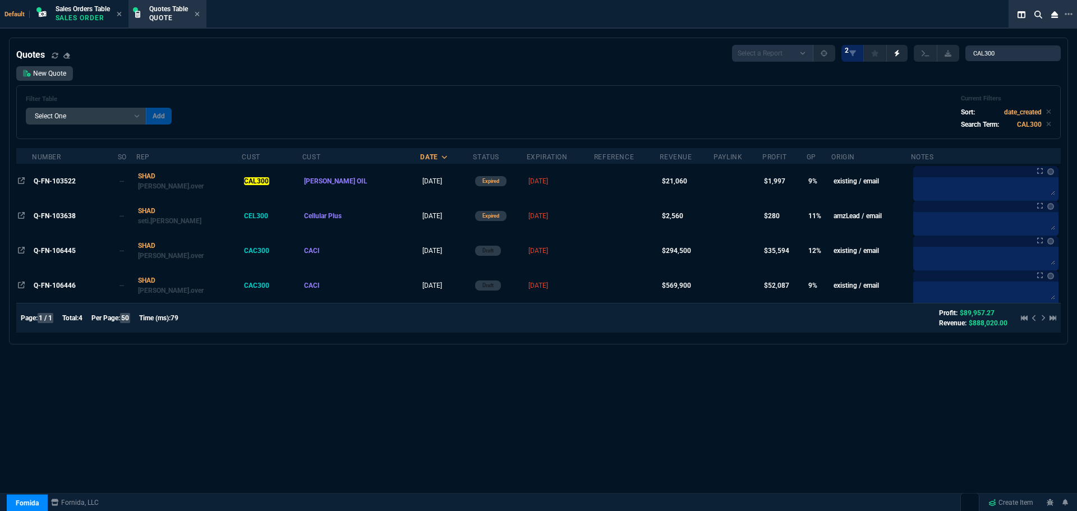
click at [153, 13] on div "Quotes Table Quote" at bounding box center [168, 14] width 39 height 20
click at [1044, 54] on input "CAL300" at bounding box center [1013, 53] width 95 height 16
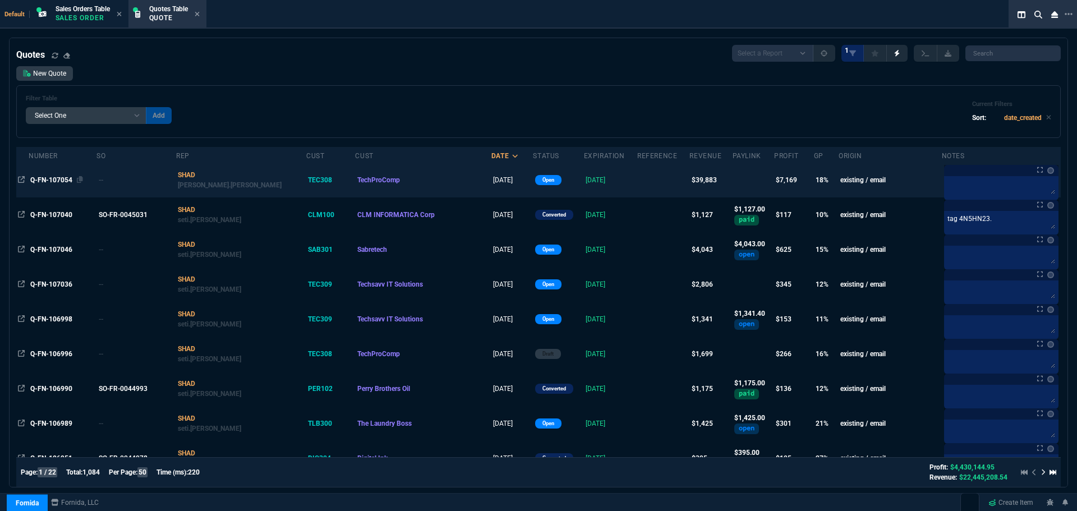
click at [39, 178] on span "Q-FN-107054" at bounding box center [51, 180] width 42 height 8
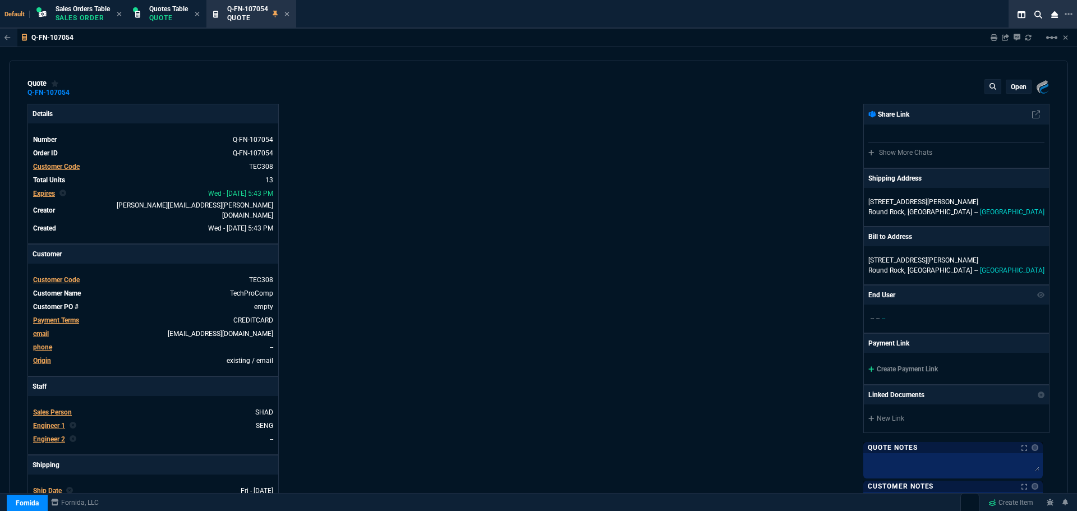
type input "21"
type input "2874"
type input "23"
type input "500"
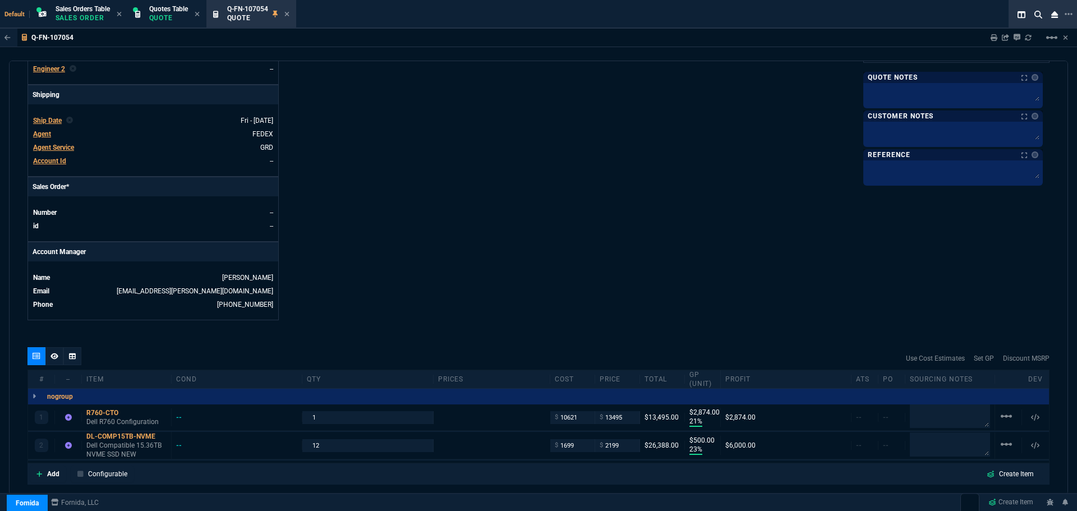
scroll to position [474, 0]
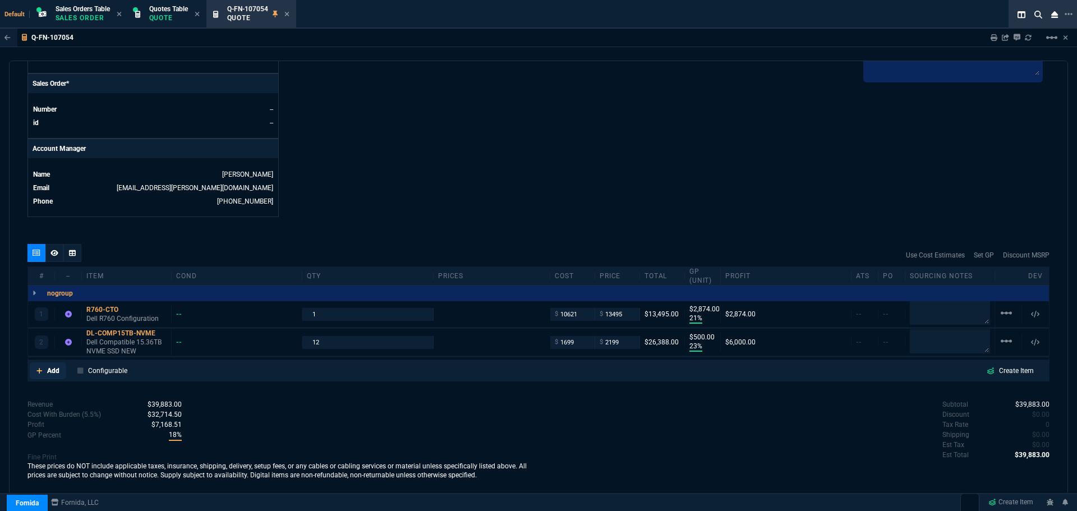
click at [49, 366] on p "Add" at bounding box center [53, 371] width 12 height 10
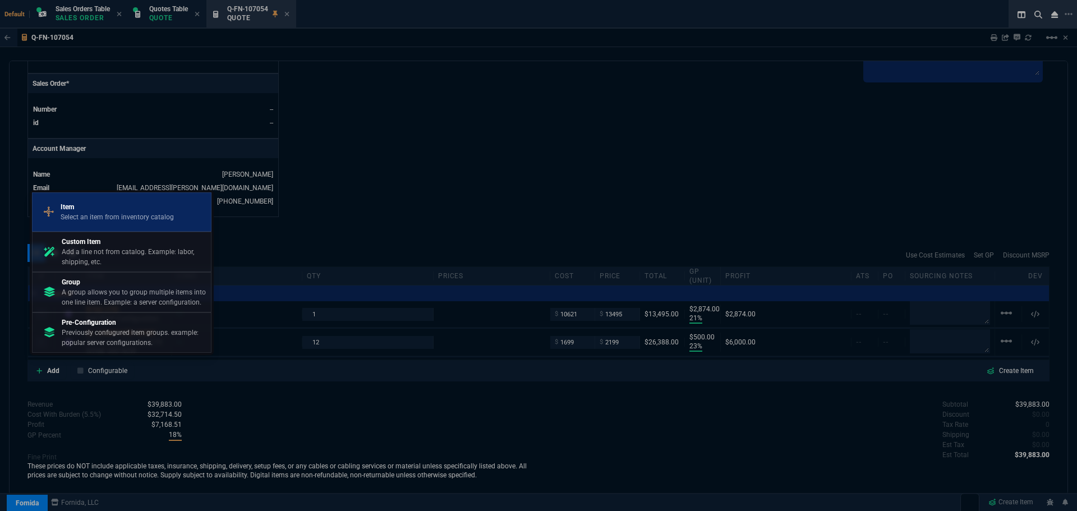
click at [80, 214] on p "Select an item from inventory catalog" at bounding box center [117, 217] width 113 height 10
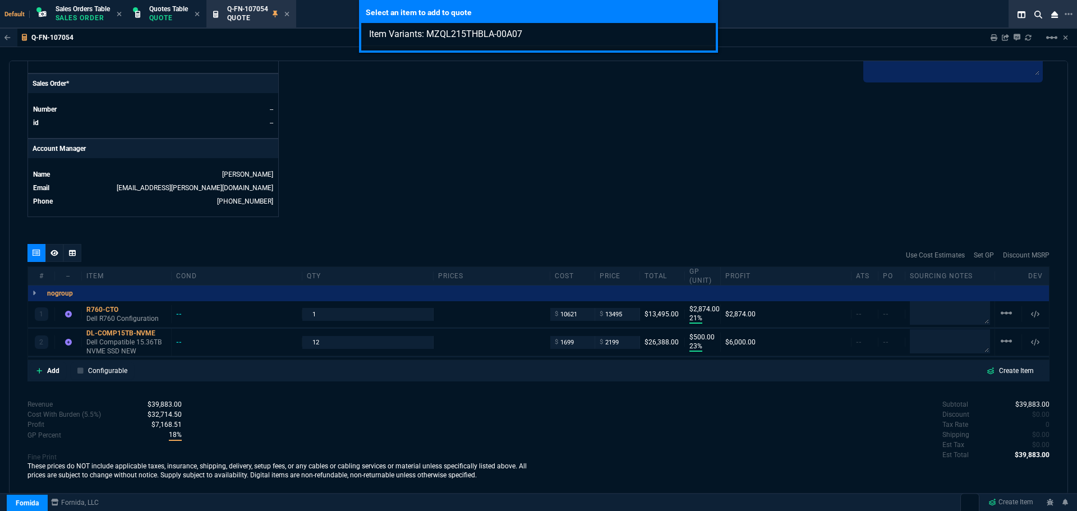
type input "Item Variants: MZQL215THBLA-00A07"
click at [49, 364] on div "Select an item to add to quote Item Variants: MZQL215THBLA-00A07" at bounding box center [538, 255] width 1077 height 511
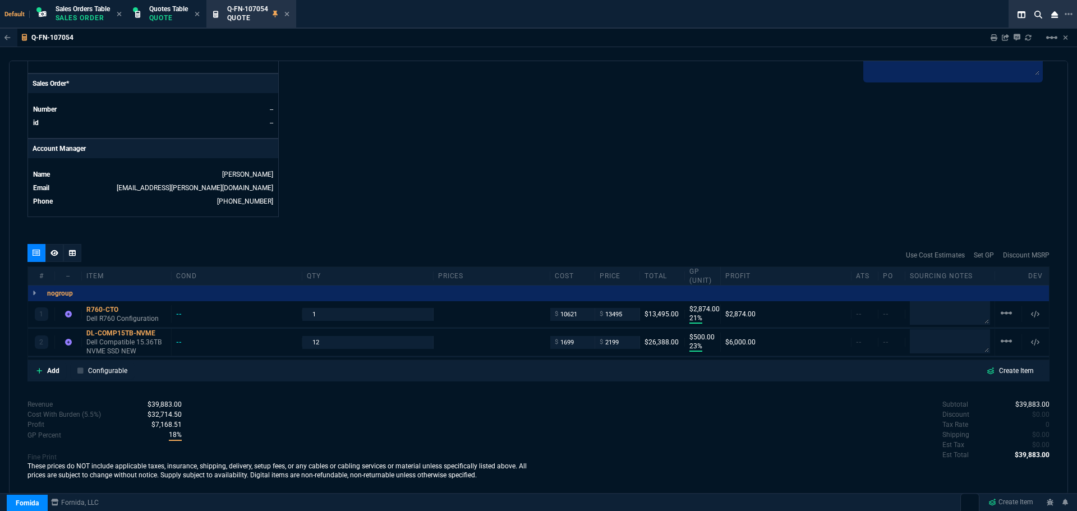
click at [49, 366] on p "Add" at bounding box center [53, 371] width 12 height 10
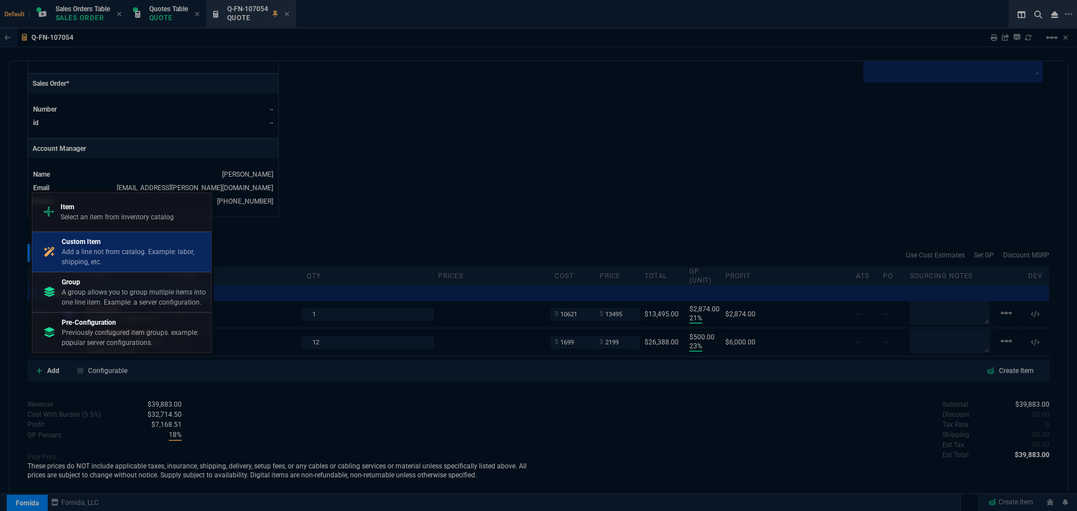
click at [95, 252] on p "Add a line not from catalog. Example: labor, shipping, etc." at bounding box center [134, 257] width 145 height 20
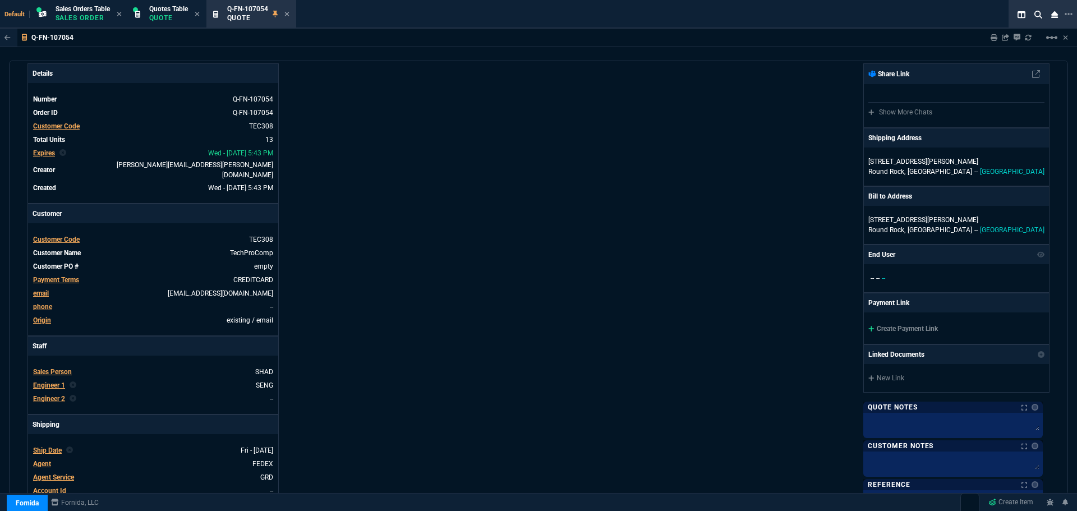
scroll to position [0, 0]
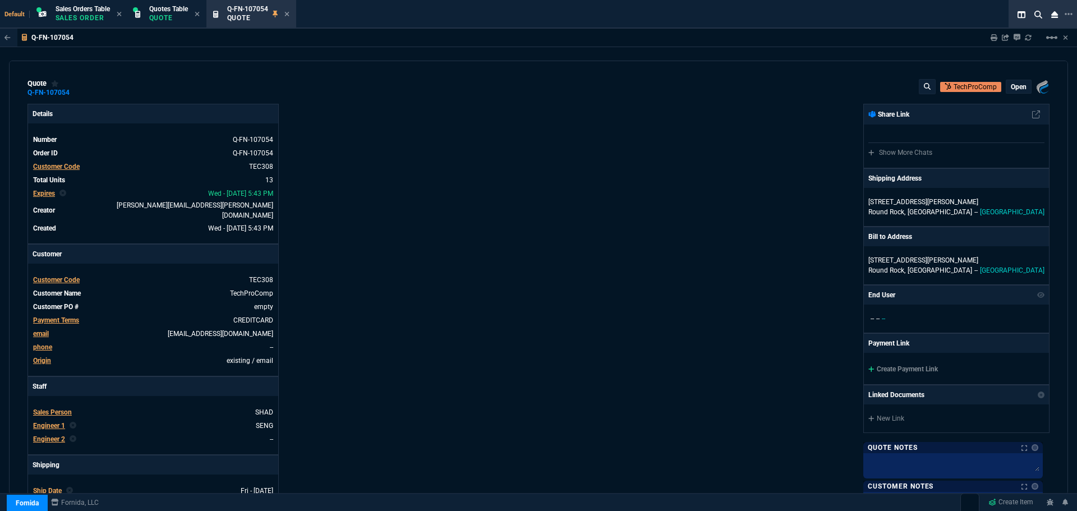
click at [1020, 86] on p "open" at bounding box center [1019, 86] width 16 height 9
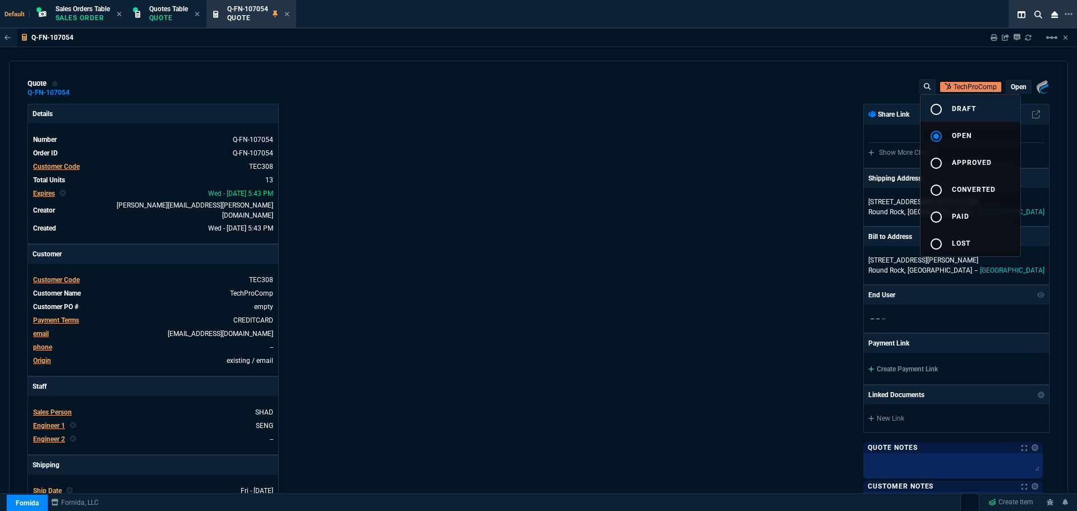
click at [937, 107] on mat-icon "radio_button_unchecked" at bounding box center [936, 109] width 13 height 13
click at [527, 256] on div at bounding box center [538, 255] width 1077 height 511
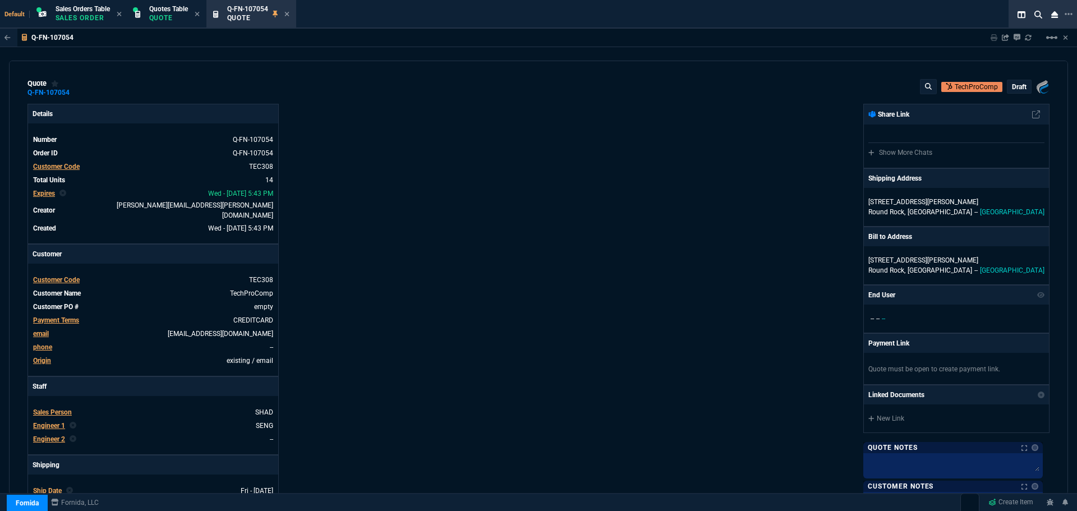
type input "21"
type input "2874"
type input "23"
type input "500"
type input "0"
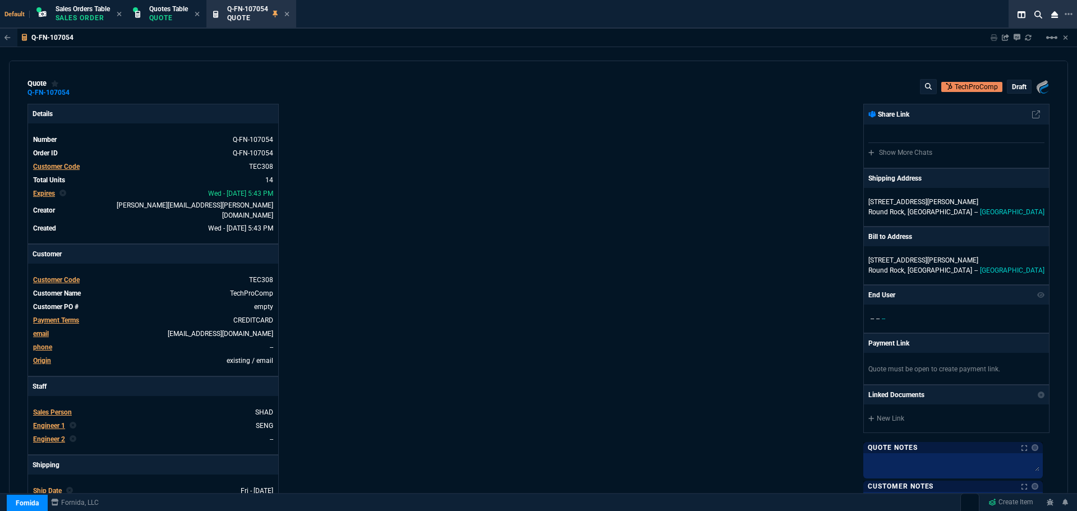
type input "0"
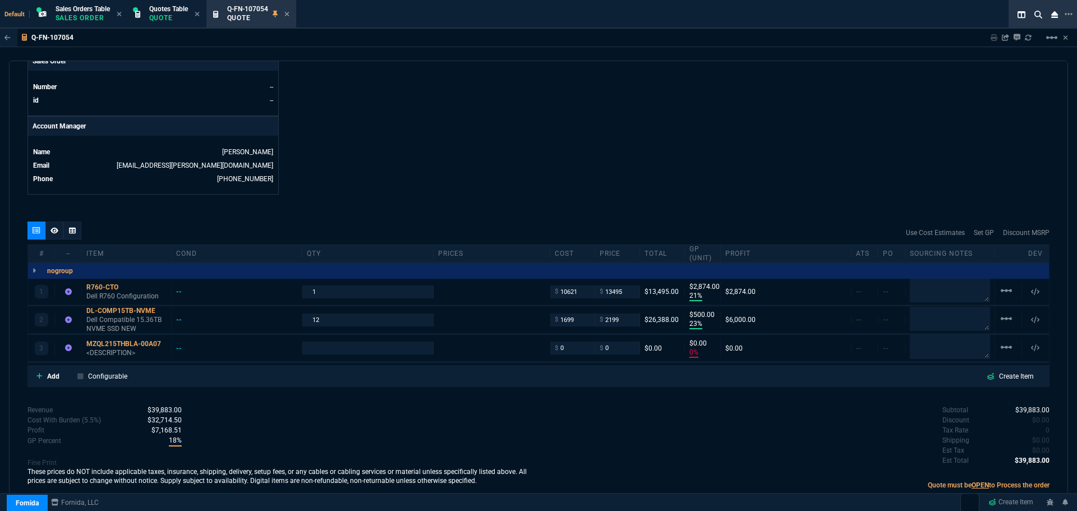
scroll to position [505, 0]
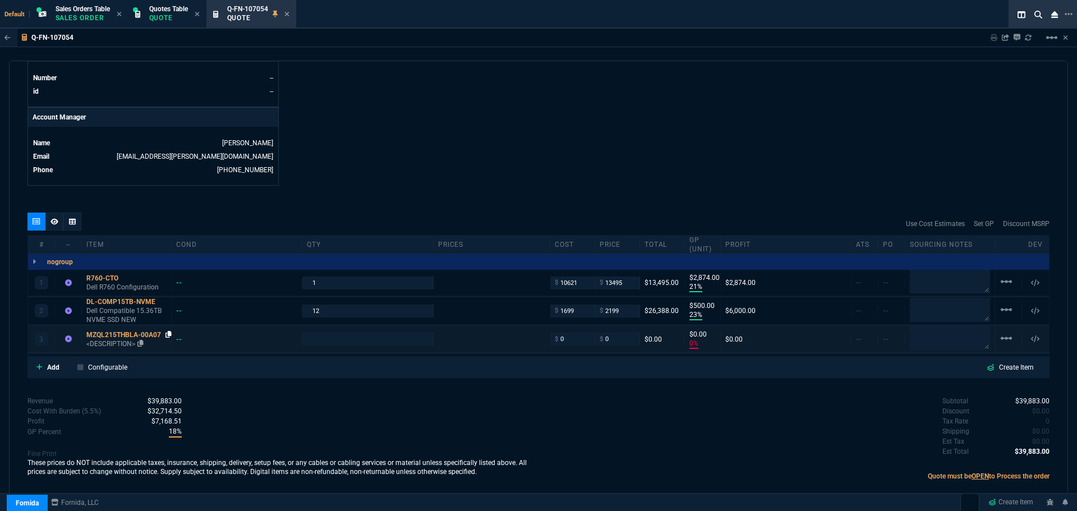
click at [170, 331] on icon at bounding box center [169, 334] width 6 height 7
click at [126, 330] on div "MZQL215THBLA-00A07" at bounding box center [126, 334] width 80 height 9
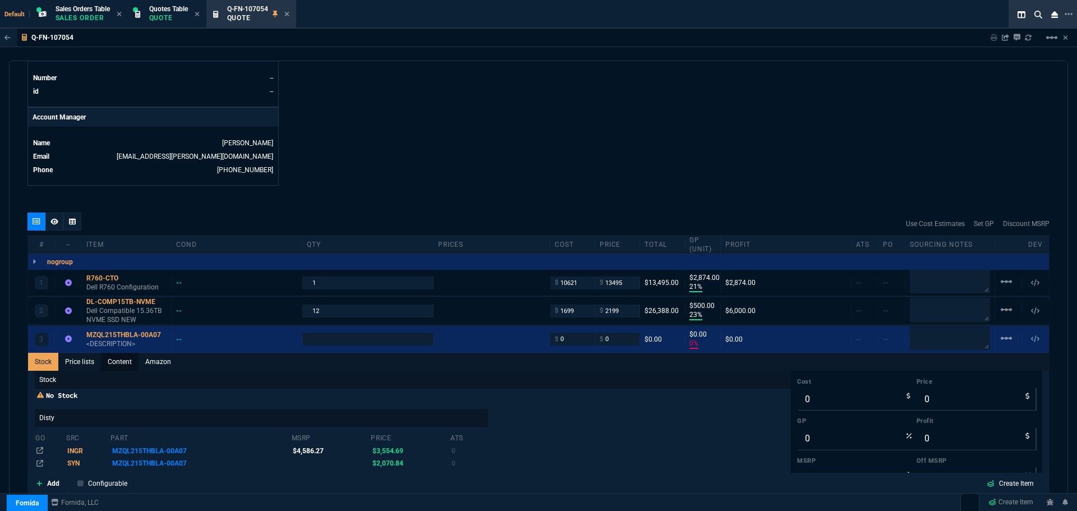
click at [125, 355] on link "Content" at bounding box center [120, 362] width 38 height 18
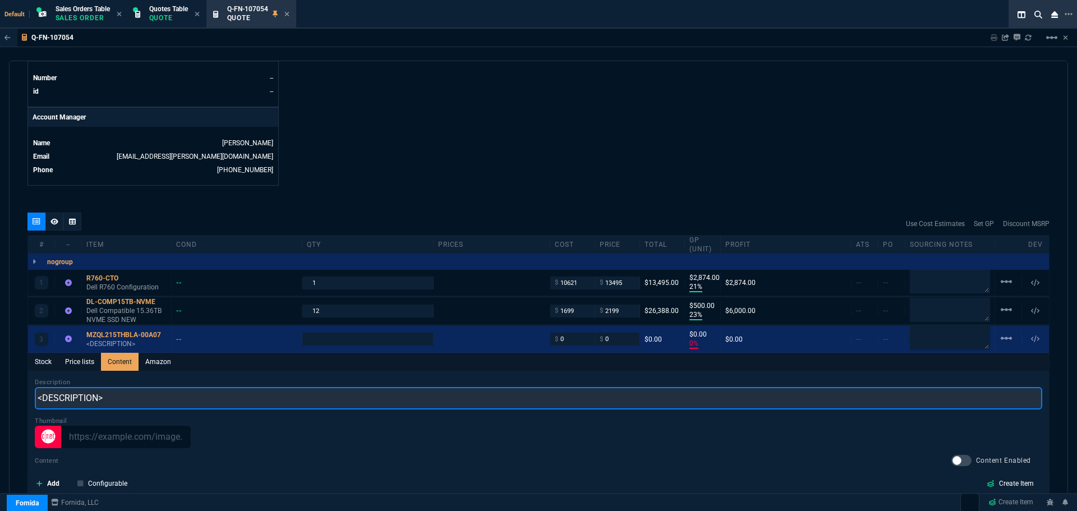
click at [127, 396] on input "<DESCRIPTION>" at bounding box center [539, 398] width 1008 height 22
paste input "Samsung MZQL215THBLA-00A07 PM9A3 Series 15.36TB Multi-Level-Cell PCI Express NV…"
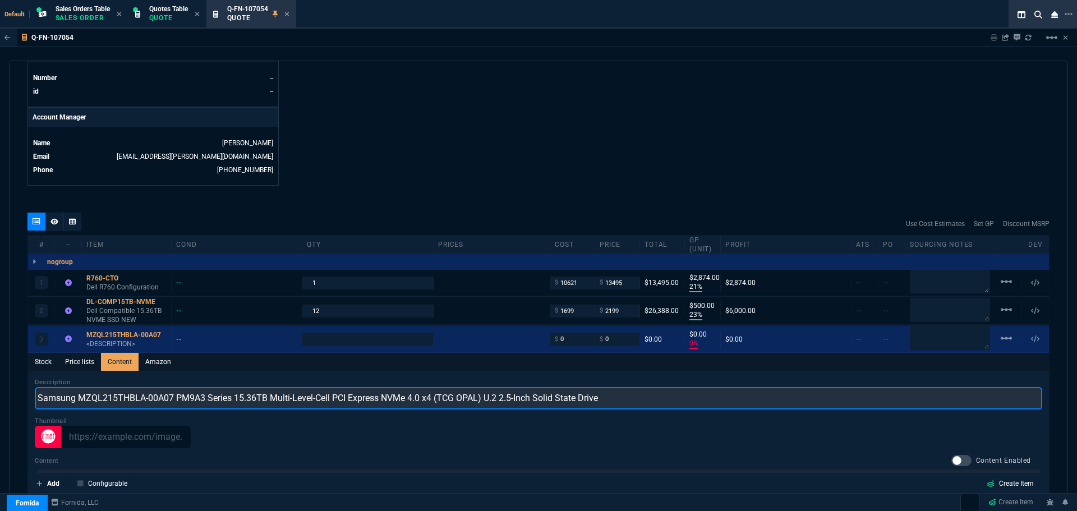
drag, startPoint x: 173, startPoint y: 390, endPoint x: 76, endPoint y: 383, distance: 96.8
click at [76, 387] on input "Samsung MZQL215THBLA-00A07 PM9A3 Series 15.36TB Multi-Level-Cell PCI Express NV…" at bounding box center [539, 398] width 1008 height 22
drag, startPoint x: 386, startPoint y: 391, endPoint x: 338, endPoint y: 388, distance: 48.3
click at [338, 388] on input "Samsung PM9A3 Series 15.36TB Multi-Level-Cell PCI Express NVMe 4.0 x4 (TCG OPAL…" at bounding box center [539, 398] width 1008 height 22
type input "Samsung PM9A3 Series 15.36TB Multi-Level-Cell PCI Express NVMe 4.0 x4 U.2 2.5-I…"
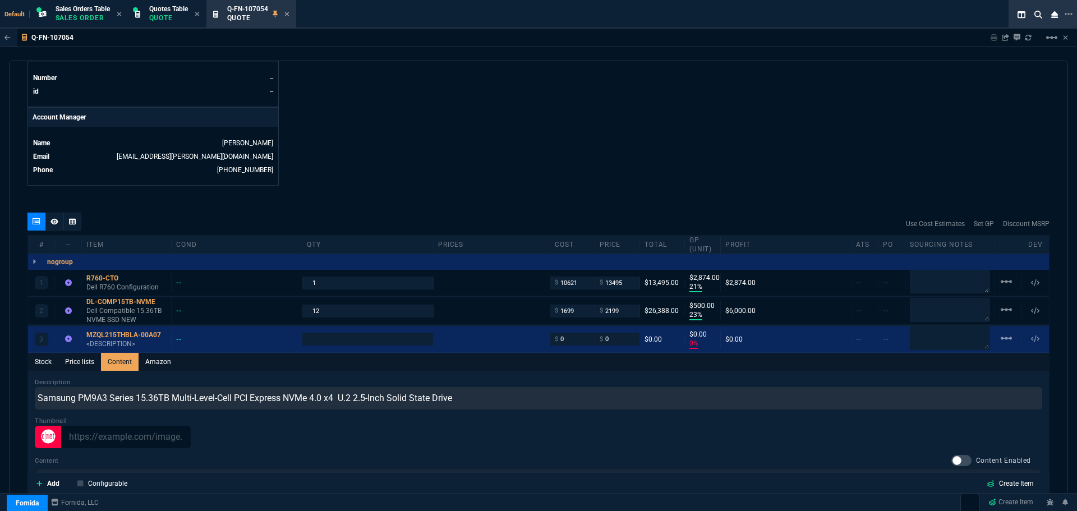
type input "1"
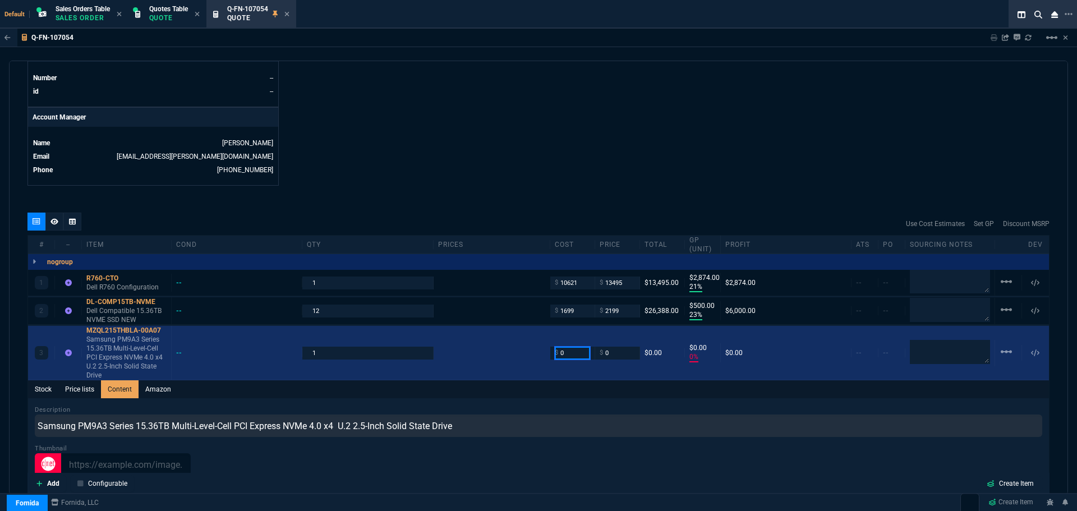
click at [564, 347] on input "0" at bounding box center [572, 353] width 35 height 13
type input "1699"
click at [611, 347] on input "0" at bounding box center [617, 353] width 35 height 13
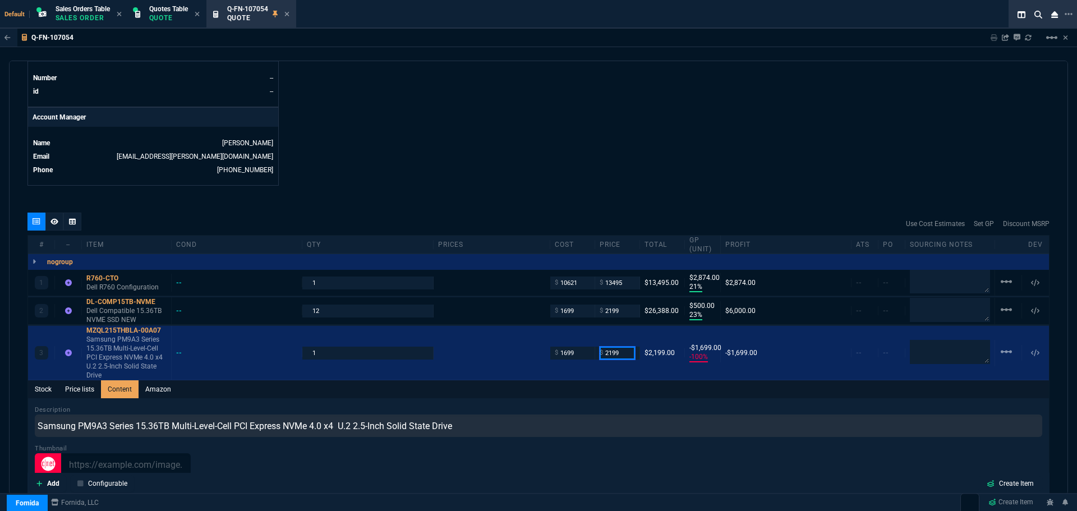
type input "2199"
click at [1004, 303] on mat-icon "linear_scale" at bounding box center [1006, 309] width 13 height 13
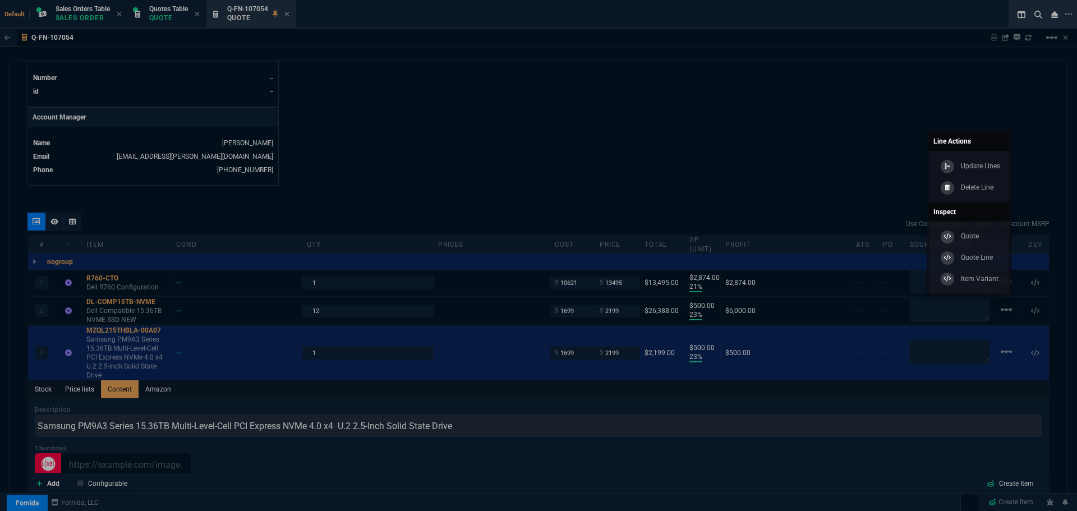
click at [848, 146] on div at bounding box center [538, 255] width 1077 height 511
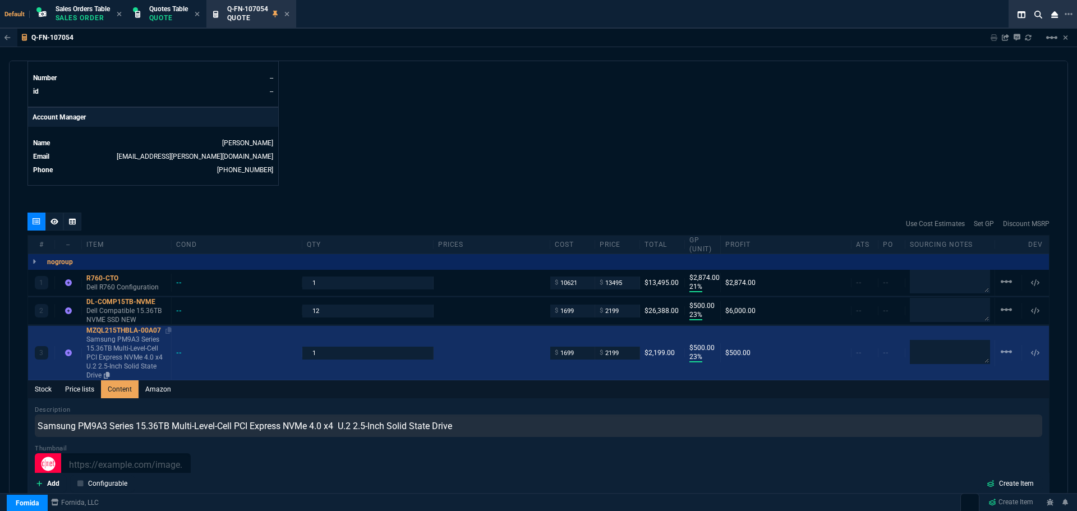
click at [120, 326] on div "MZQL215THBLA-00A07" at bounding box center [126, 330] width 80 height 9
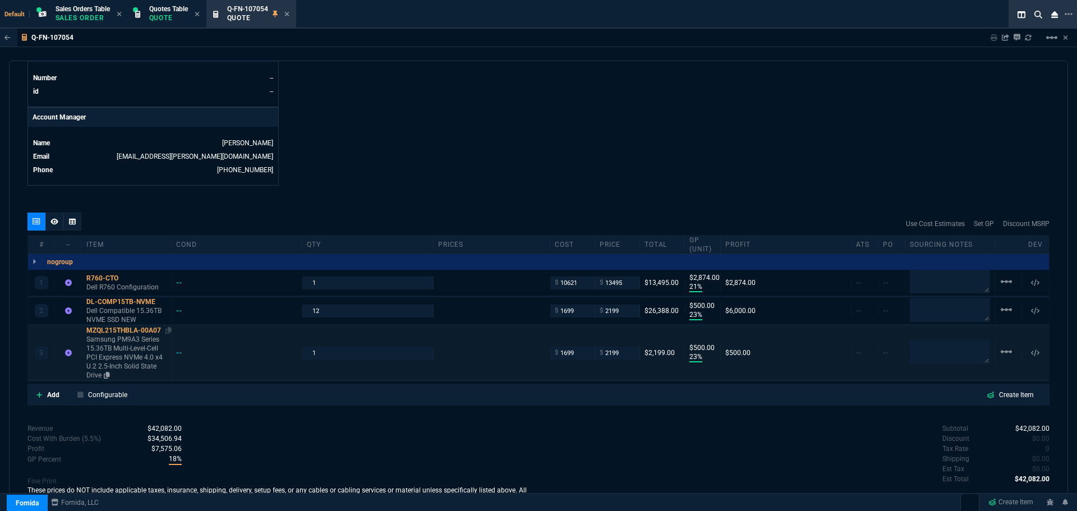
type input "23"
type input "500"
click at [111, 326] on div "MZQL215THBLA-00A07" at bounding box center [126, 330] width 80 height 9
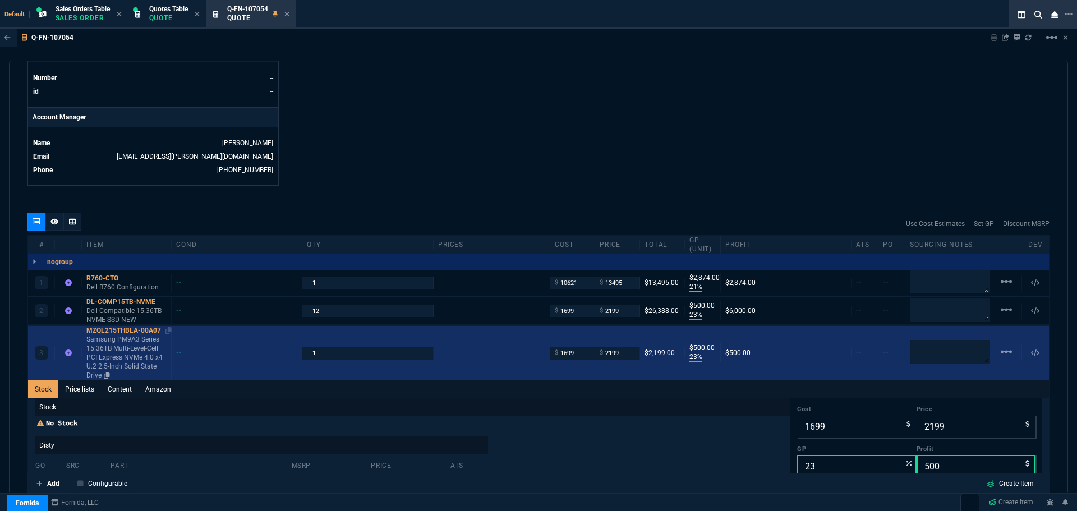
click at [111, 326] on div "MZQL215THBLA-00A07" at bounding box center [126, 330] width 80 height 9
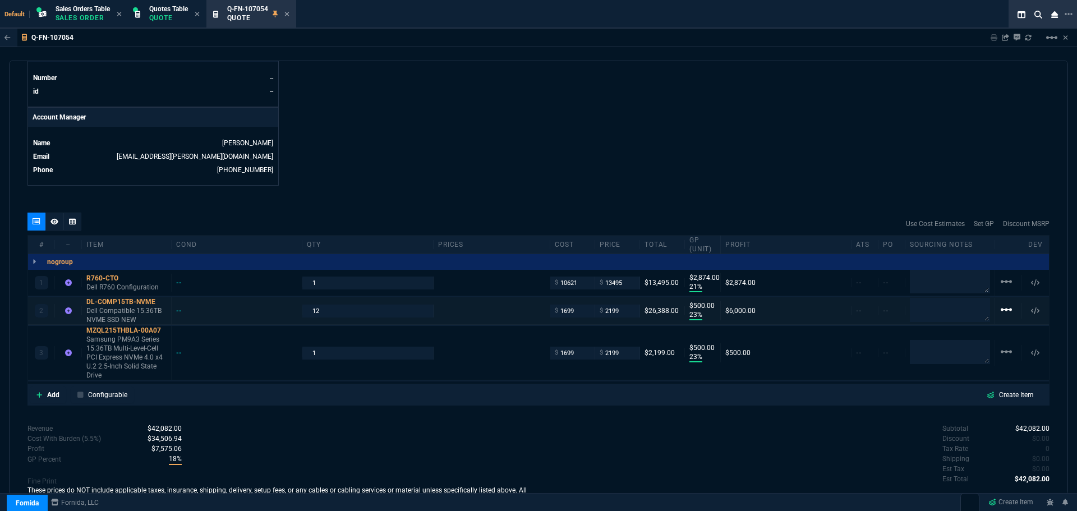
click at [1006, 304] on mat-icon "linear_scale" at bounding box center [1006, 309] width 13 height 13
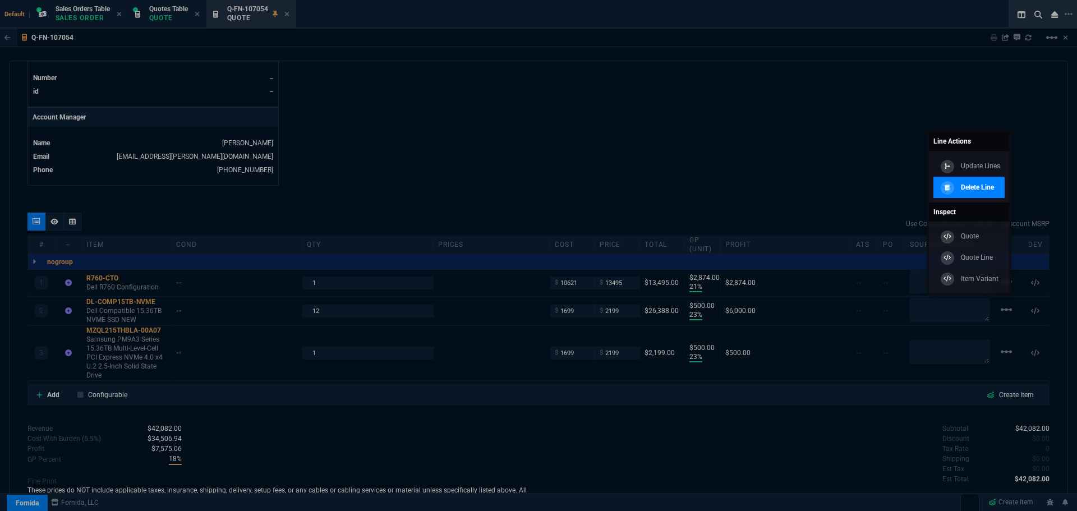
click at [974, 191] on p "Delete Line" at bounding box center [977, 187] width 33 height 10
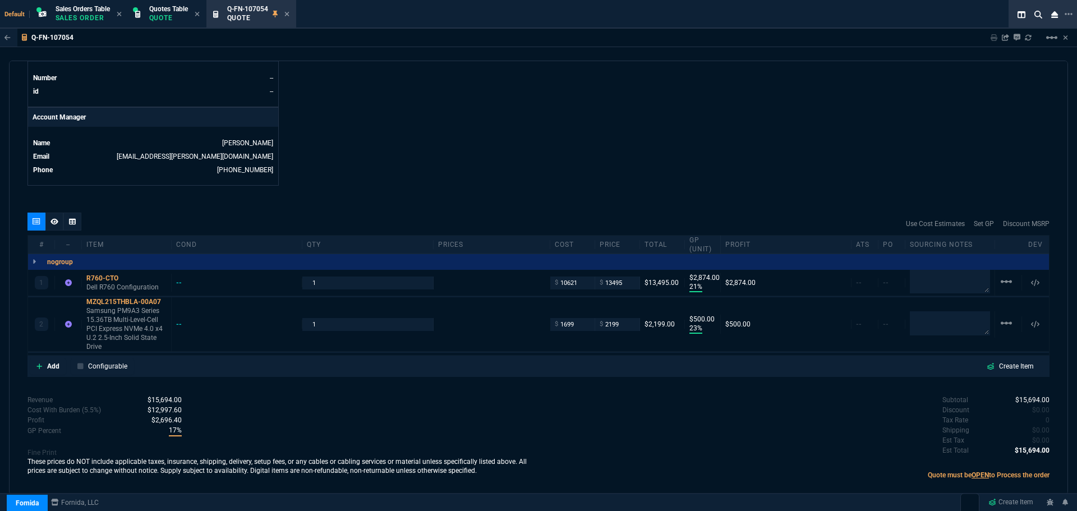
type input "21"
type input "2874"
type input "23"
type input "500"
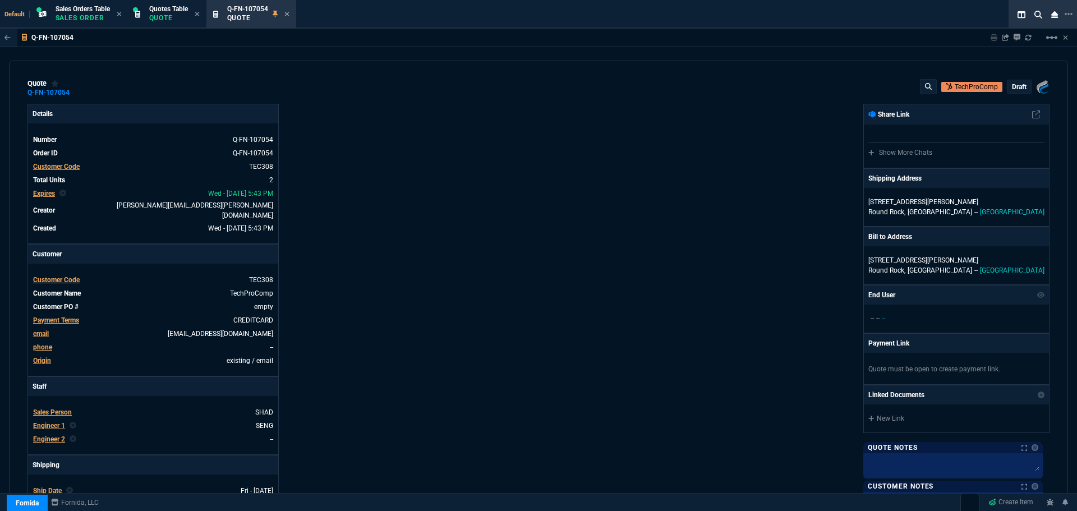
click at [1015, 90] on p "draft" at bounding box center [1019, 86] width 15 height 9
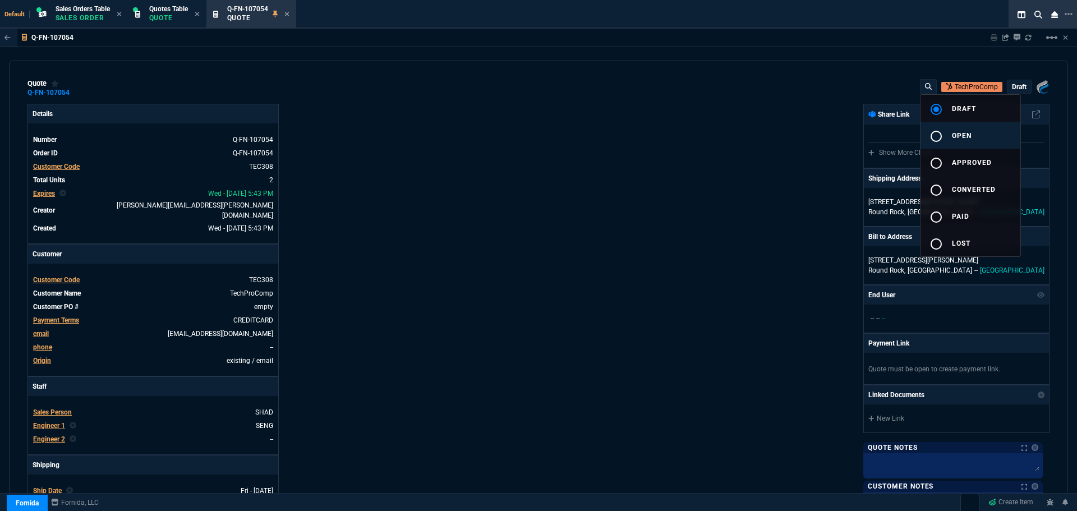
click at [946, 137] on div "radio_button_unchecked" at bounding box center [941, 136] width 22 height 13
type input "21"
type input "2874"
type input "23"
type input "500"
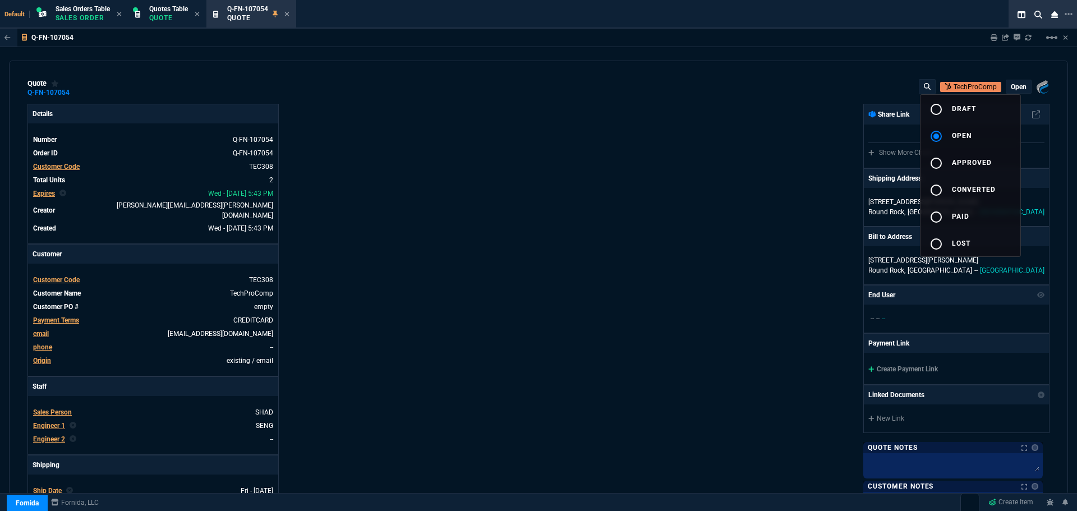
click at [565, 282] on div at bounding box center [538, 255] width 1077 height 511
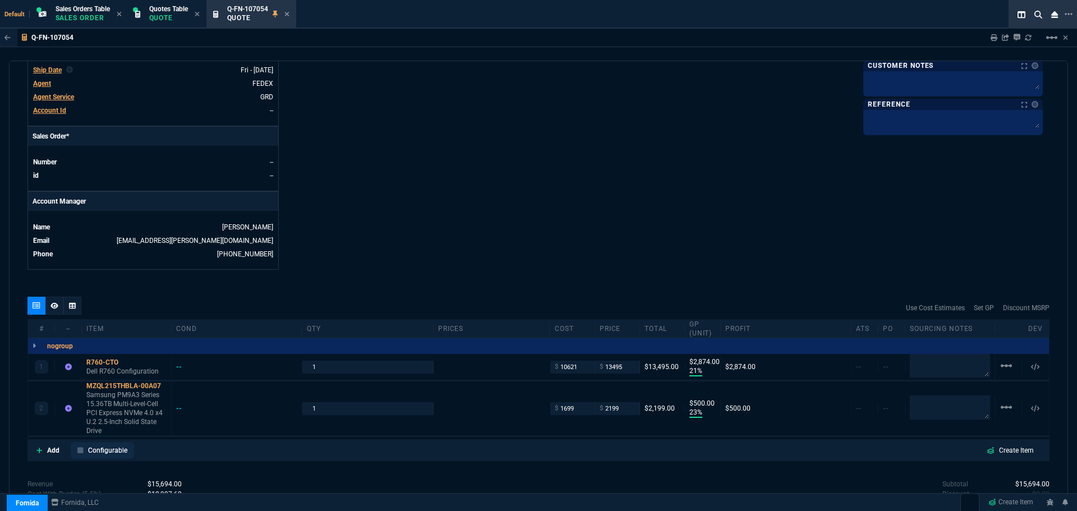
scroll to position [501, 0]
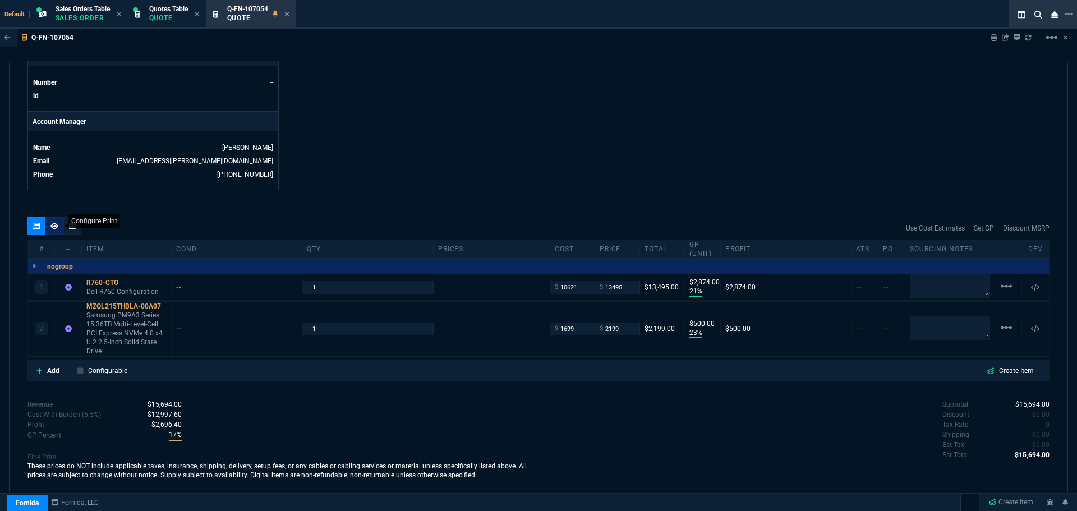
click at [57, 223] on icon at bounding box center [54, 226] width 8 height 7
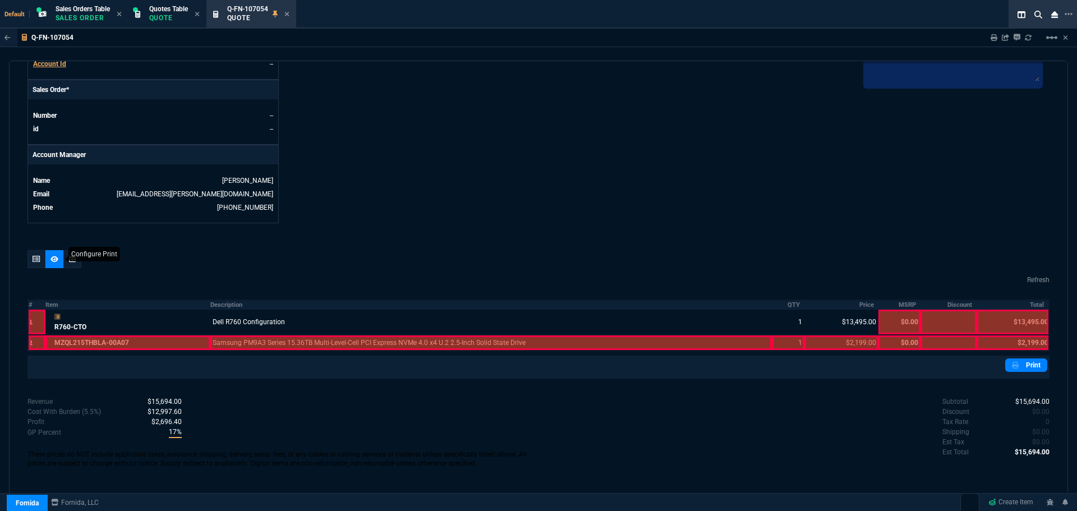
scroll to position [460, 0]
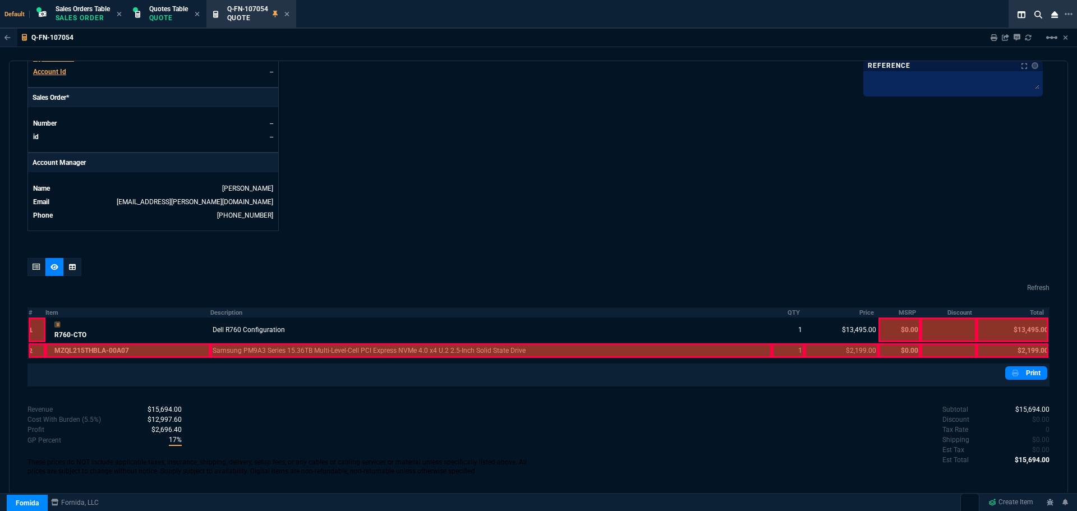
click at [240, 346] on div at bounding box center [491, 350] width 562 height 15
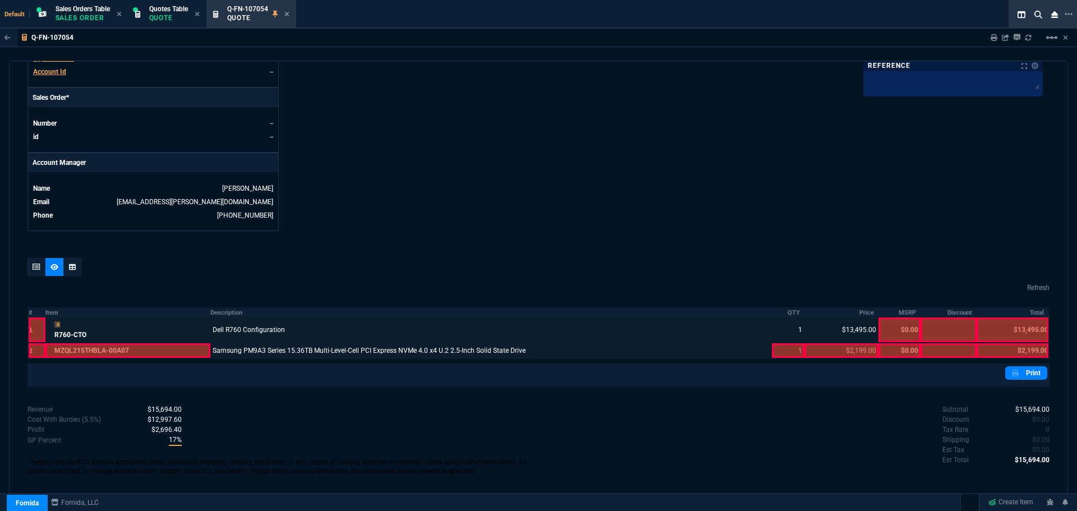
click at [123, 327] on div at bounding box center [127, 330] width 165 height 25
click at [783, 343] on div at bounding box center [788, 350] width 33 height 15
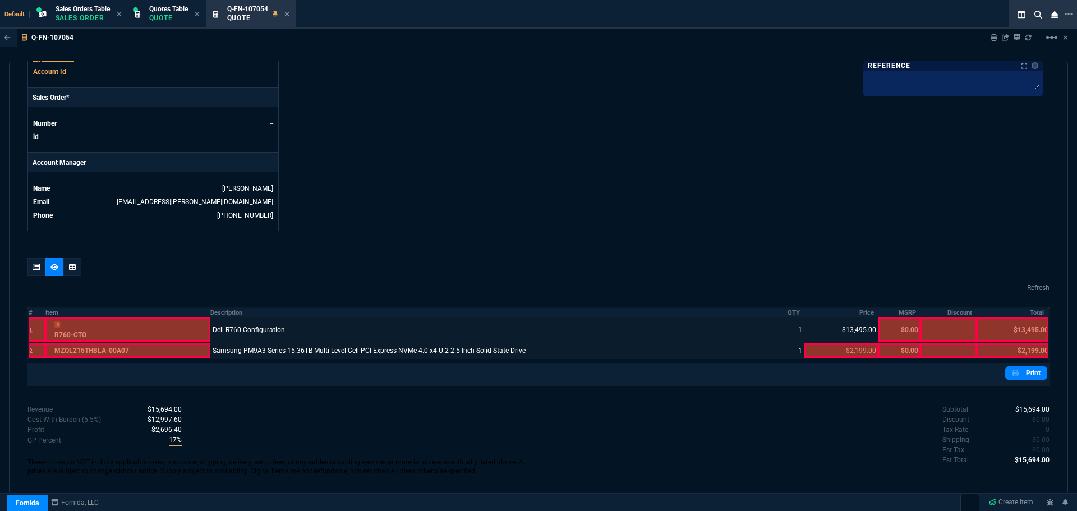
click at [841, 343] on div at bounding box center [842, 350] width 75 height 15
click at [1027, 318] on div at bounding box center [1013, 330] width 72 height 25
click at [1031, 343] on div at bounding box center [1013, 350] width 72 height 15
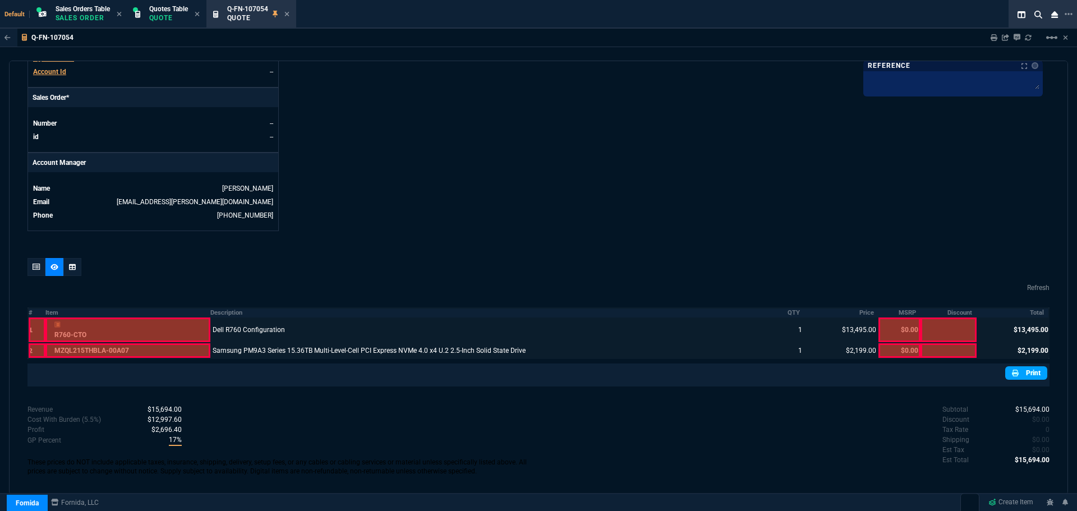
click at [1012, 370] on icon at bounding box center [1015, 373] width 7 height 7
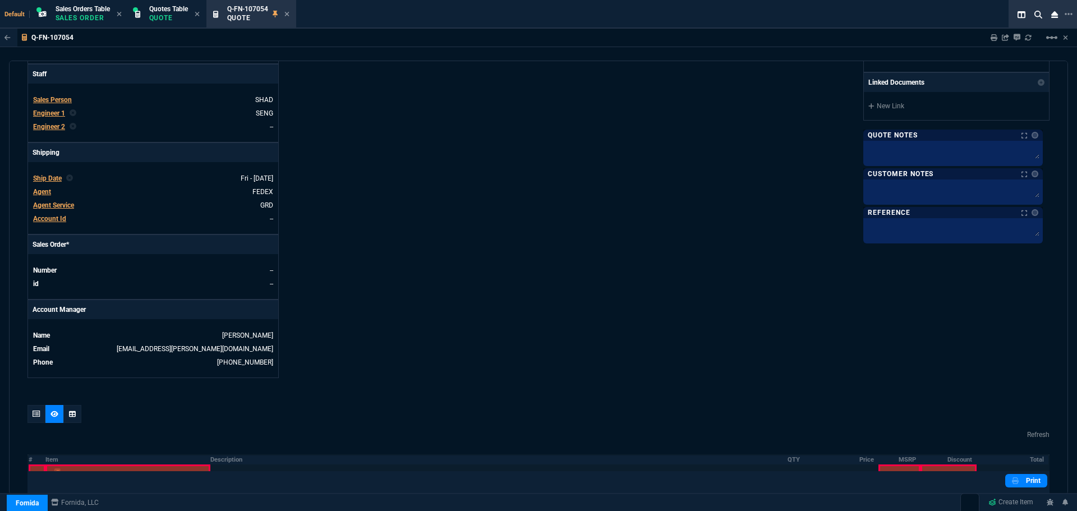
scroll to position [0, 0]
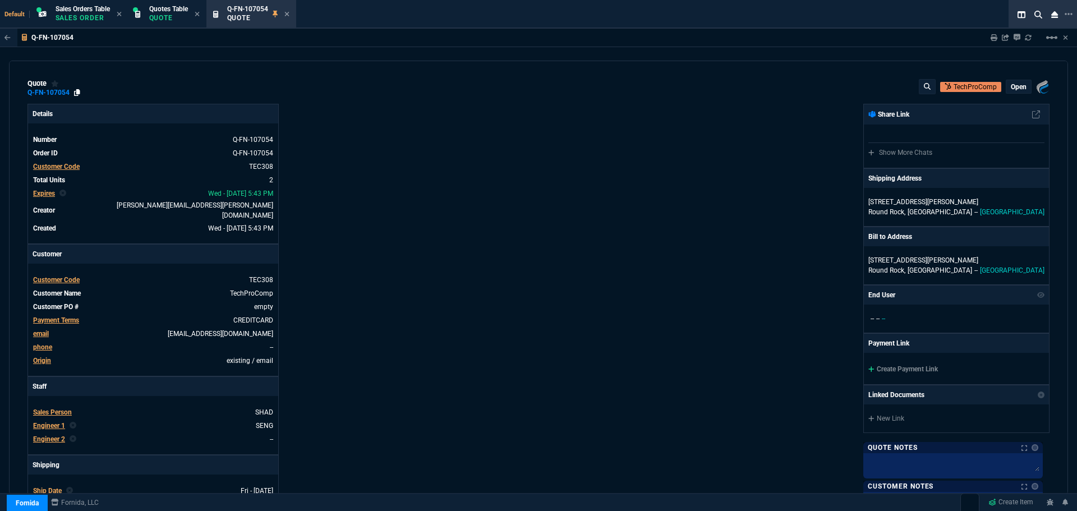
click at [76, 93] on icon at bounding box center [77, 92] width 6 height 7
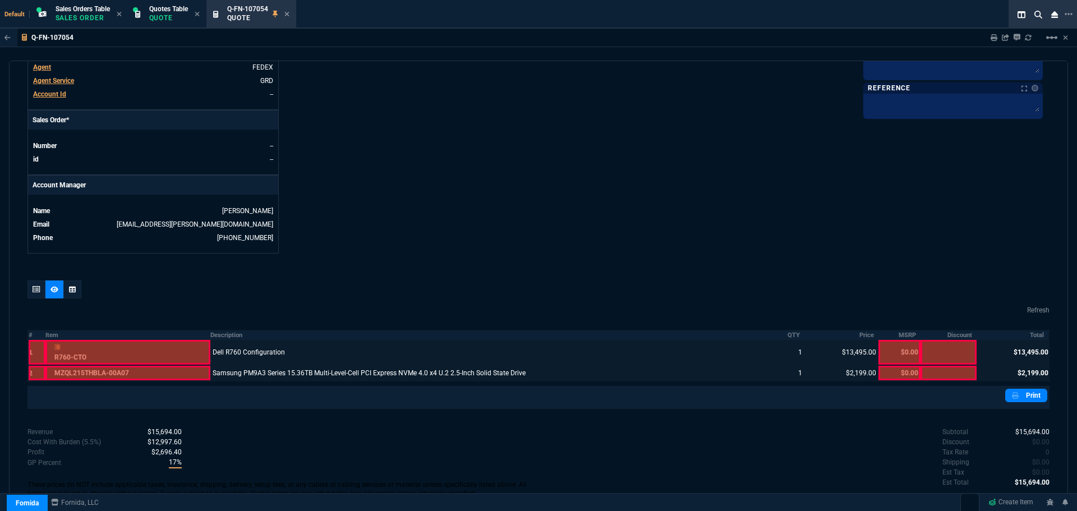
scroll to position [460, 0]
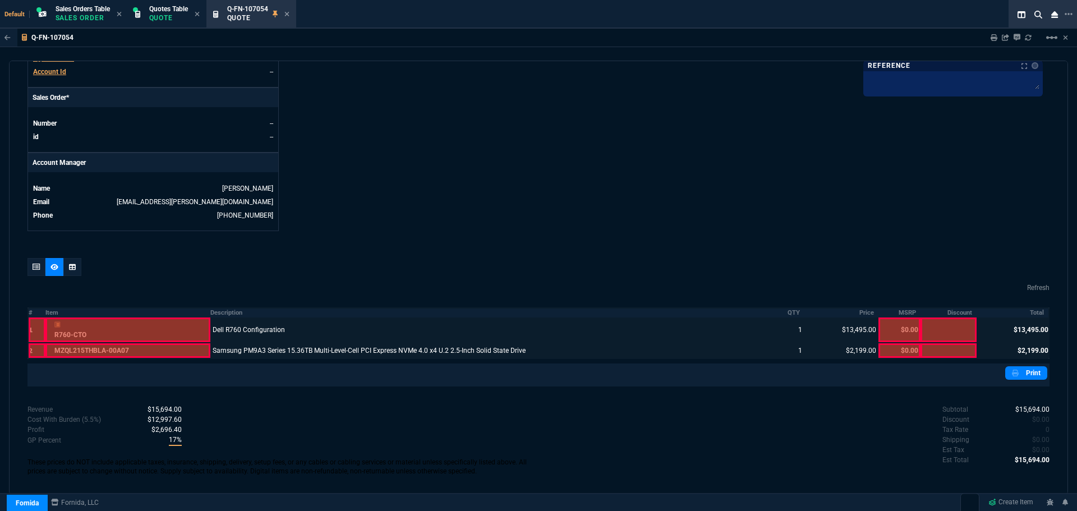
click at [805, 343] on div at bounding box center [842, 350] width 75 height 15
click at [812, 343] on div at bounding box center [842, 350] width 75 height 15
click at [33, 264] on icon at bounding box center [37, 267] width 8 height 7
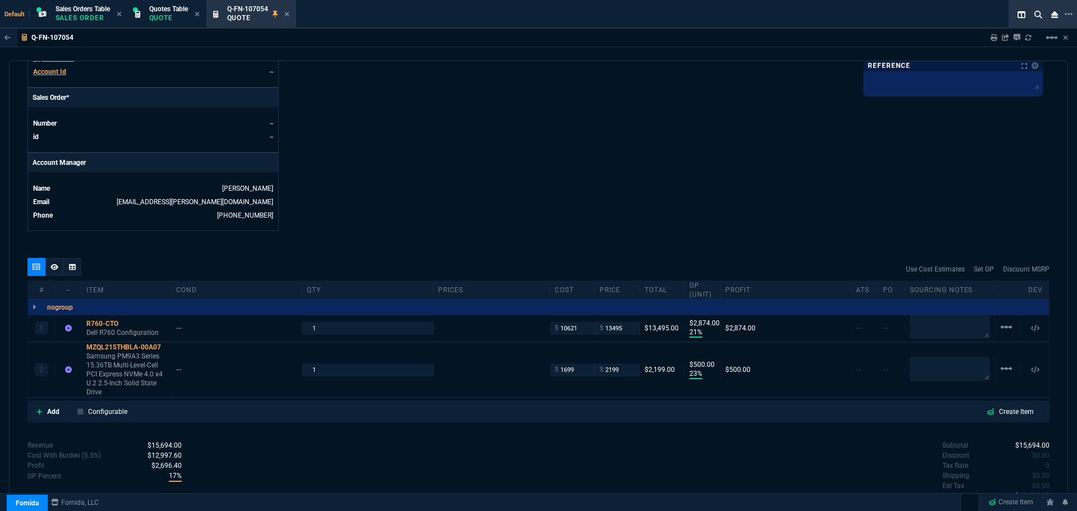
type input "21"
type input "2874"
type input "23"
type input "500"
click at [332, 365] on input "1" at bounding box center [367, 370] width 121 height 13
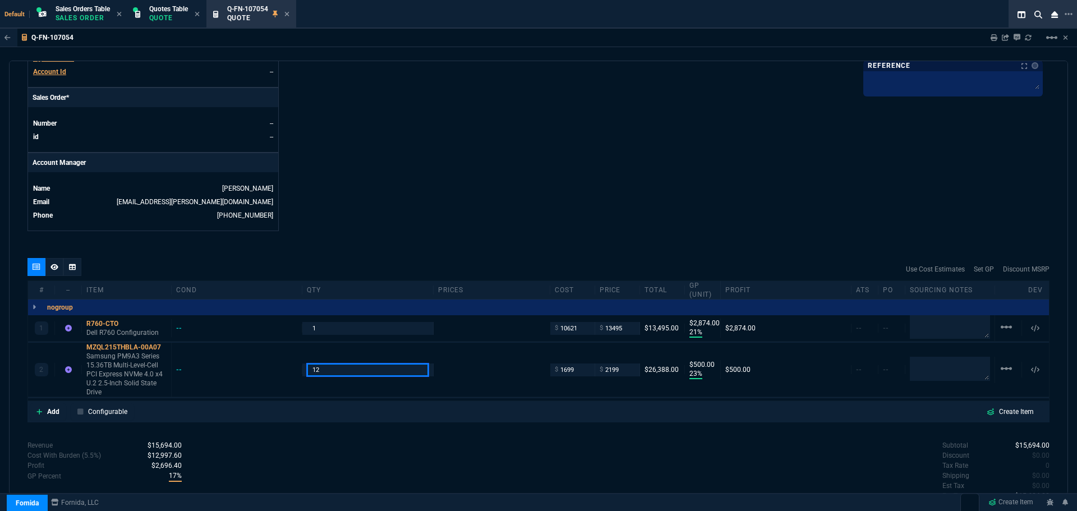
type input "12"
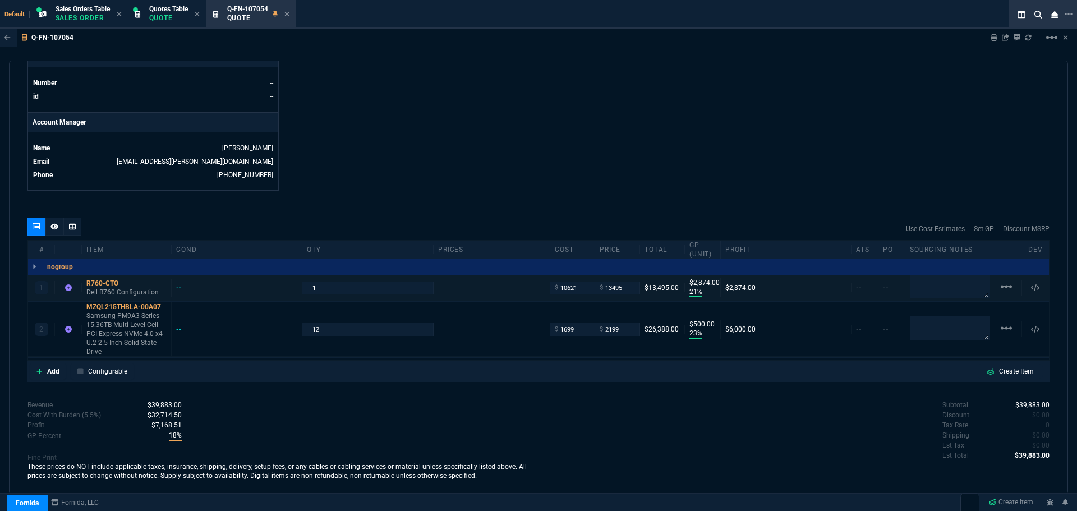
scroll to position [501, 0]
click at [50, 221] on div at bounding box center [54, 226] width 18 height 18
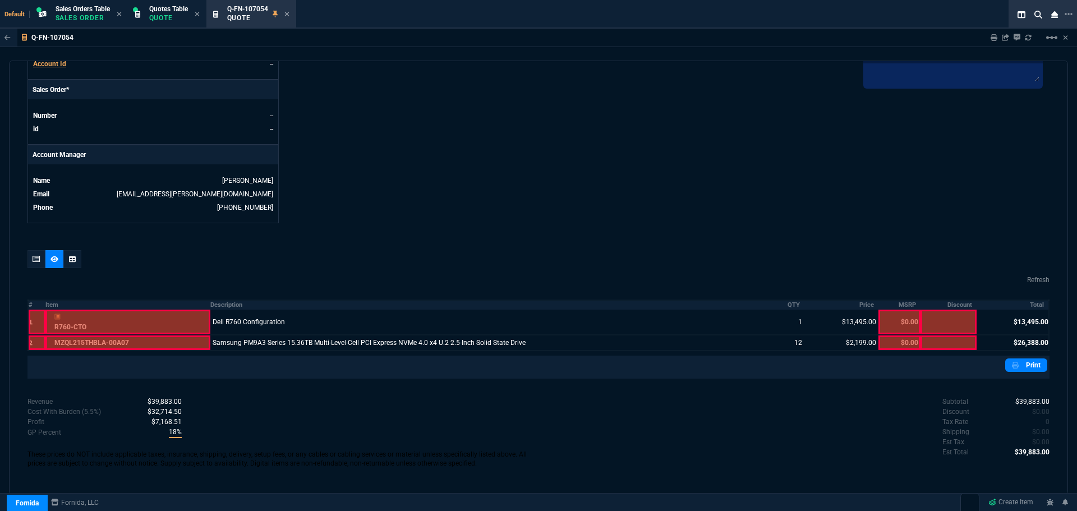
scroll to position [460, 0]
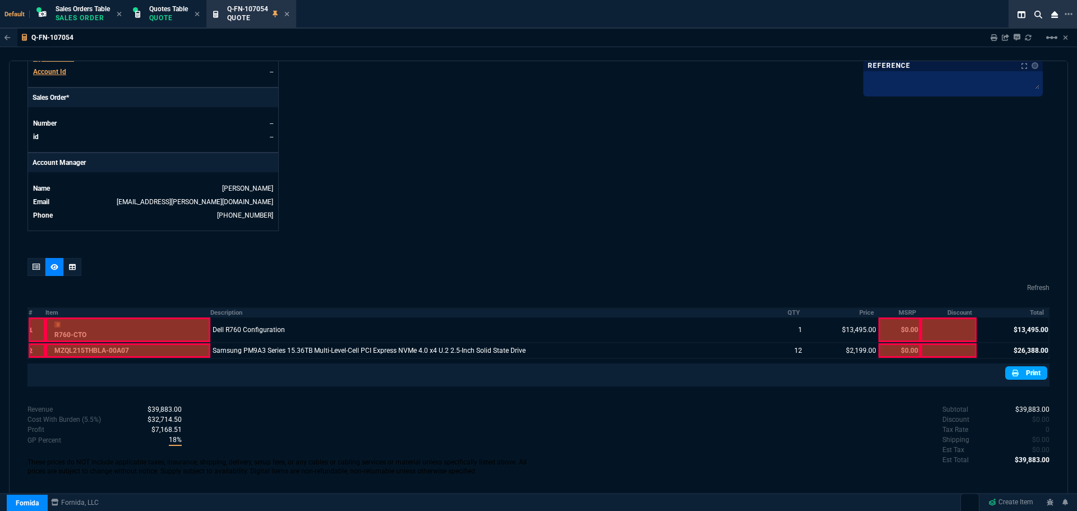
click at [1026, 367] on link "Print" at bounding box center [1026, 372] width 42 height 13
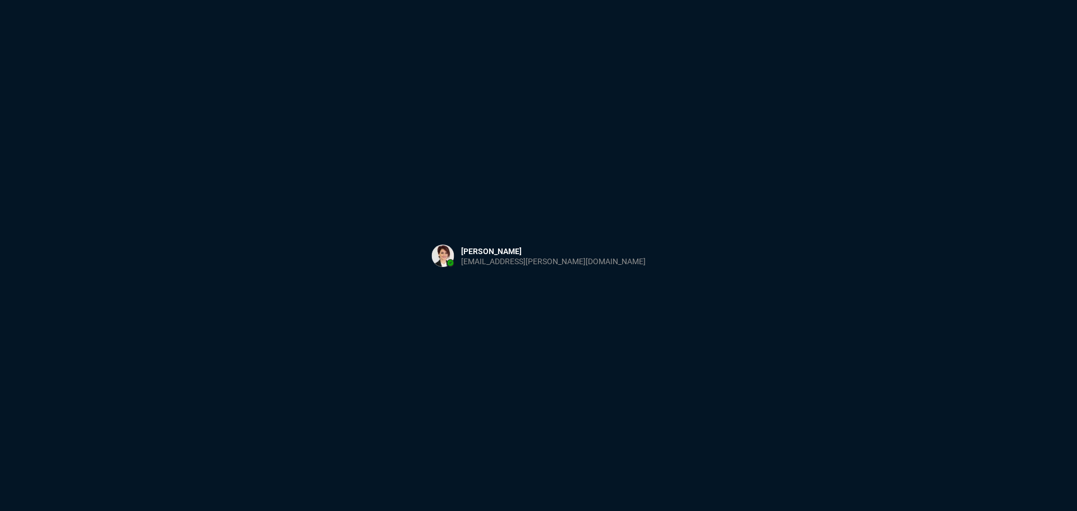
click at [384, 137] on div "Sign in with Microsoft" at bounding box center [538, 255] width 1077 height 511
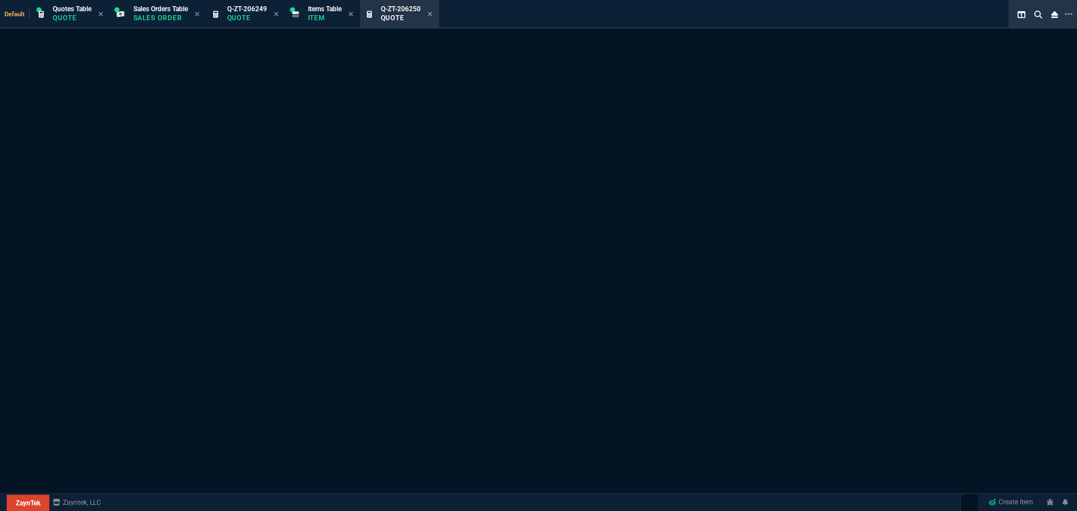
select select "12: [PERSON_NAME]"
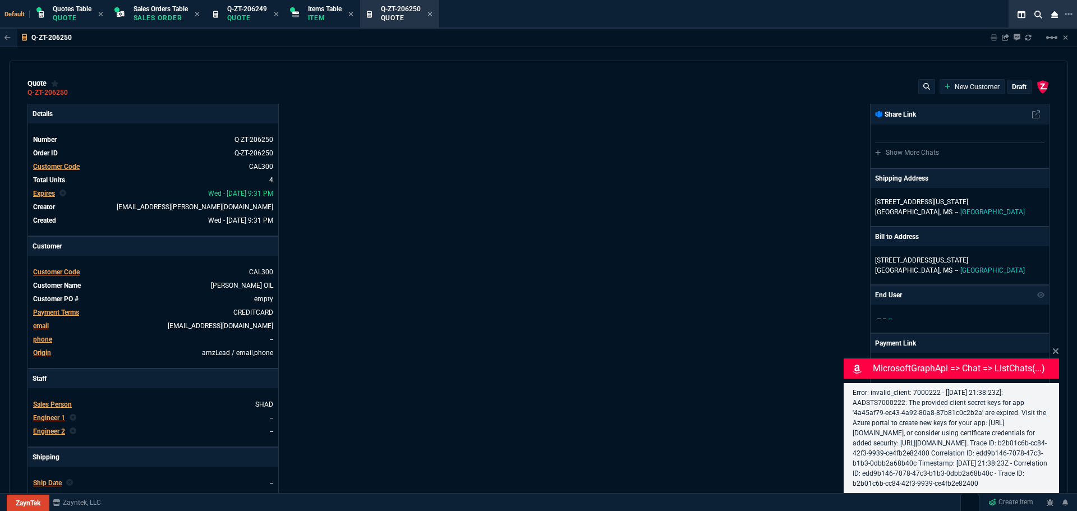
type input "40"
type input "218"
type input "10513"
type input "95"
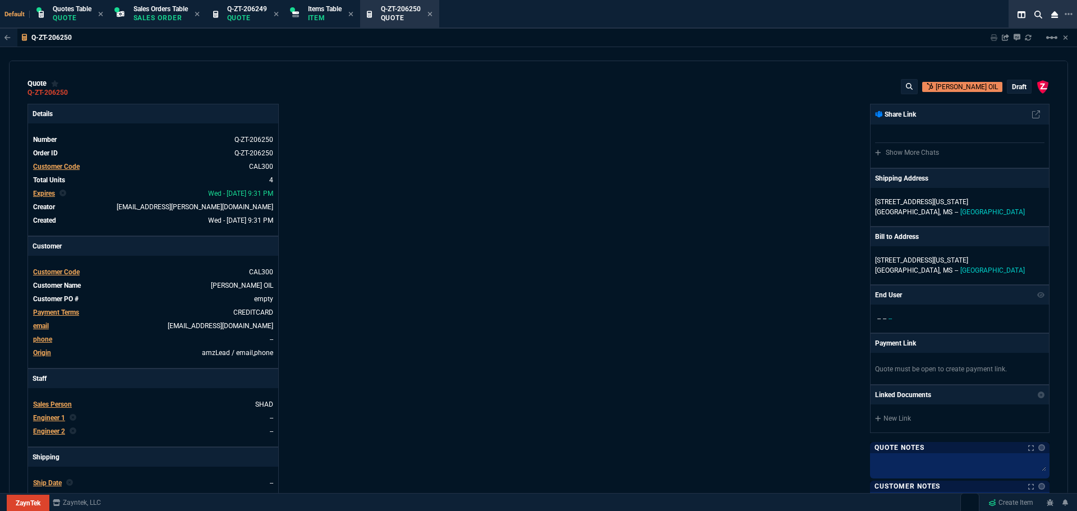
click at [1013, 86] on p "draft" at bounding box center [1019, 86] width 15 height 9
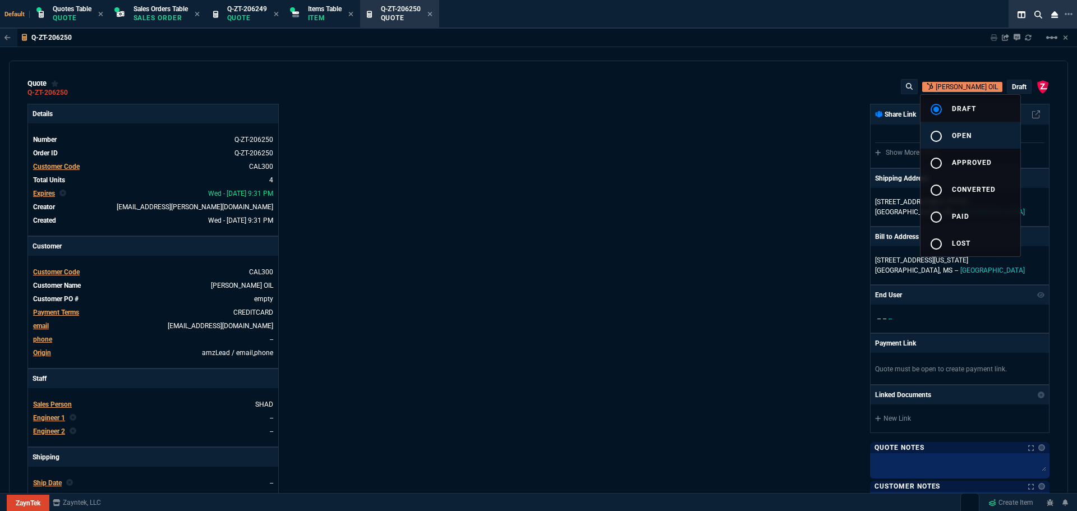
click at [969, 134] on span "open" at bounding box center [962, 136] width 20 height 8
type input "40"
type input "218"
type input "95"
click at [666, 248] on div at bounding box center [538, 255] width 1077 height 511
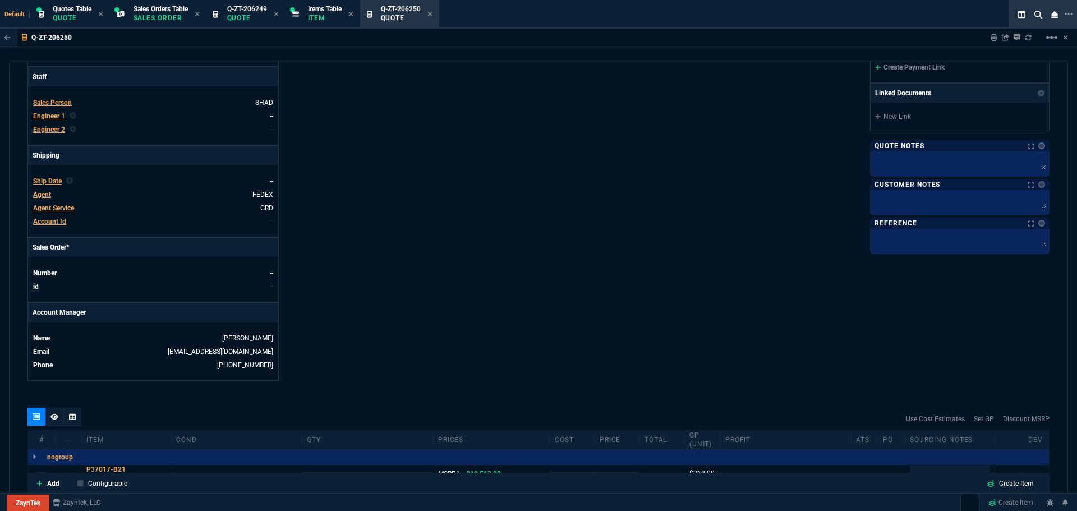
scroll to position [446, 0]
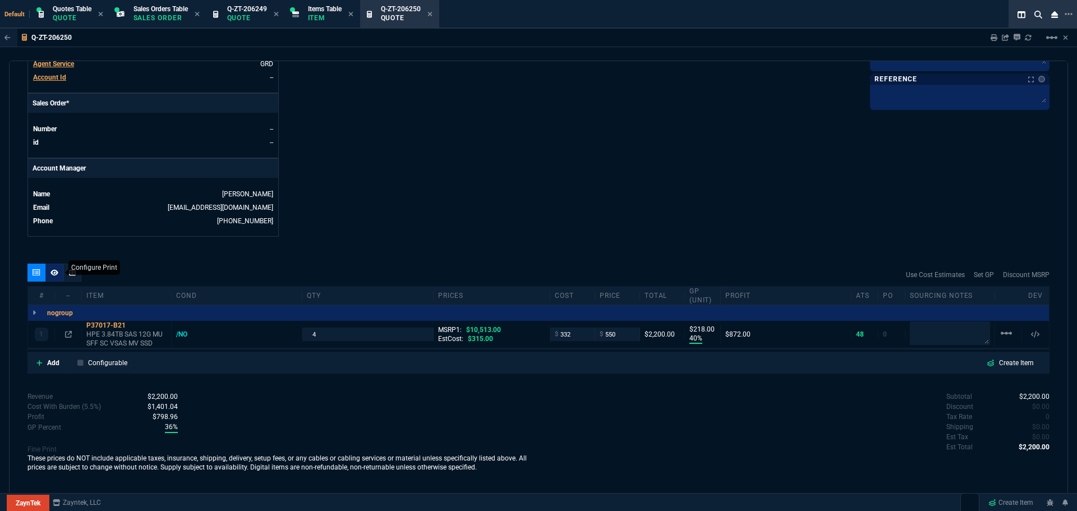
click at [57, 276] on icon at bounding box center [54, 272] width 8 height 7
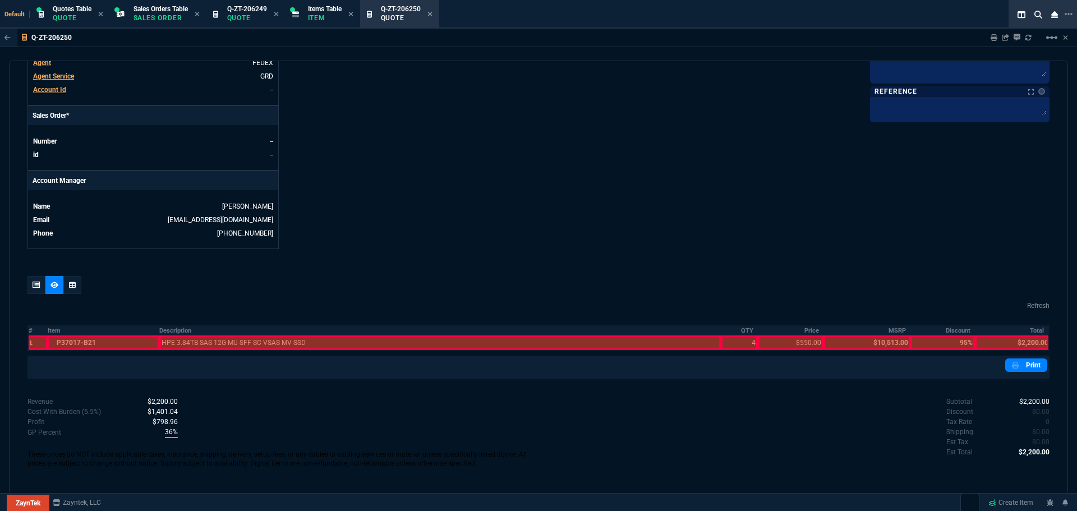
scroll to position [434, 0]
click at [176, 332] on th "Description" at bounding box center [440, 331] width 562 height 10
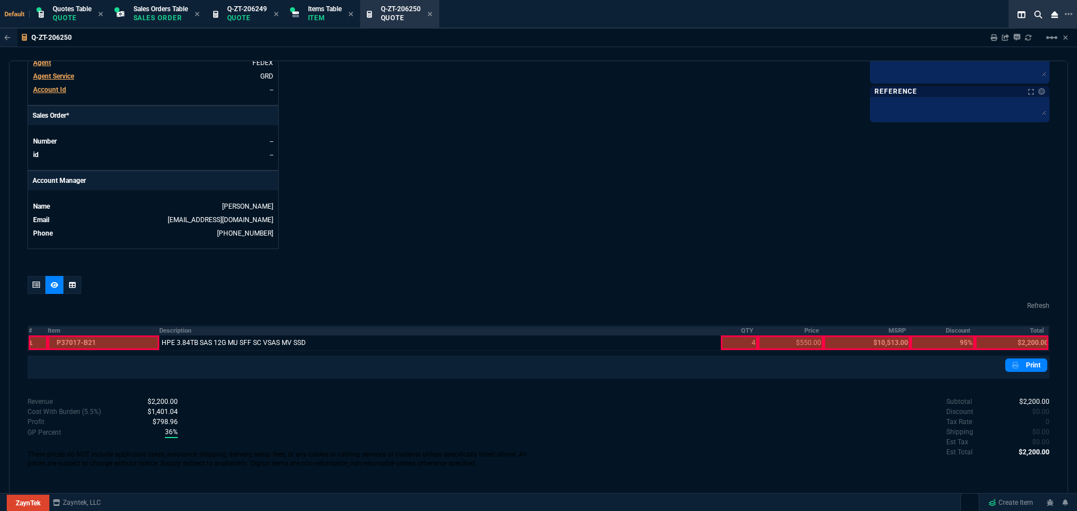
click at [747, 329] on th "QTY" at bounding box center [739, 331] width 37 height 10
click at [806, 333] on th "Price" at bounding box center [791, 331] width 66 height 10
click at [1037, 332] on th "Total" at bounding box center [1012, 331] width 75 height 10
click at [1027, 367] on link "Print" at bounding box center [1026, 365] width 42 height 13
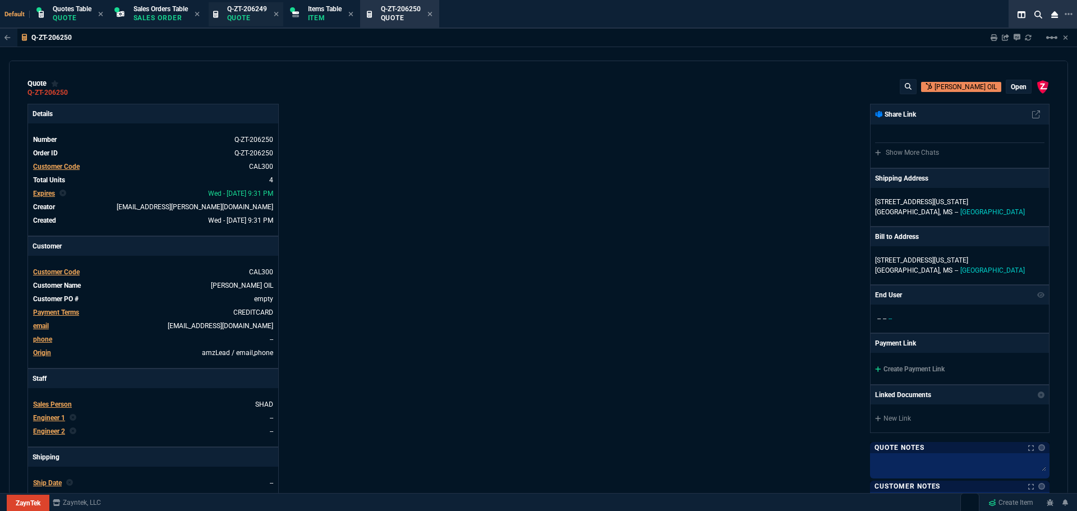
click at [247, 14] on p "Quote" at bounding box center [247, 17] width 40 height 9
click at [76, 92] on icon at bounding box center [75, 92] width 6 height 7
click at [398, 14] on p "Quote" at bounding box center [401, 17] width 40 height 9
click at [76, 91] on icon at bounding box center [75, 92] width 6 height 7
drag, startPoint x: 435, startPoint y: 11, endPoint x: 417, endPoint y: 11, distance: 18.0
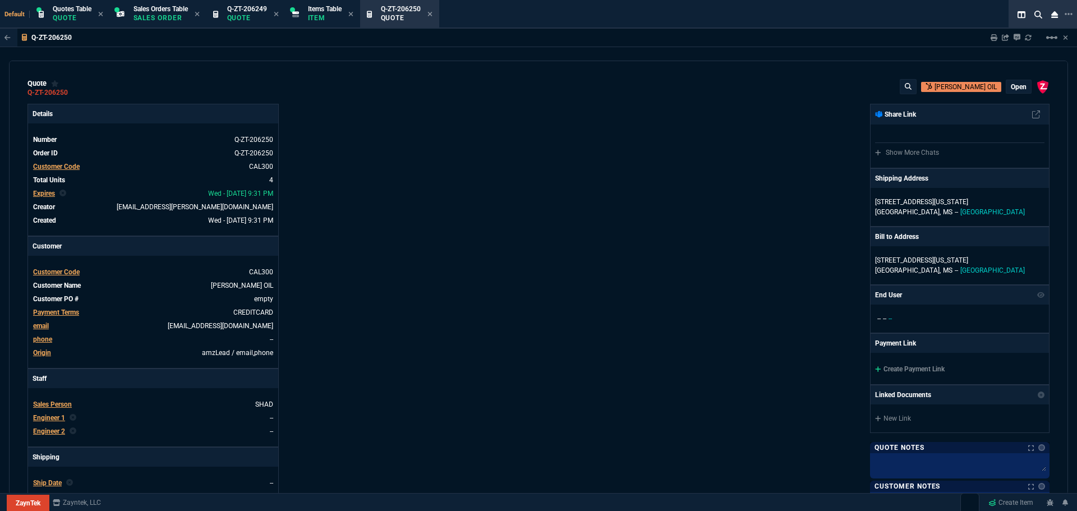
click at [433, 11] on icon at bounding box center [430, 14] width 5 height 7
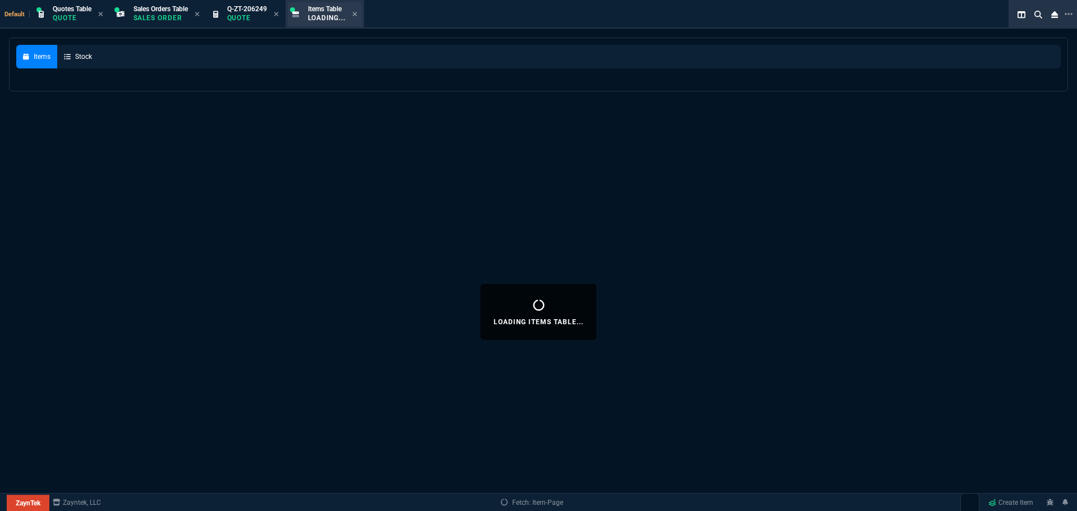
click at [362, 15] on div "Items Table Loading..." at bounding box center [325, 14] width 79 height 24
select select
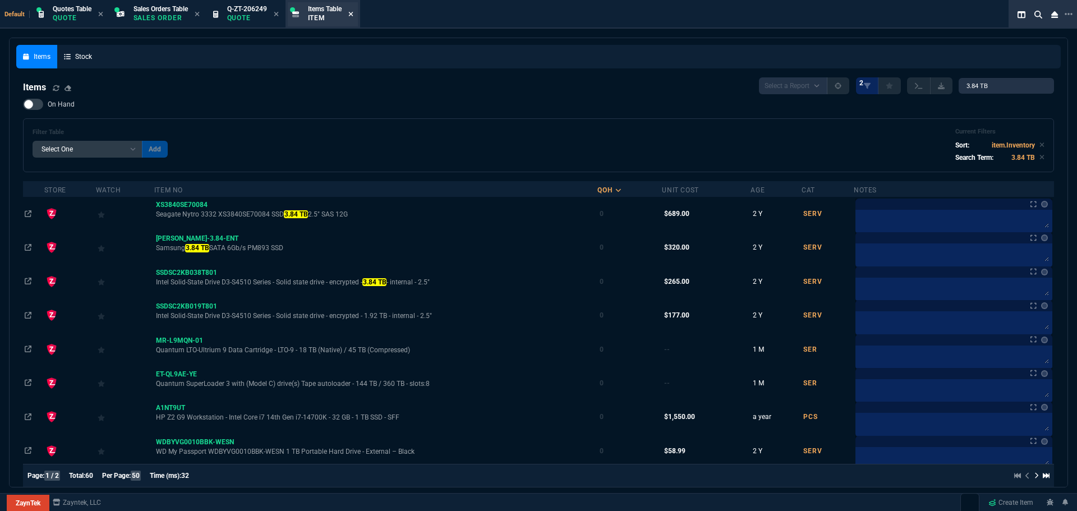
click at [352, 13] on icon at bounding box center [350, 14] width 5 height 7
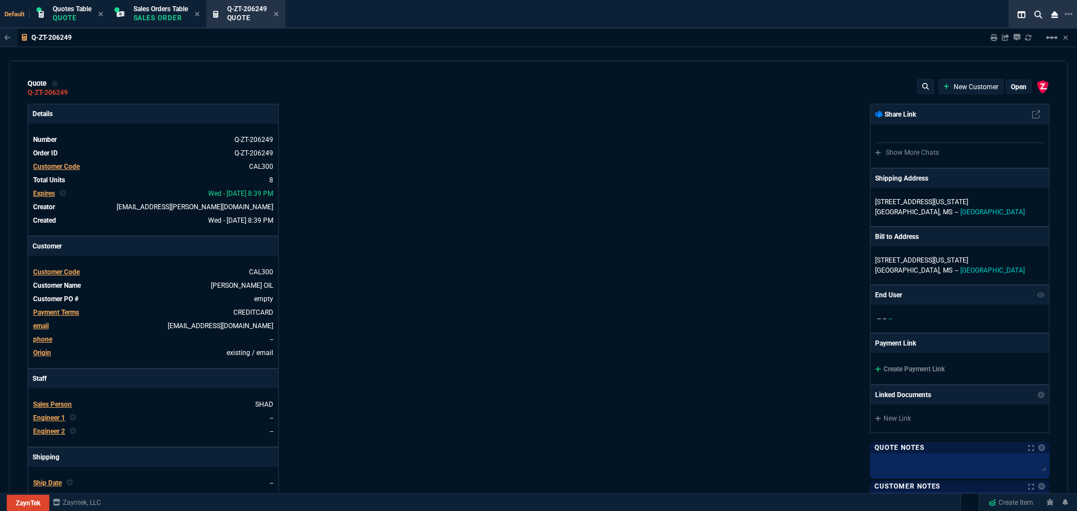
type input "10513"
type input "40"
type input "218"
type input "95"
click at [278, 15] on icon at bounding box center [276, 14] width 4 height 4
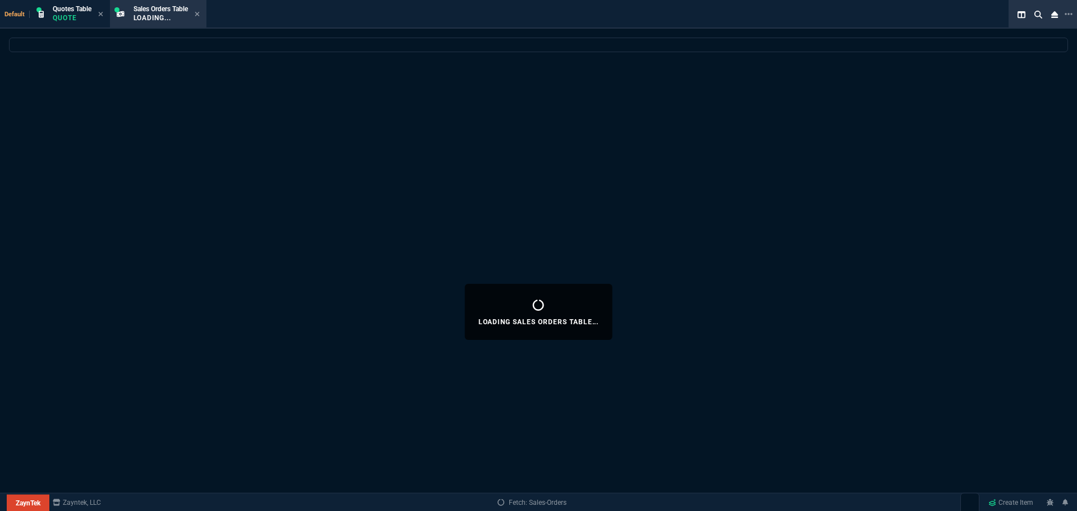
select select
